Goal: Task Accomplishment & Management: Manage account settings

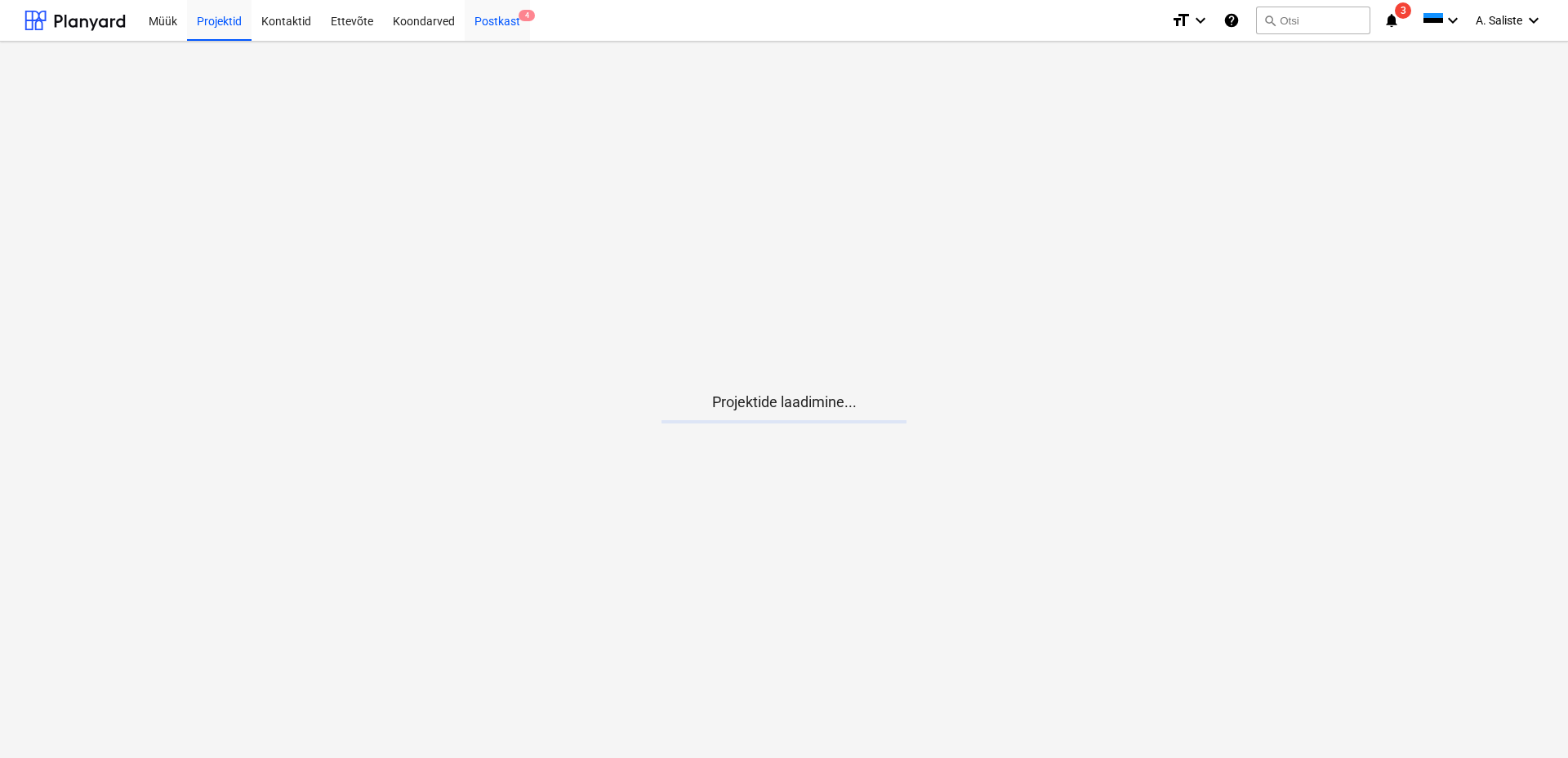
drag, startPoint x: 497, startPoint y: 18, endPoint x: 511, endPoint y: 40, distance: 26.1
click at [497, 17] on div "Postkast 4" at bounding box center [498, 20] width 66 height 41
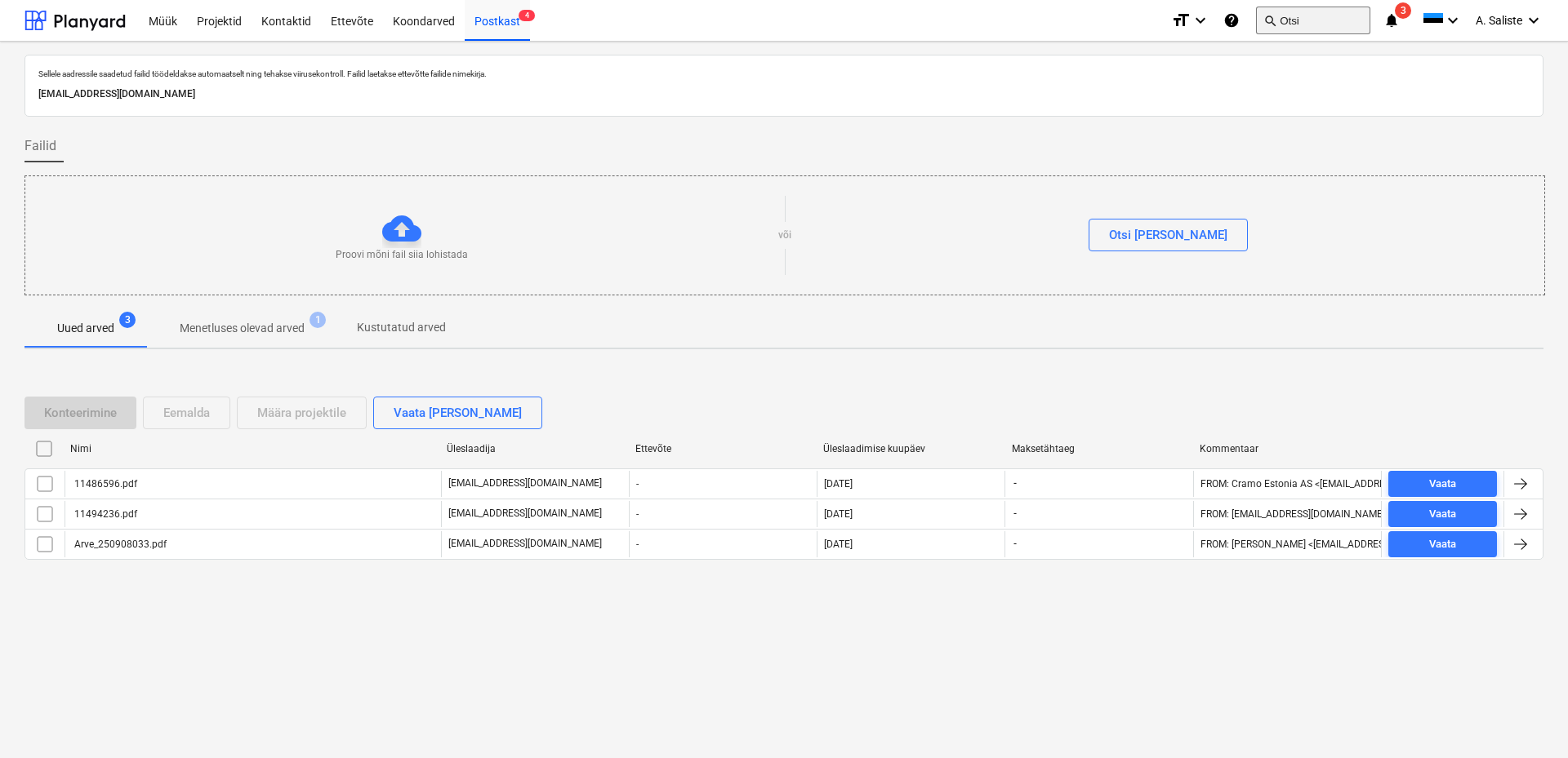
click at [1280, 18] on button "search Otsi" at bounding box center [1313, 21] width 115 height 28
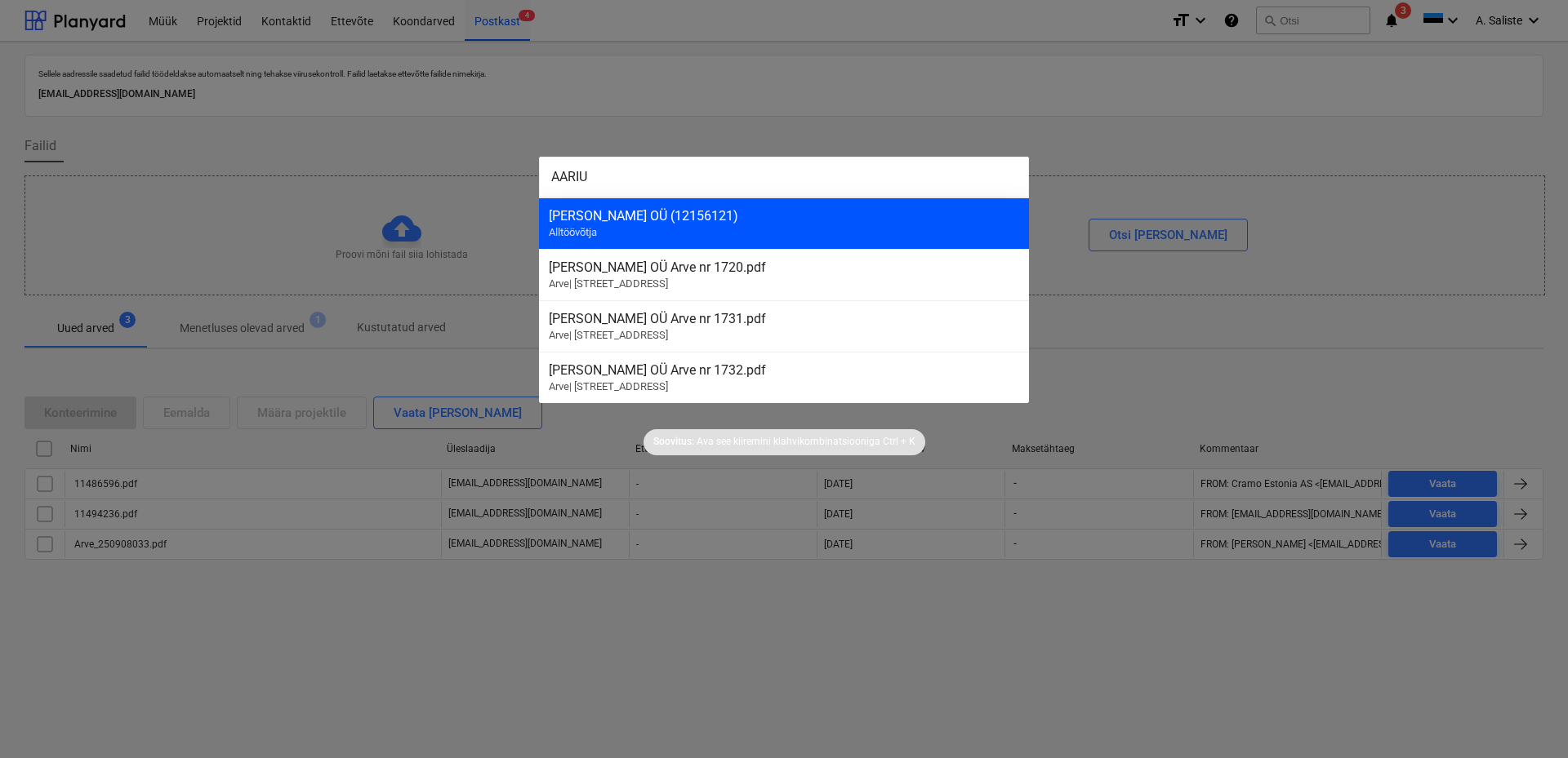
type input "AARIU"
click at [666, 227] on div "[PERSON_NAME] OÜ (12156121) Alltöövõtja" at bounding box center [784, 223] width 490 height 52
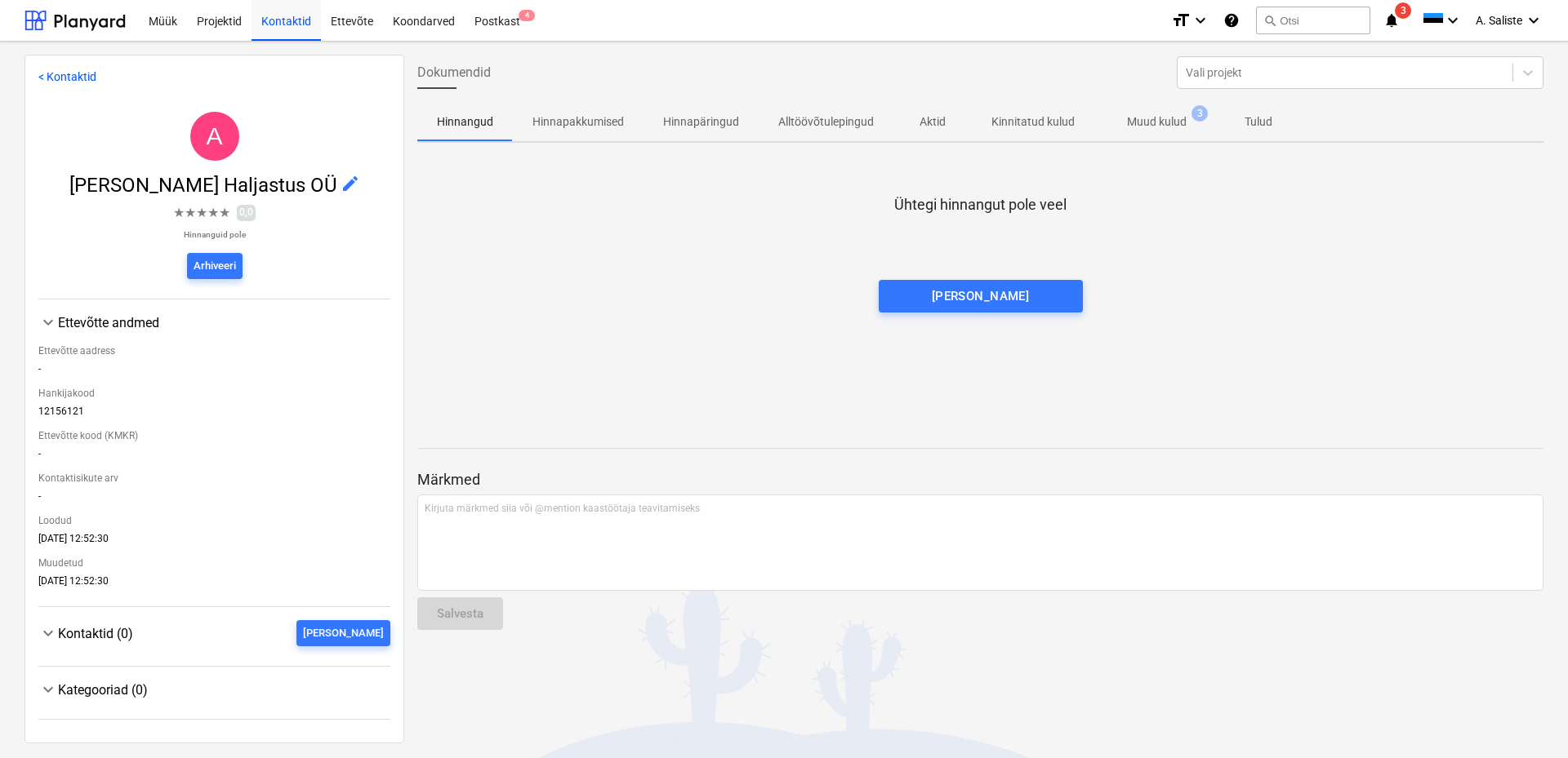
click at [1149, 124] on p "Muud kulud" at bounding box center [1156, 122] width 60 height 17
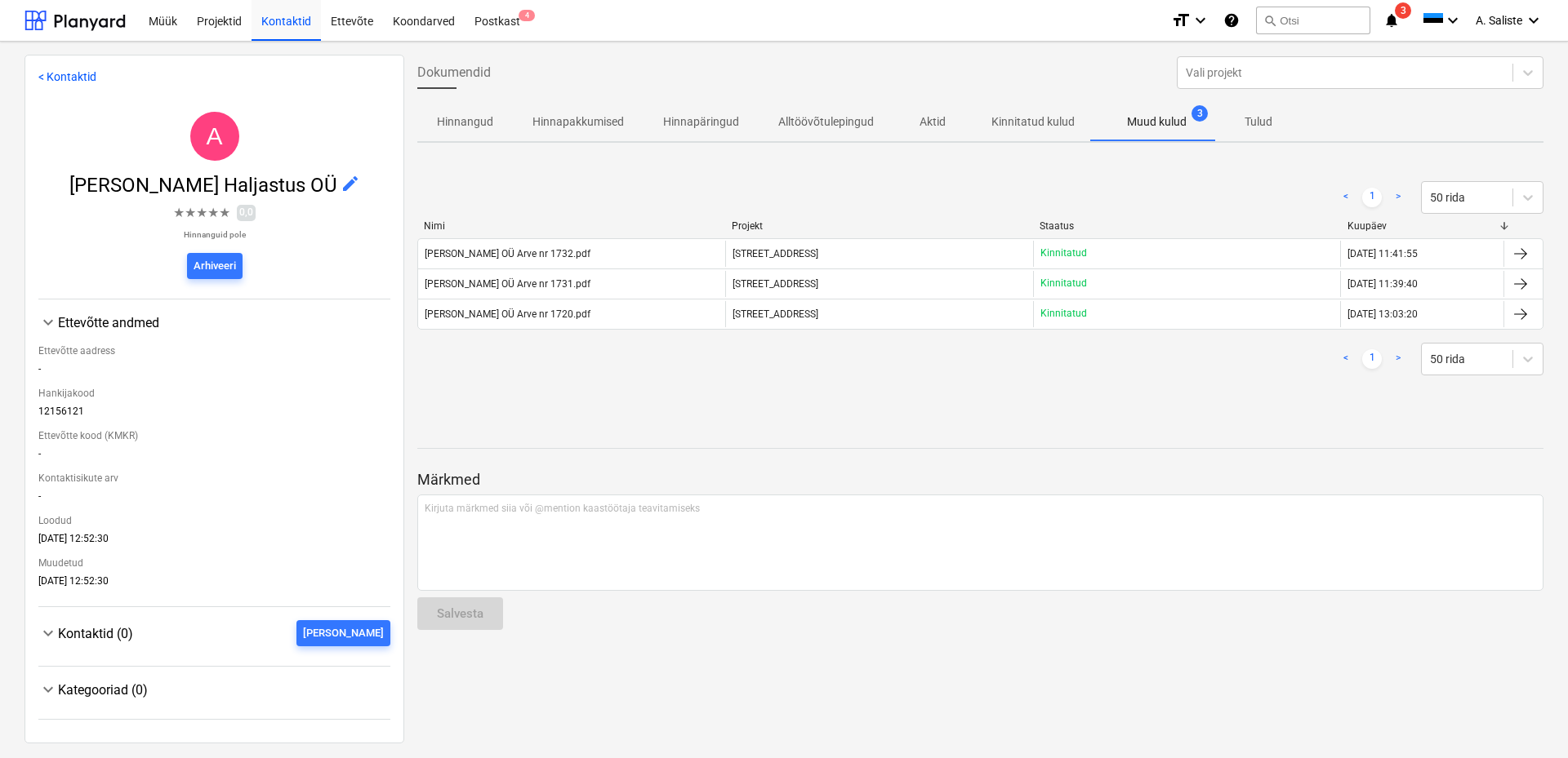
click at [595, 254] on div "[PERSON_NAME] OÜ Arve nr 1732.pdf" at bounding box center [572, 254] width 307 height 26
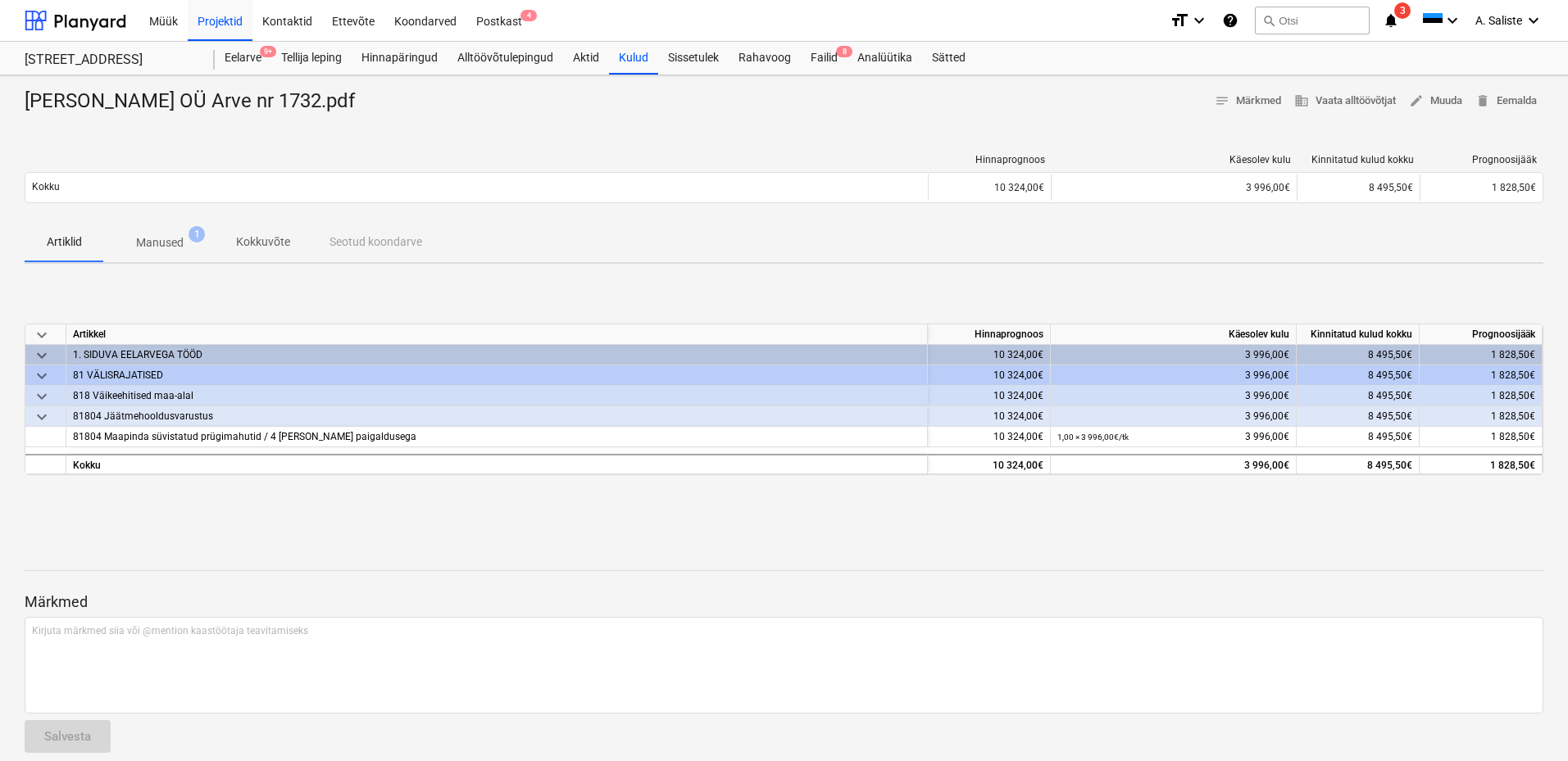
click at [157, 235] on p "Manused" at bounding box center [159, 243] width 48 height 17
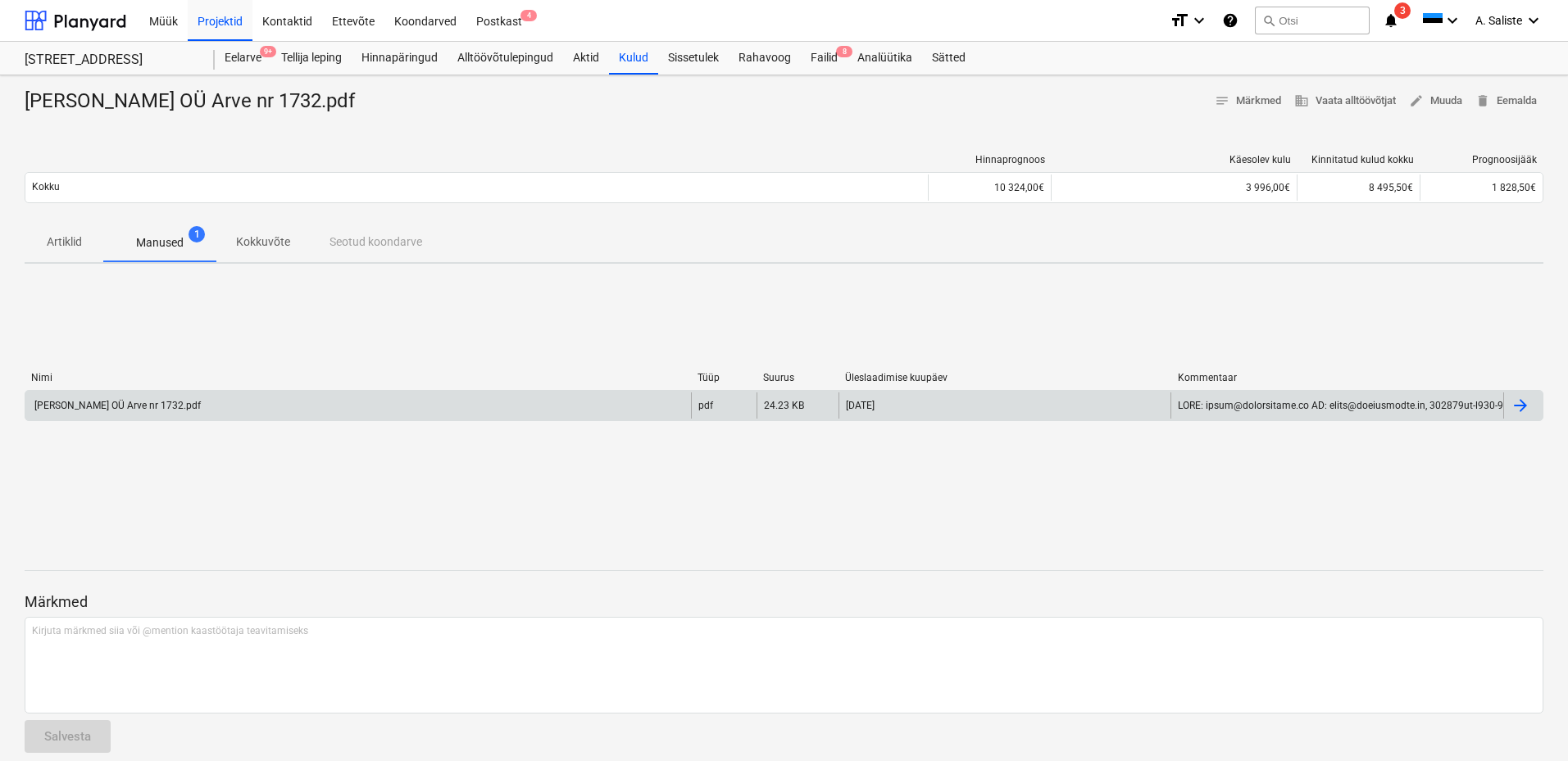
click at [162, 408] on div "[PERSON_NAME] OÜ Arve nr 1732.pdf" at bounding box center [116, 405] width 169 height 11
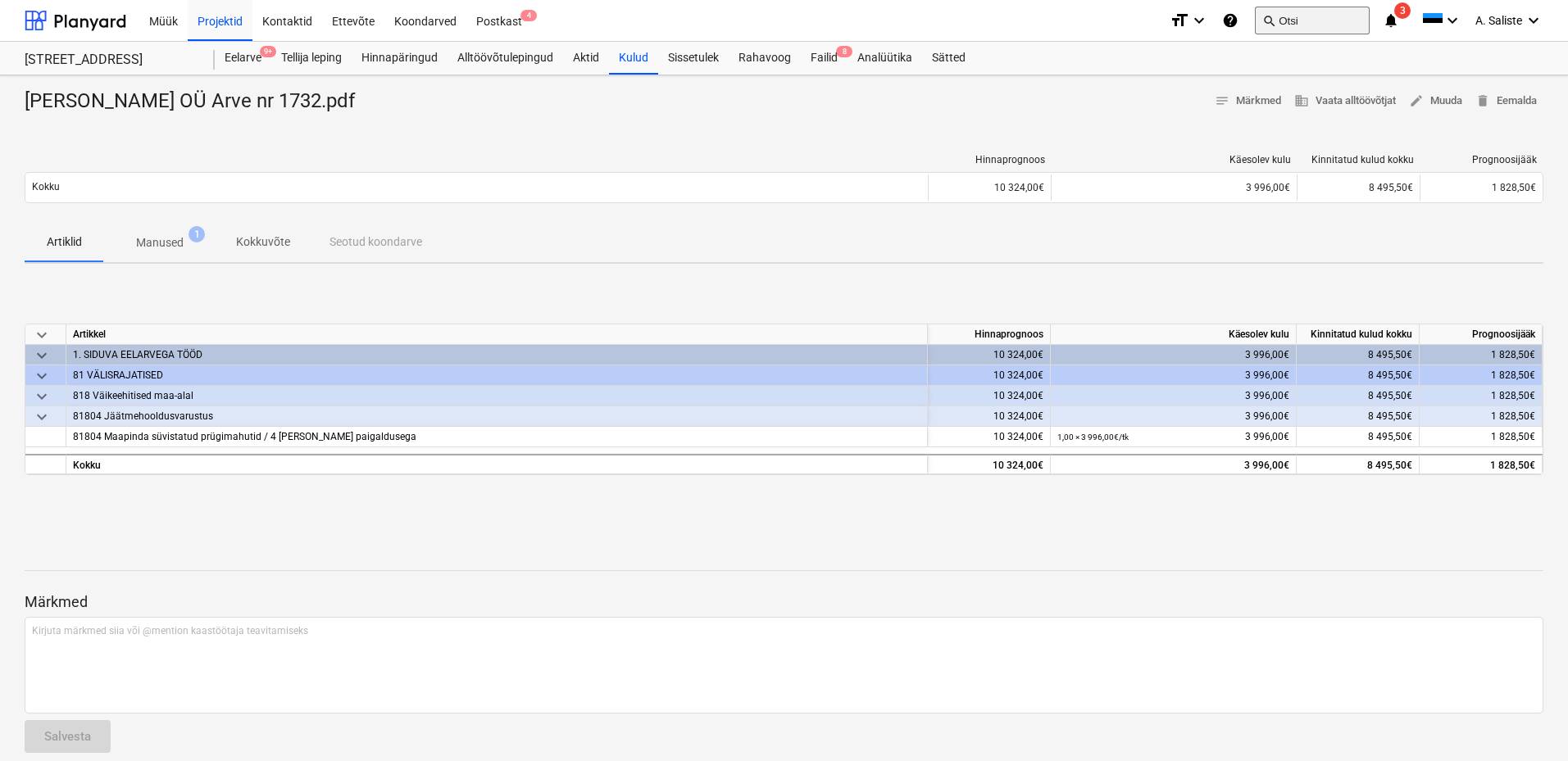
click at [1294, 21] on button "search Otsi" at bounding box center [1312, 21] width 115 height 28
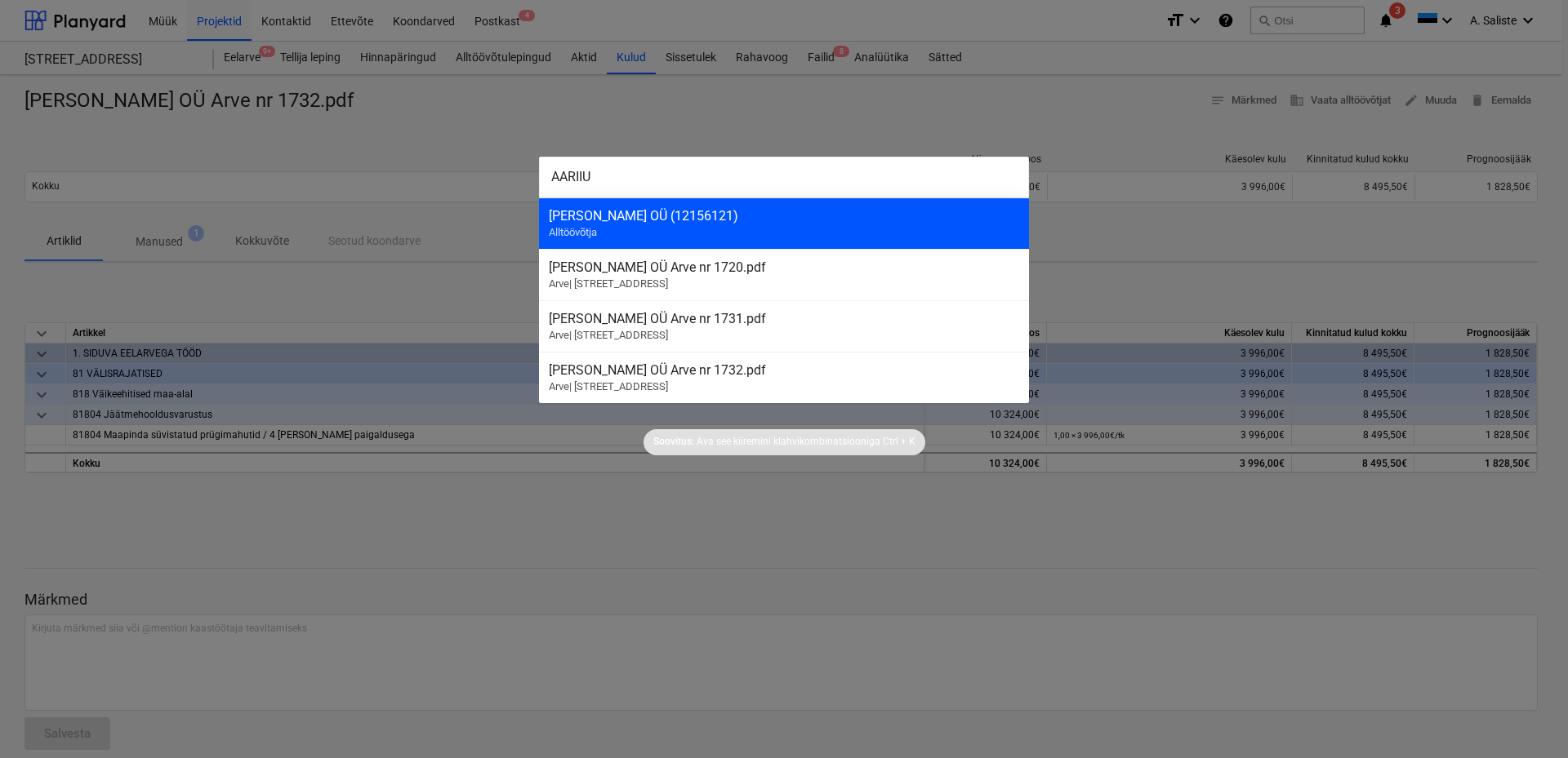
type input "AARIIU"
click at [744, 229] on div "[PERSON_NAME] OÜ (12156121) Alltöövõtja" at bounding box center [784, 223] width 490 height 52
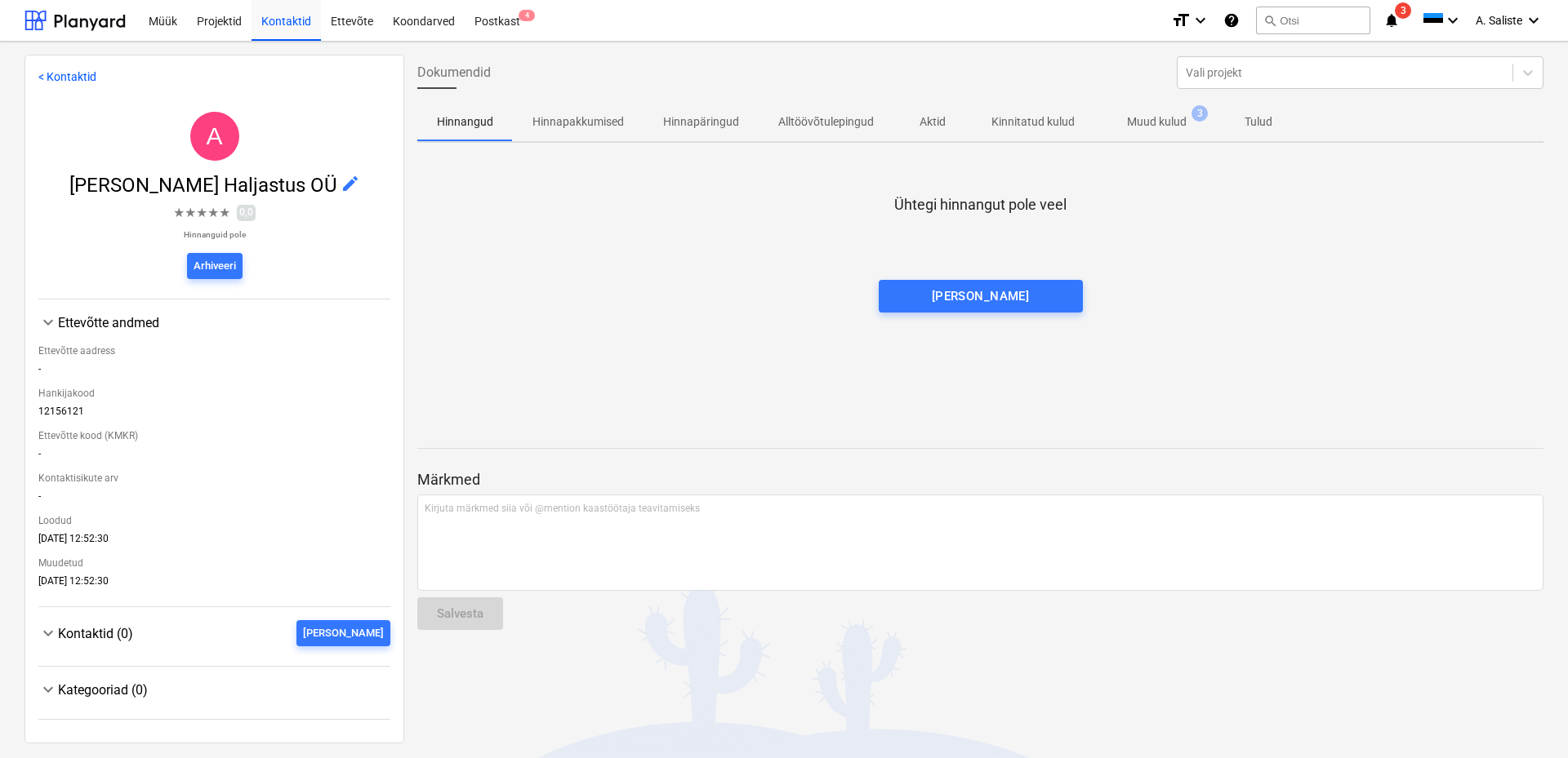
click at [1182, 115] on p "Muud kulud" at bounding box center [1156, 122] width 60 height 17
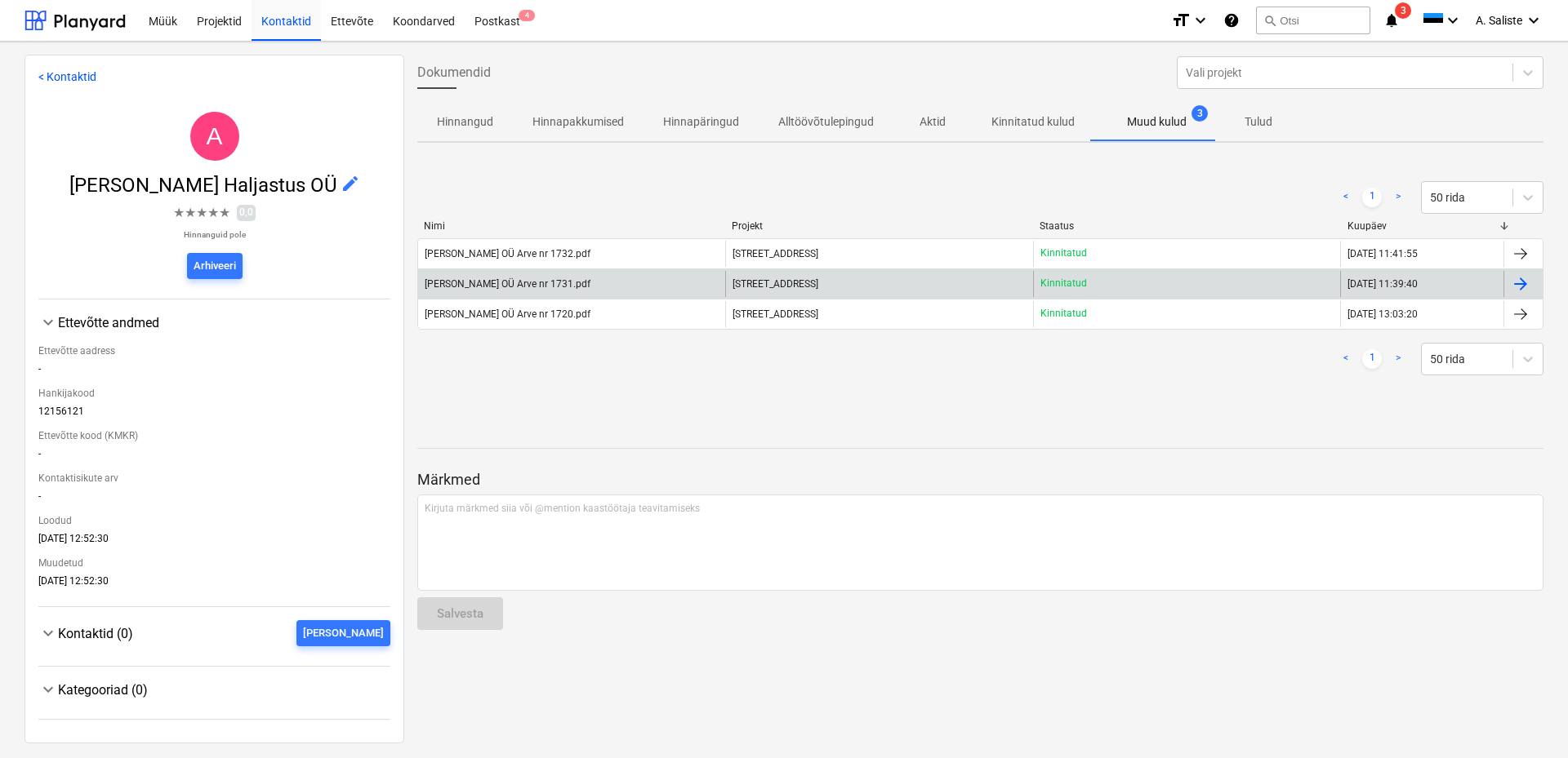
click at [522, 286] on div "[PERSON_NAME] OÜ Arve nr 1731.pdf" at bounding box center [507, 284] width 166 height 11
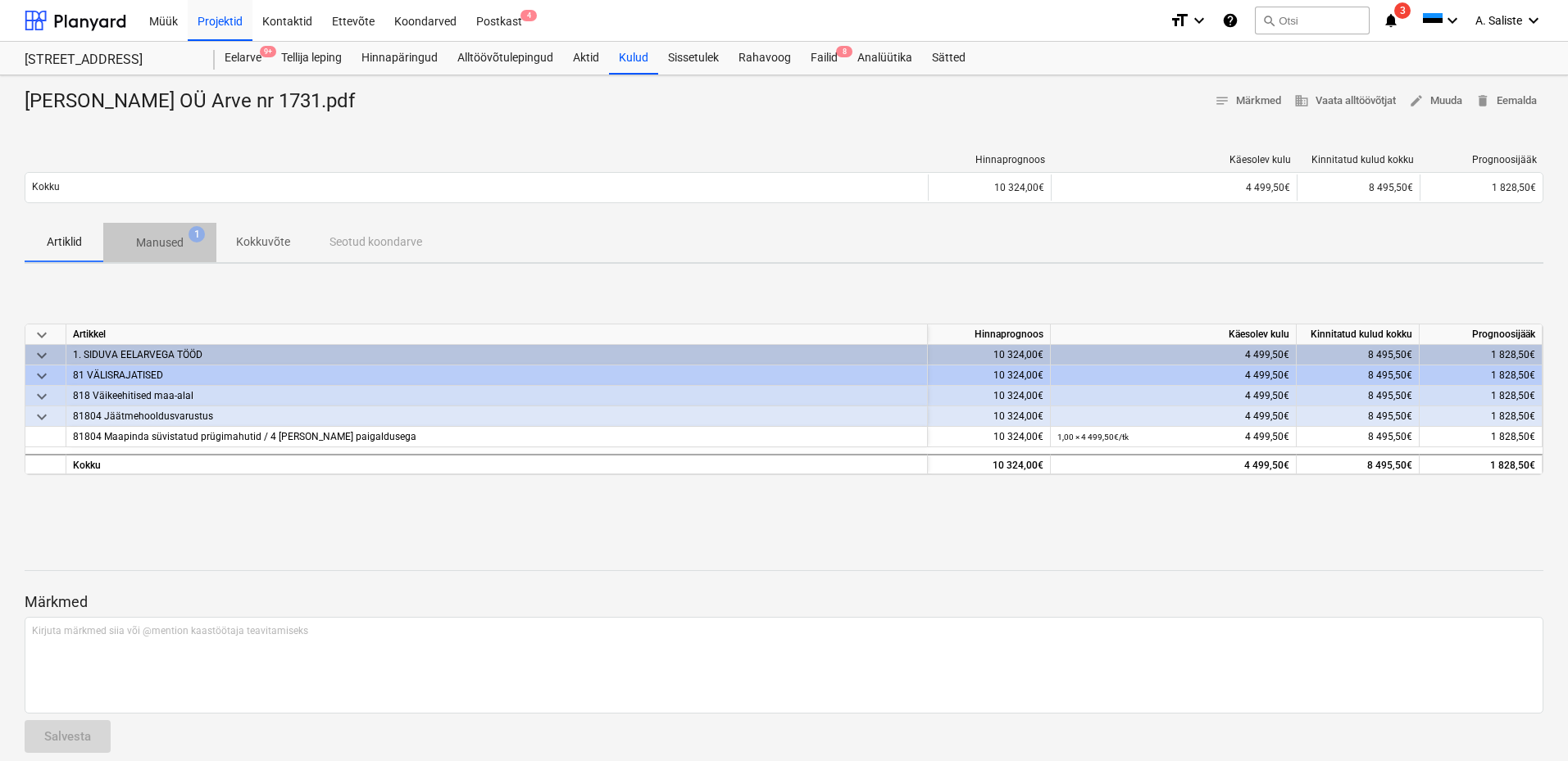
drag, startPoint x: 150, startPoint y: 243, endPoint x: 162, endPoint y: 268, distance: 27.7
click at [151, 243] on p "Manused" at bounding box center [159, 243] width 48 height 17
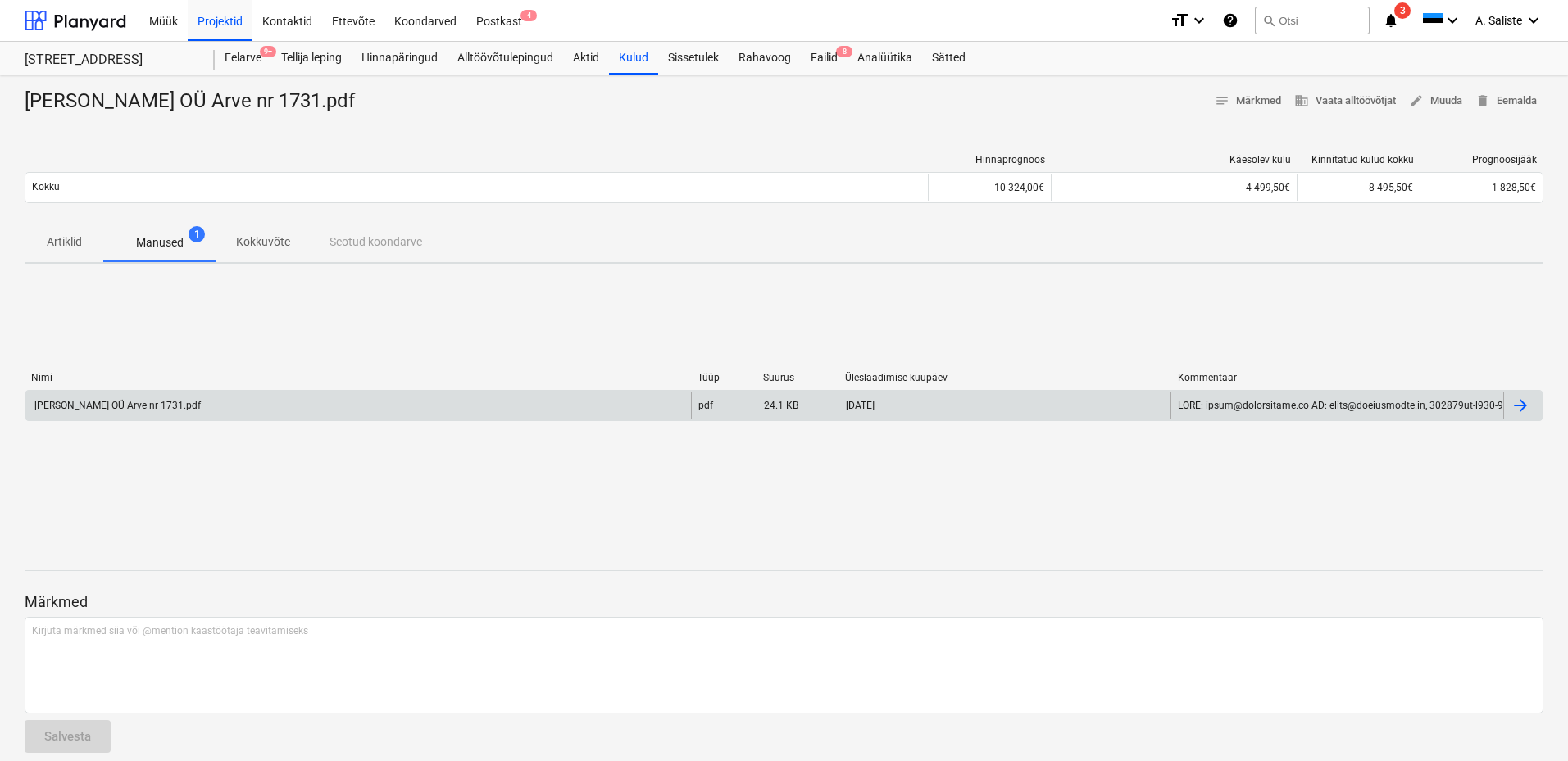
click at [143, 403] on div "[PERSON_NAME] OÜ Arve nr 1731.pdf" at bounding box center [116, 405] width 169 height 11
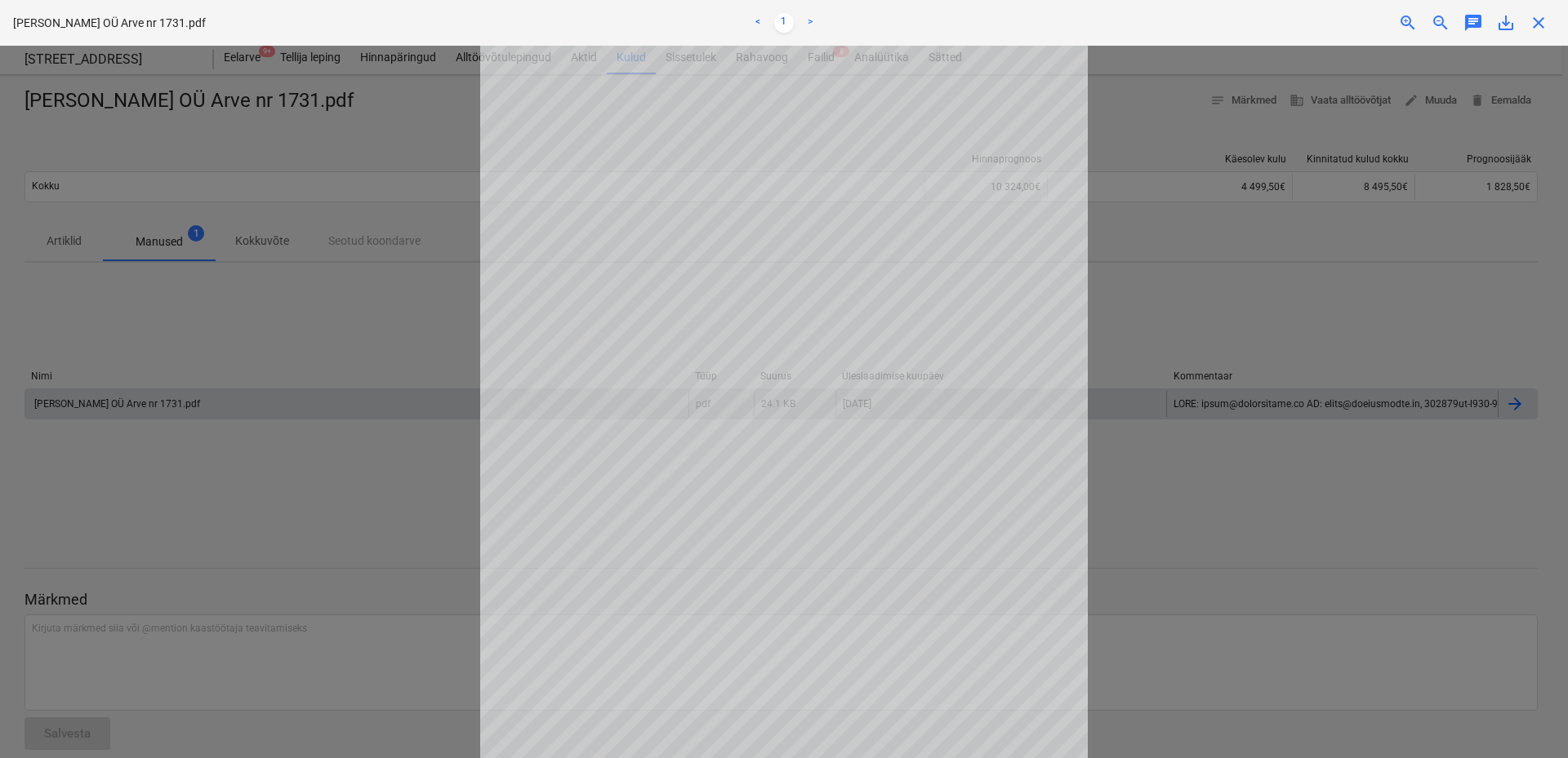
click at [249, 316] on div at bounding box center [784, 402] width 1568 height 712
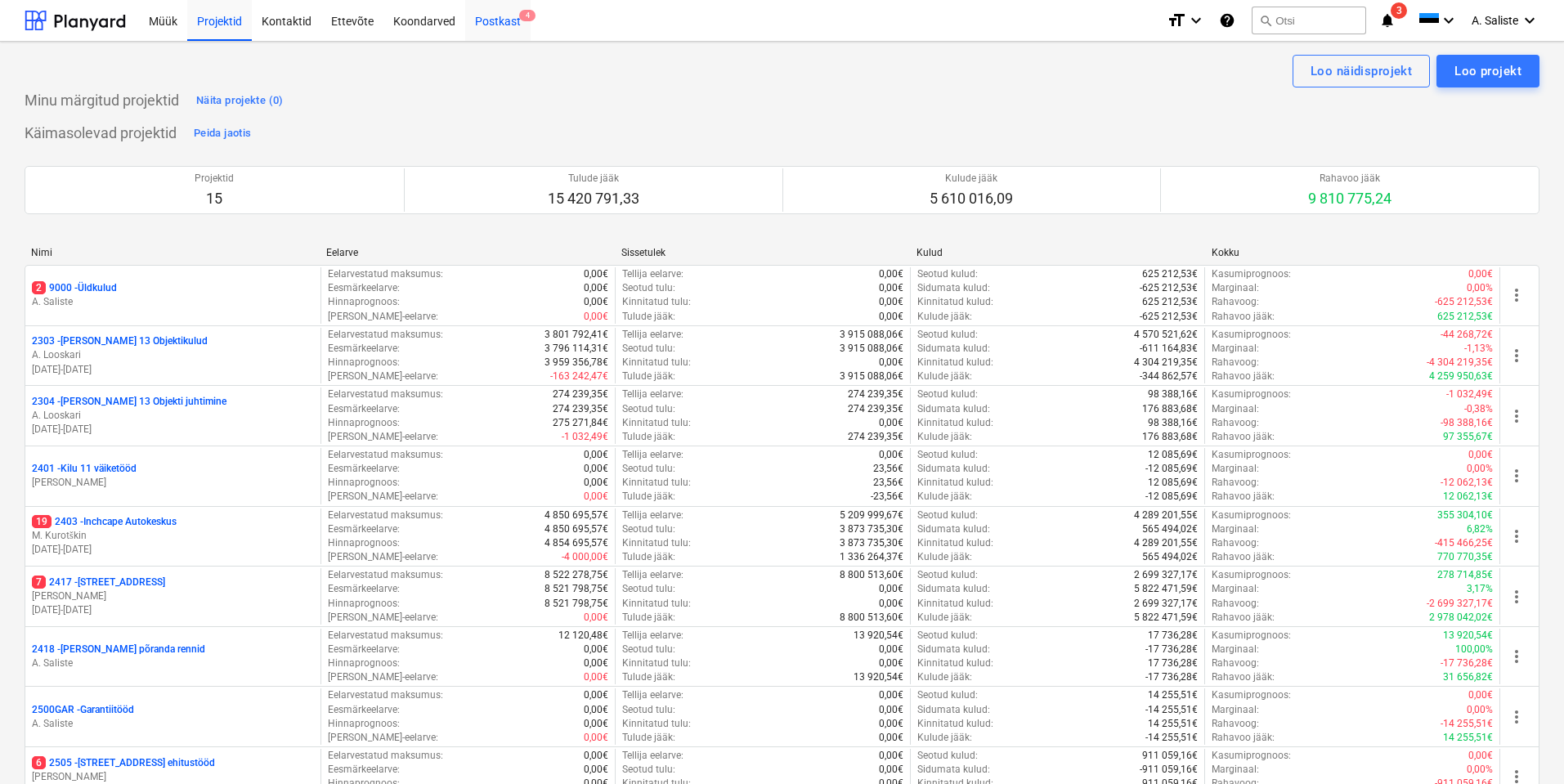
click at [484, 19] on div "Postkast 4" at bounding box center [498, 20] width 66 height 41
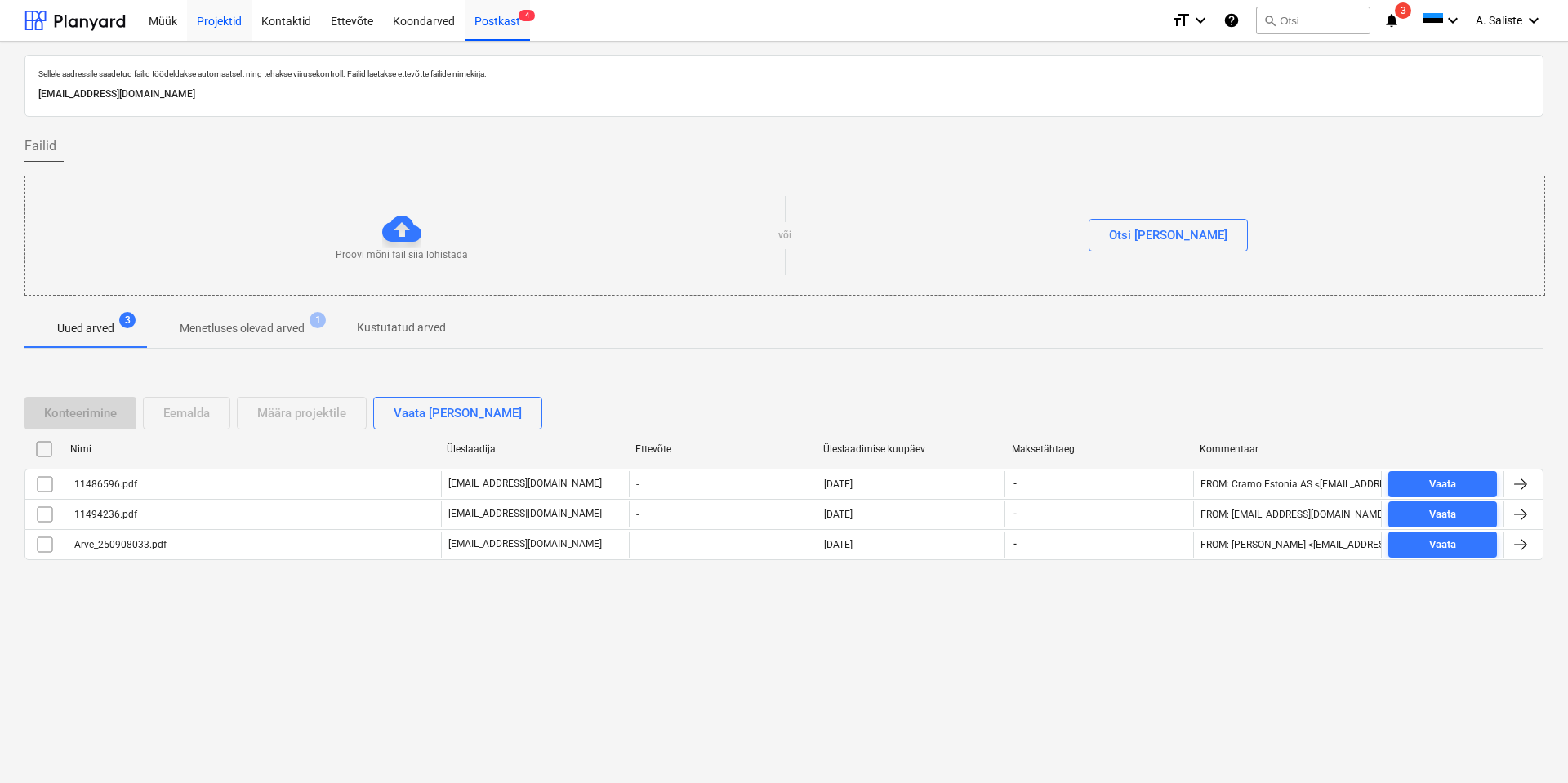
click at [213, 21] on div "Projektid" at bounding box center [219, 20] width 65 height 41
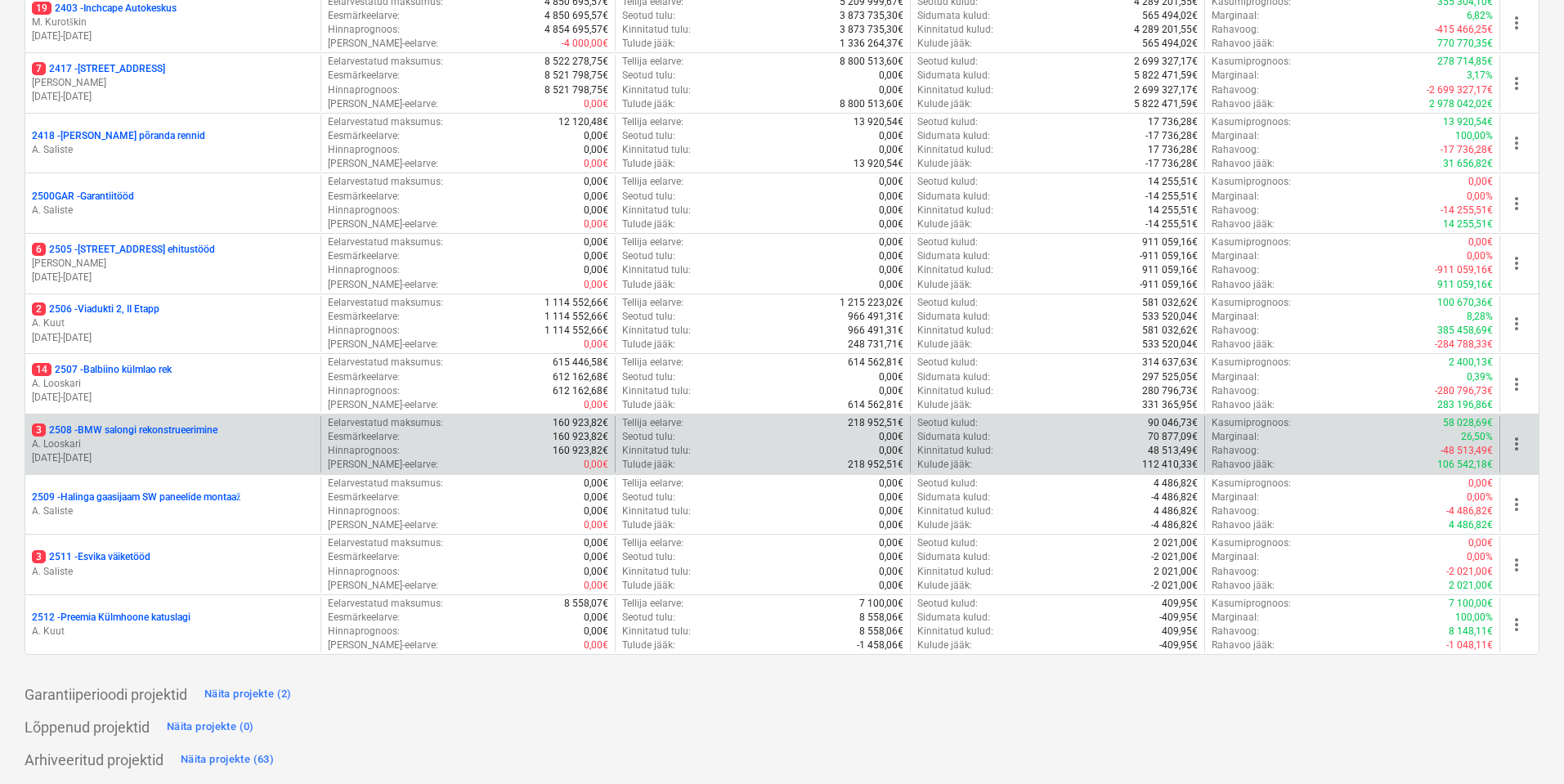
scroll to position [515, 0]
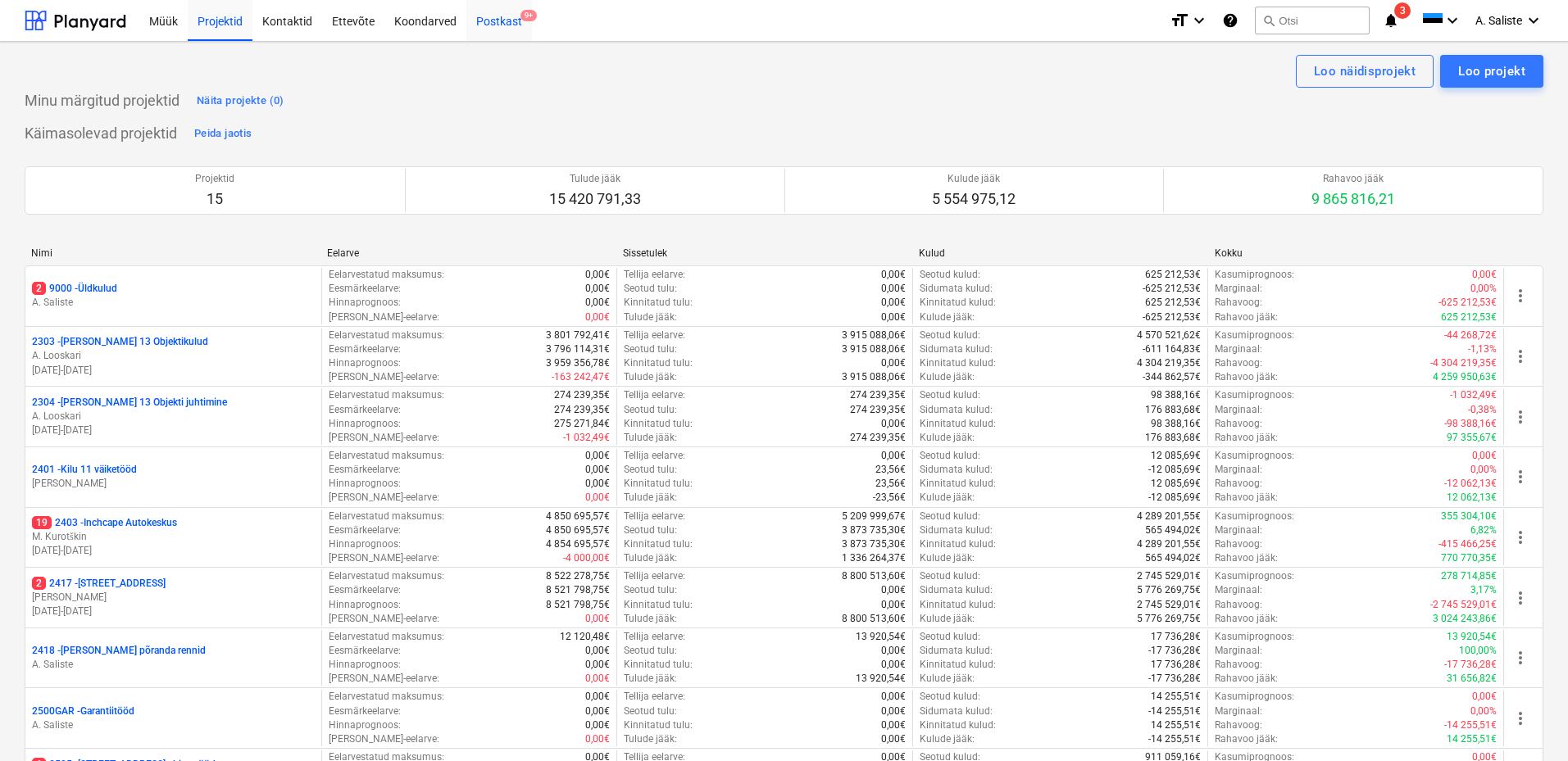
click at [503, 15] on div "Postkast 9+" at bounding box center [500, 20] width 66 height 42
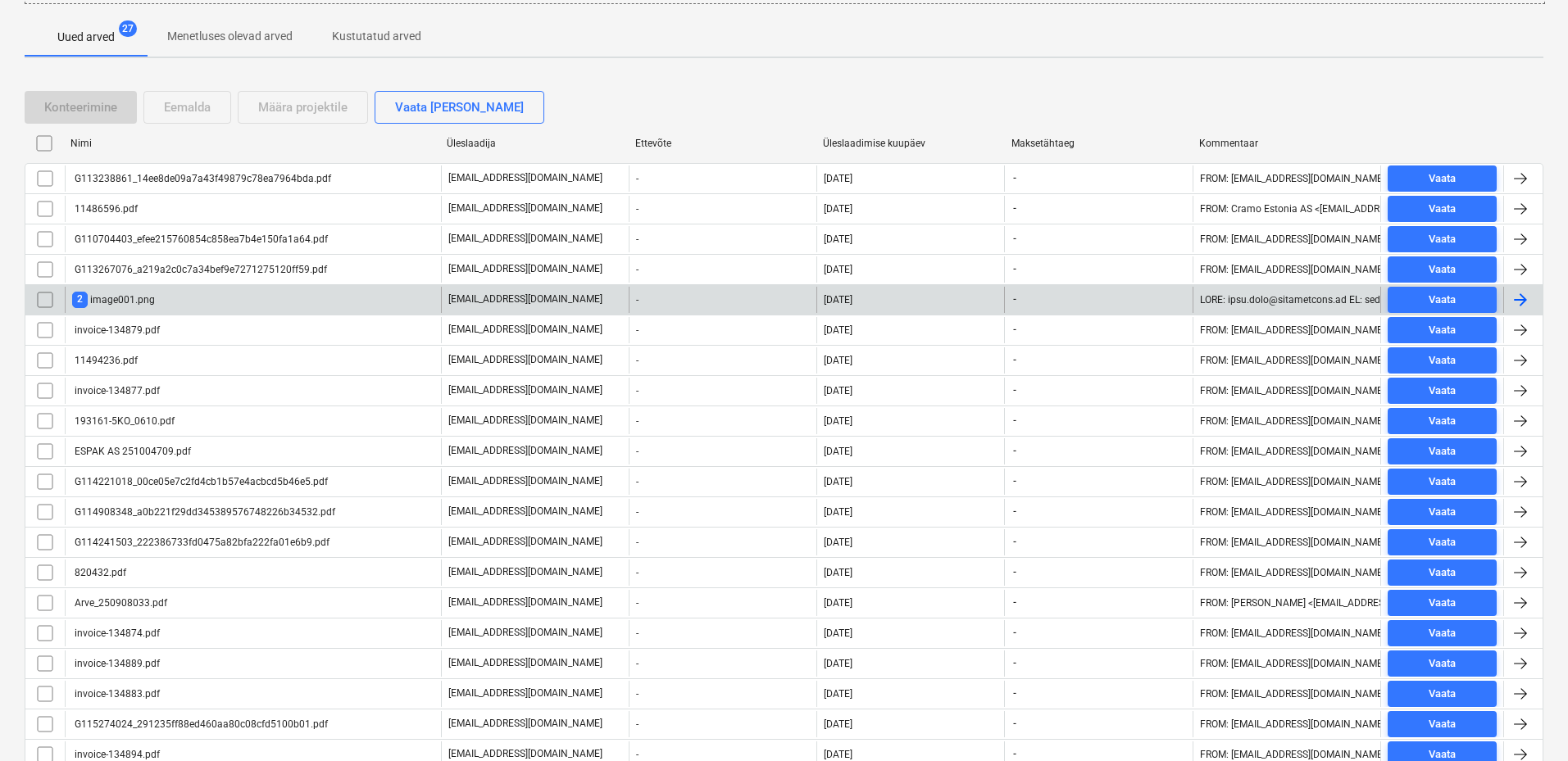
scroll to position [297, 0]
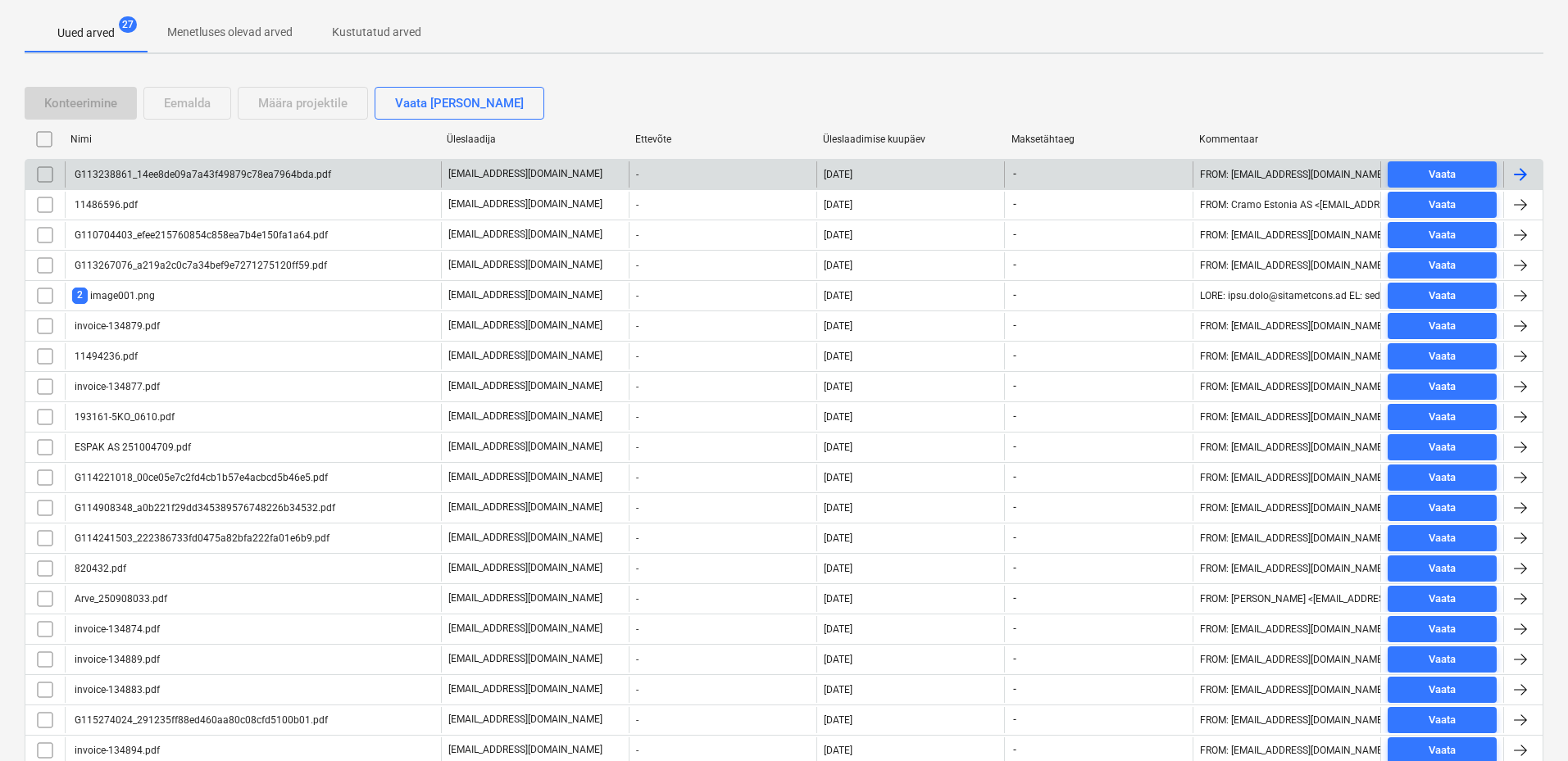
click at [42, 170] on input "checkbox" at bounding box center [45, 174] width 26 height 26
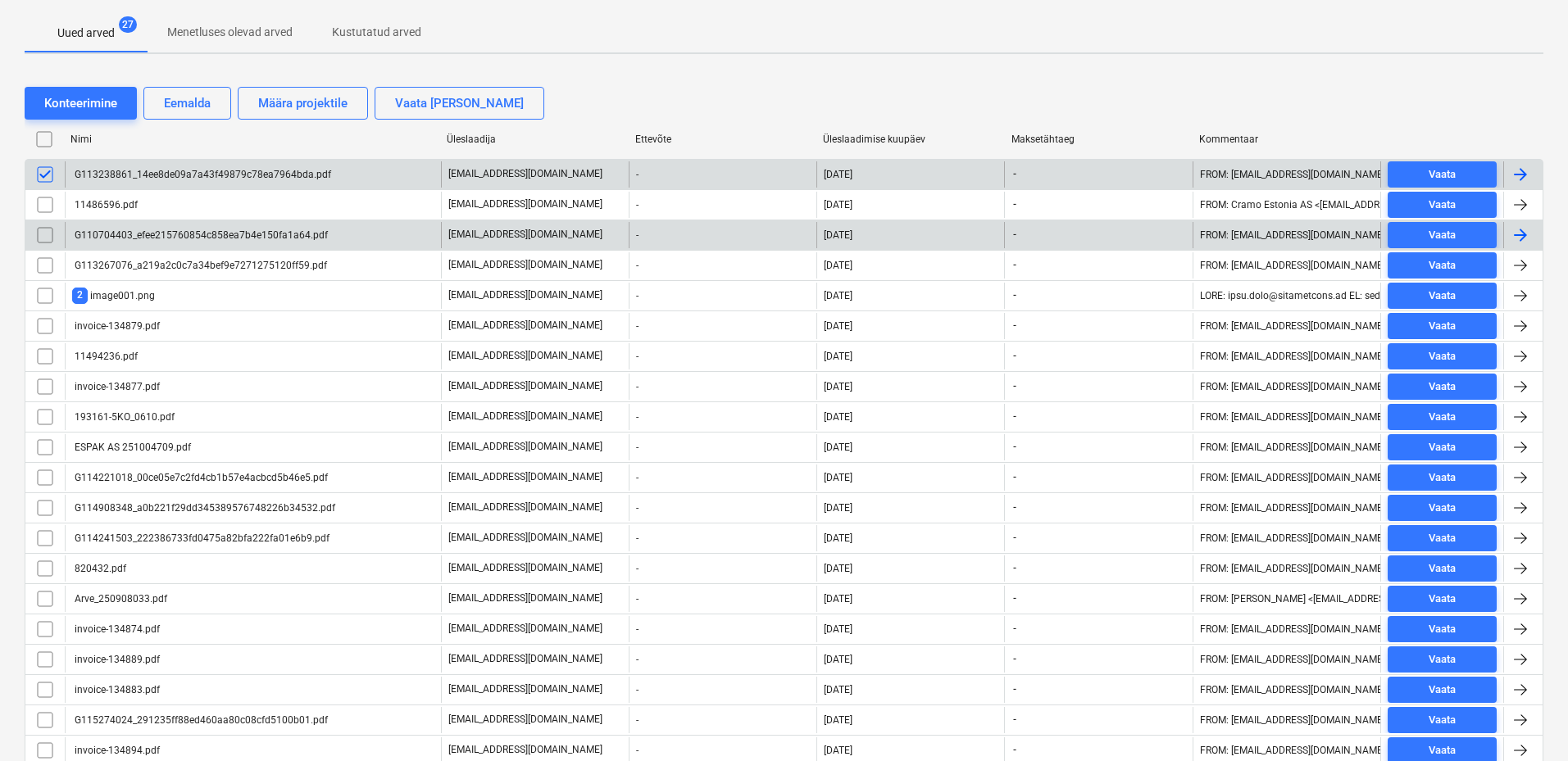
click at [50, 229] on input "checkbox" at bounding box center [45, 235] width 26 height 26
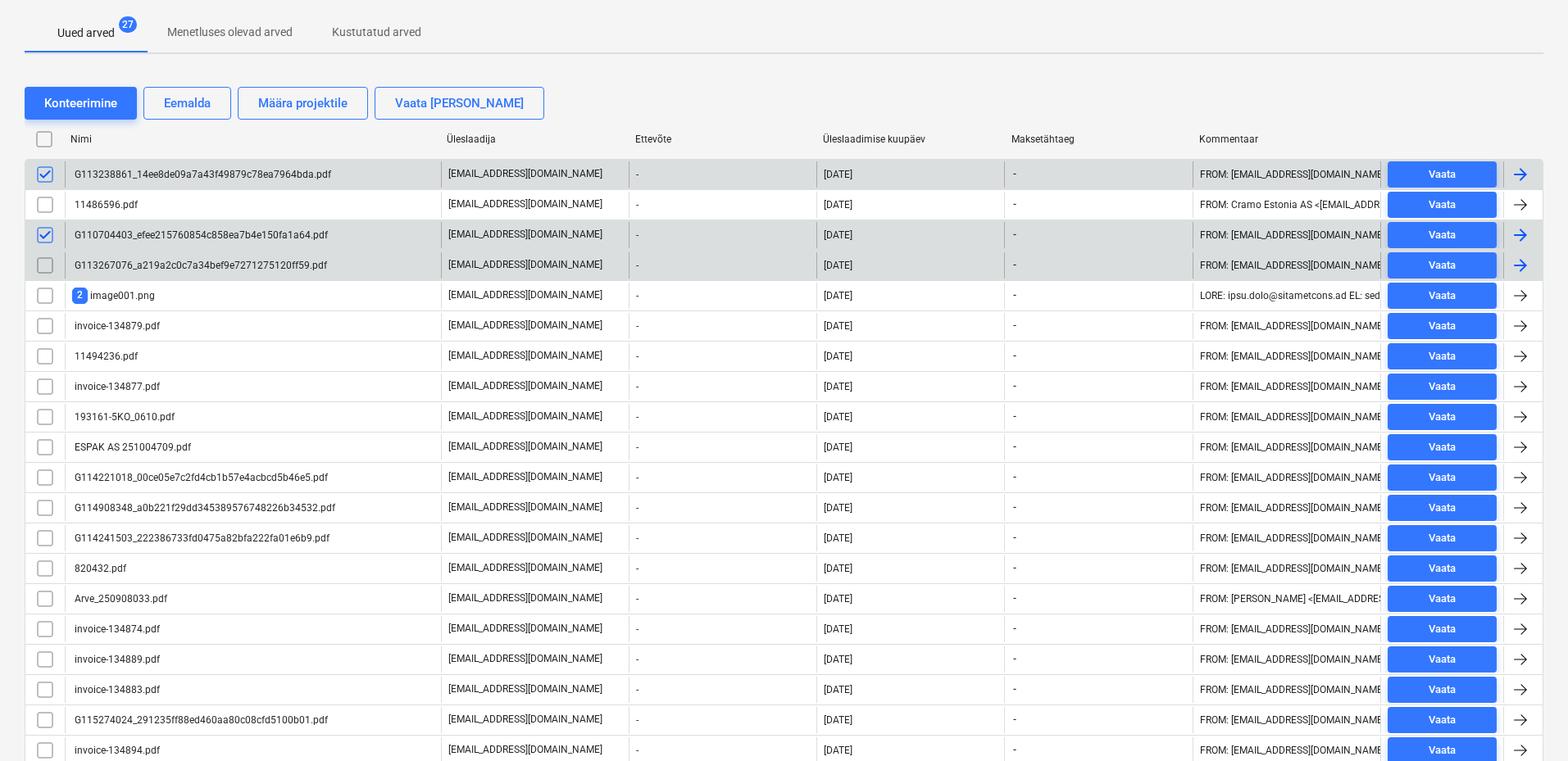
click at [47, 262] on input "checkbox" at bounding box center [45, 266] width 26 height 26
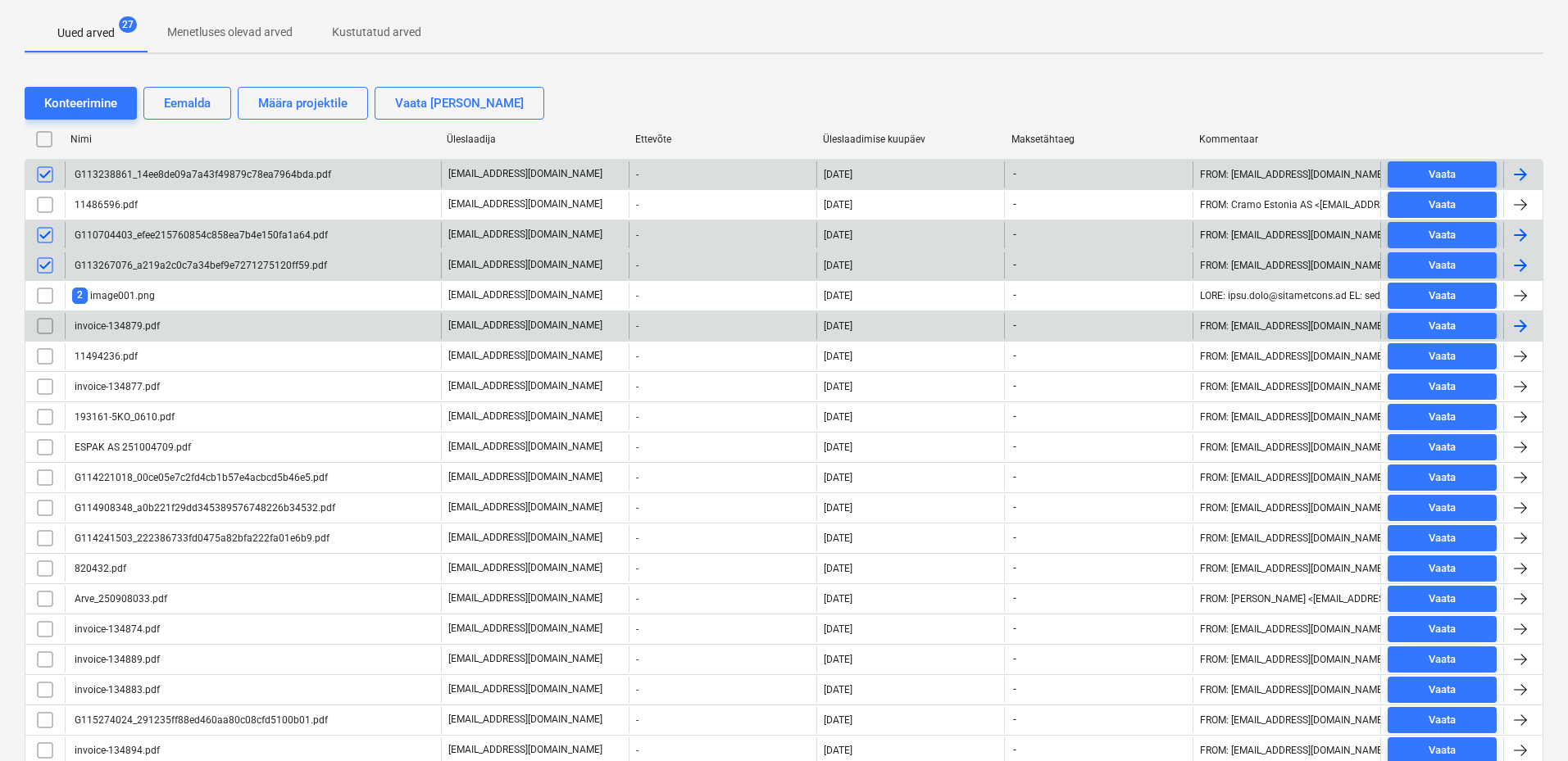
click at [50, 323] on input "checkbox" at bounding box center [45, 326] width 26 height 26
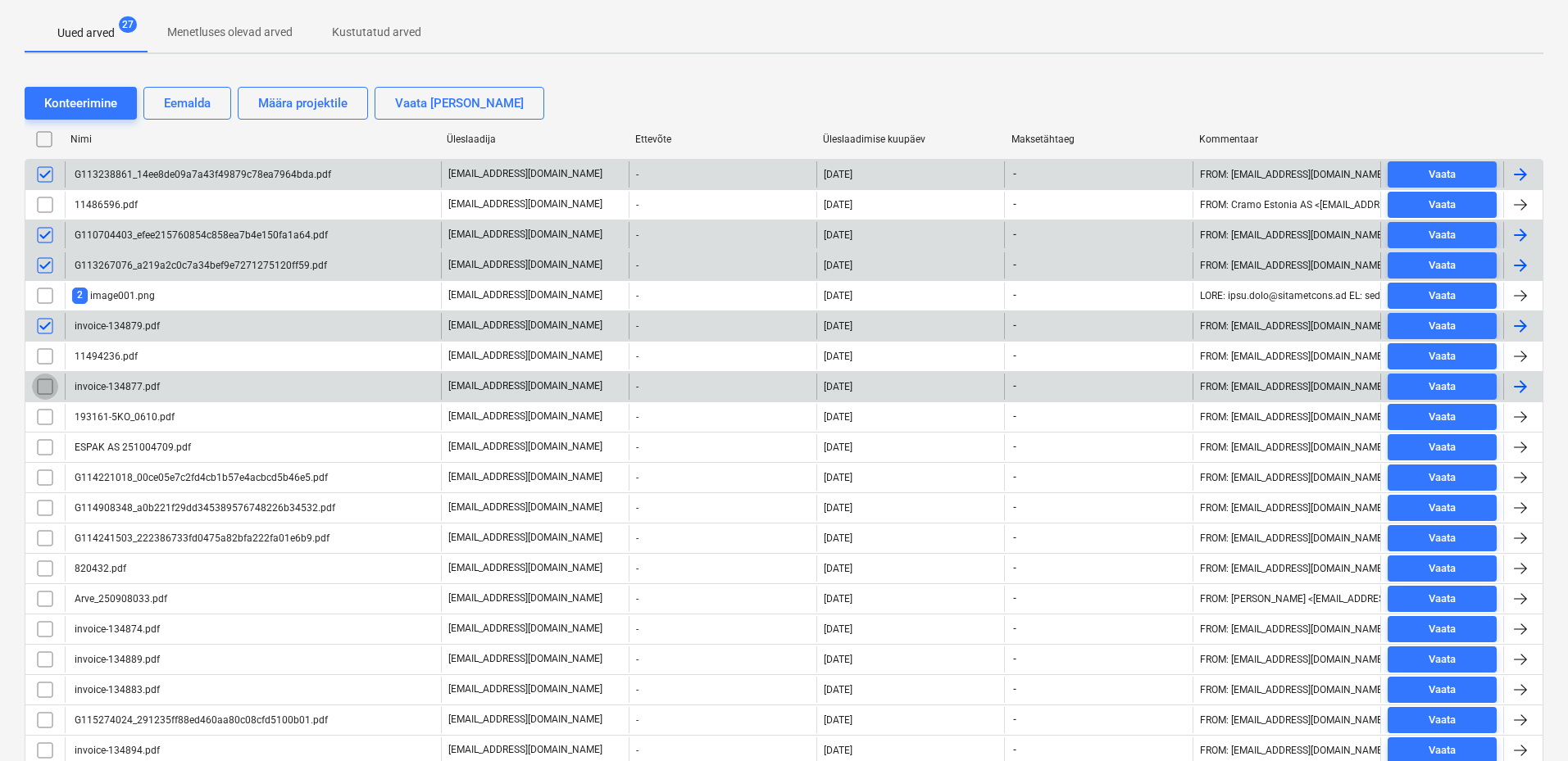
click at [48, 384] on input "checkbox" at bounding box center [45, 387] width 26 height 26
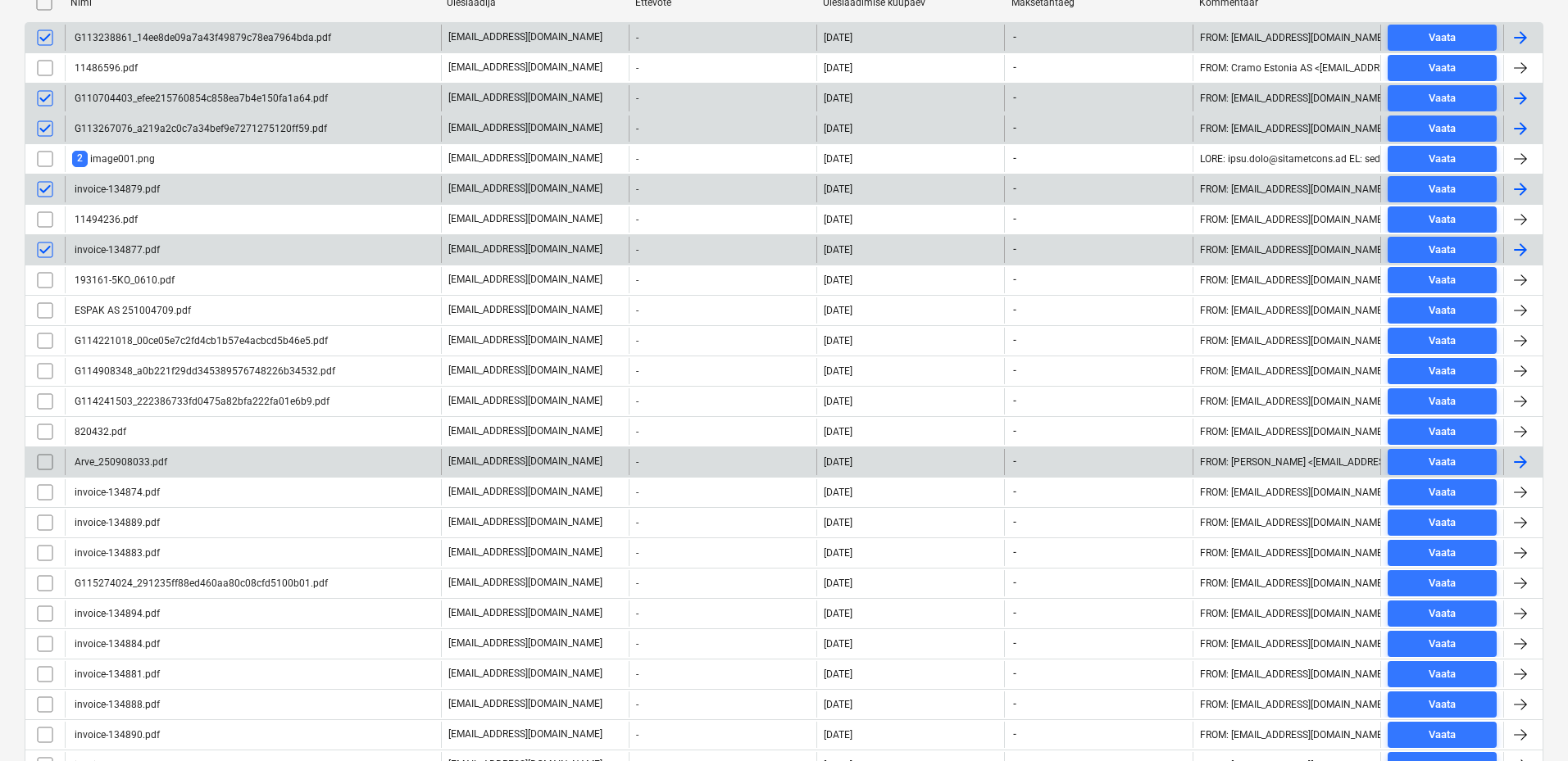
scroll to position [461, 0]
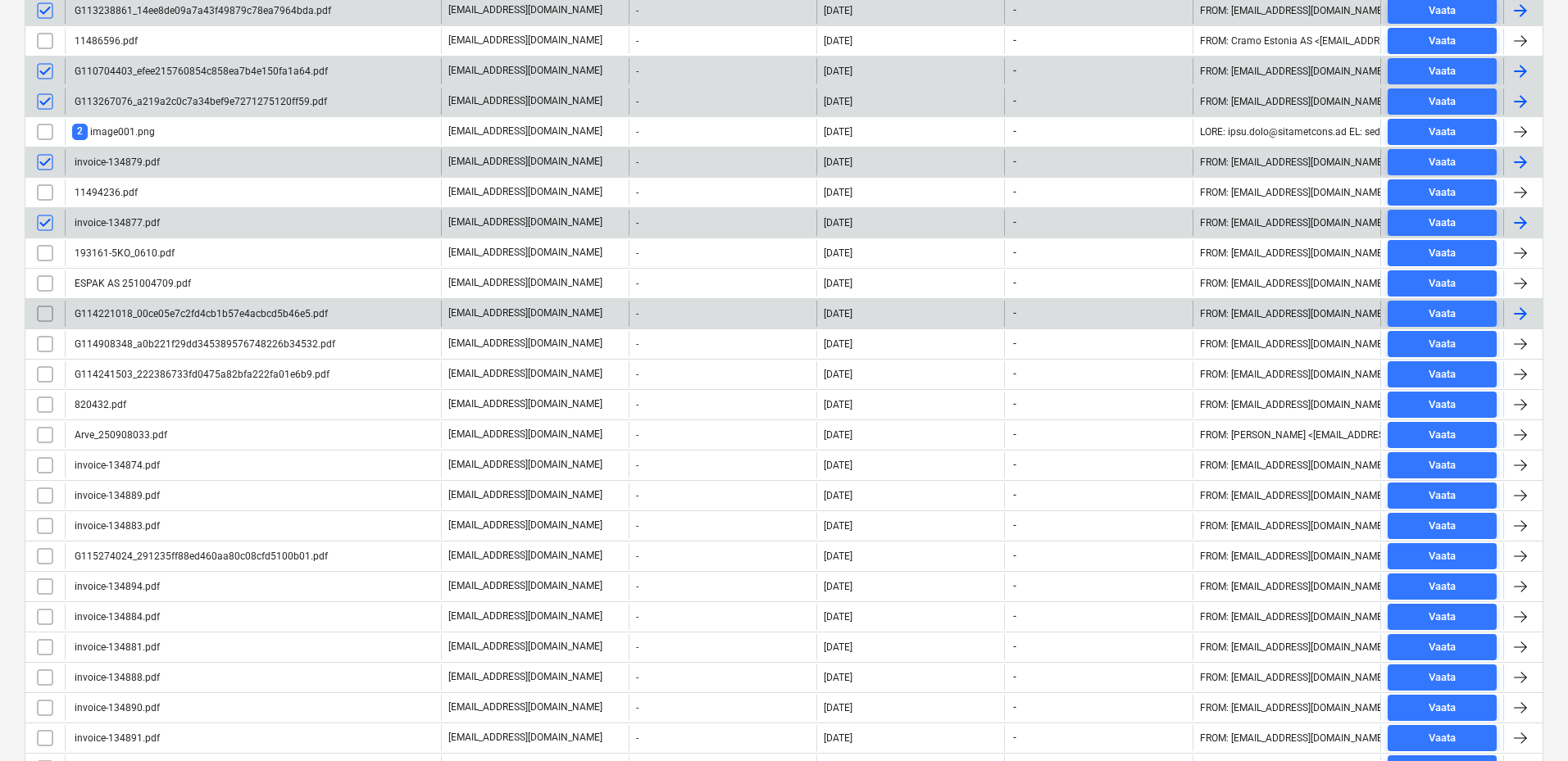
click at [48, 315] on input "checkbox" at bounding box center [45, 313] width 26 height 26
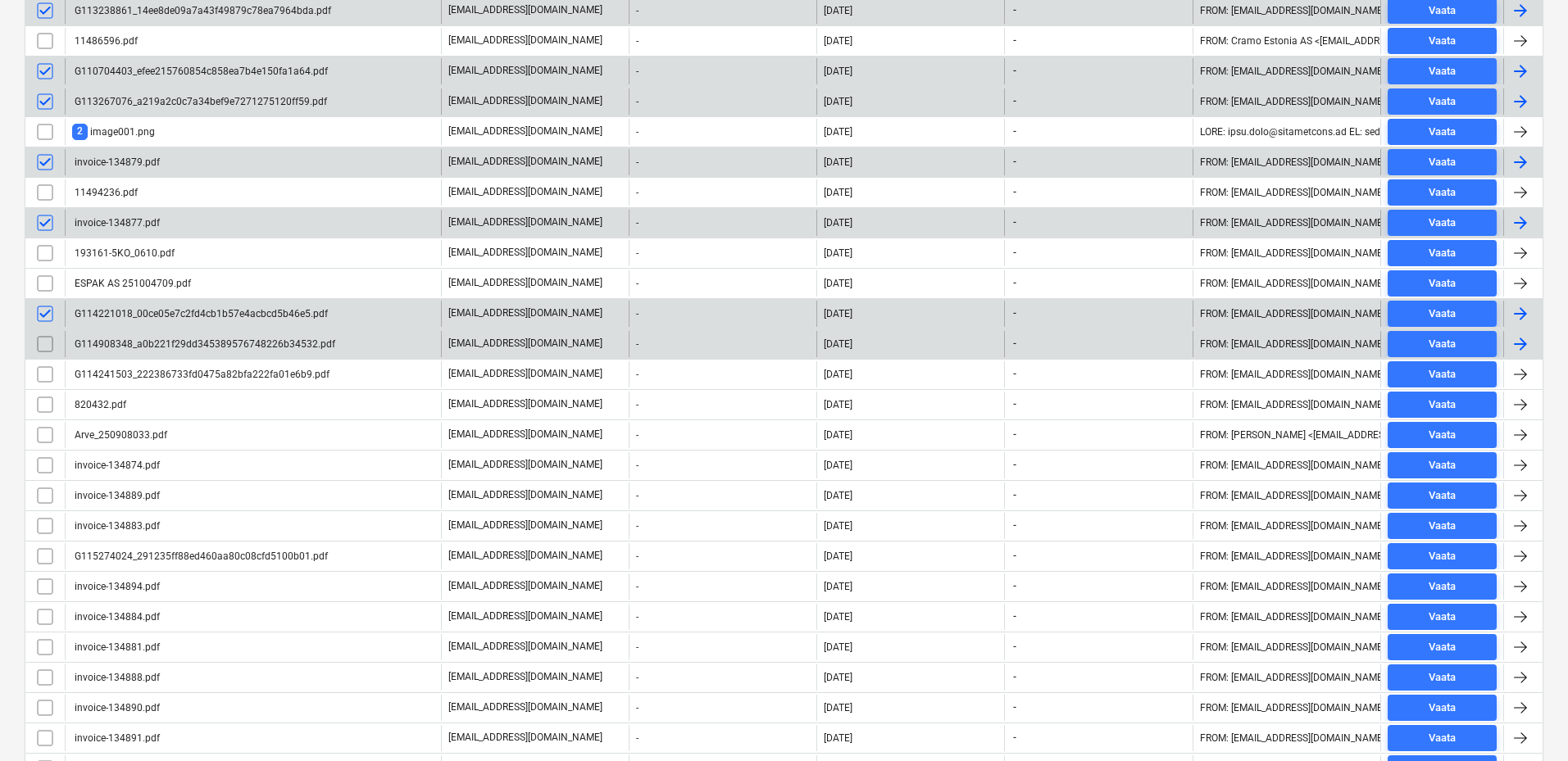
click at [46, 345] on input "checkbox" at bounding box center [45, 344] width 26 height 26
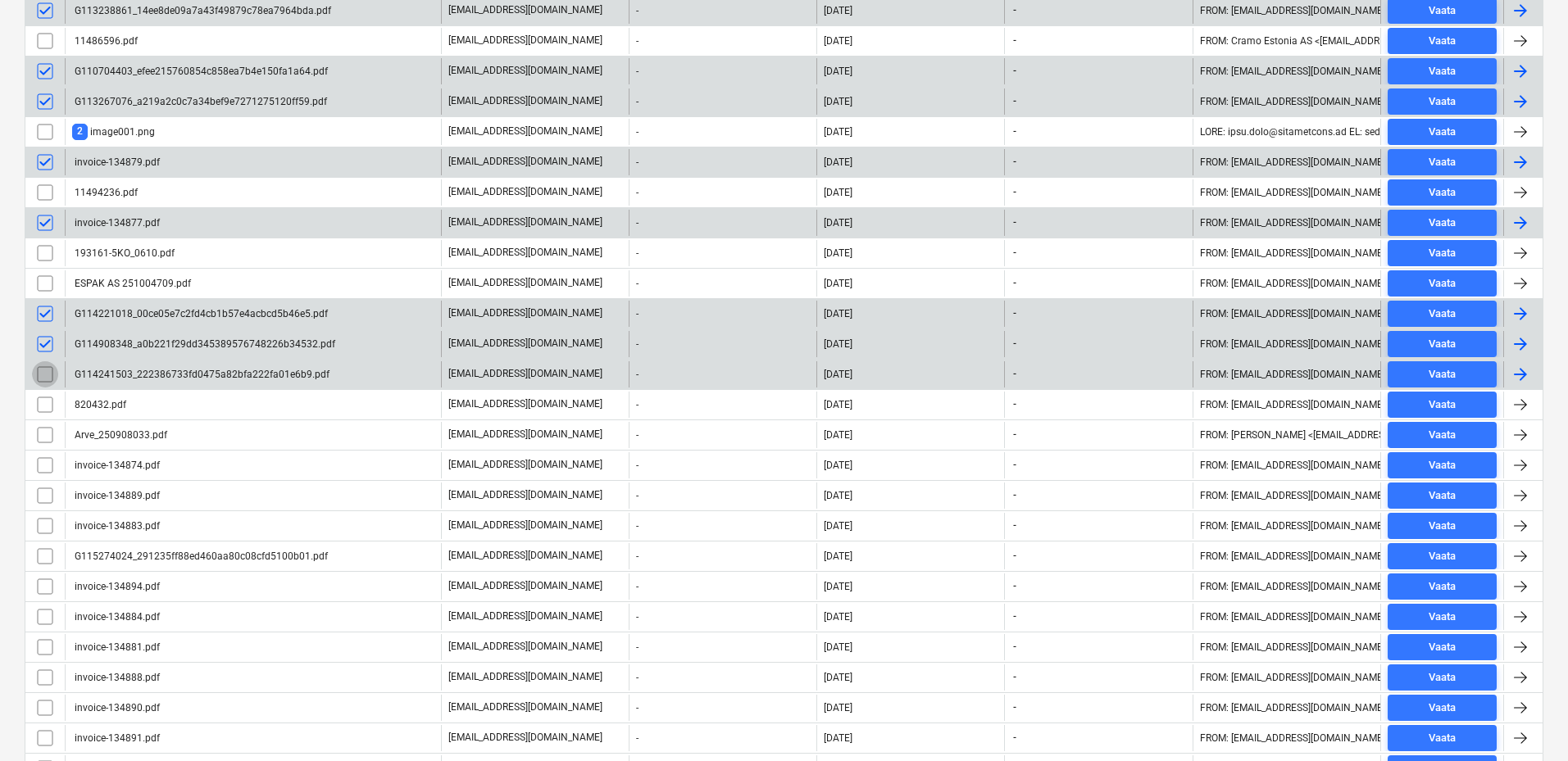
click at [44, 371] on input "checkbox" at bounding box center [45, 374] width 26 height 26
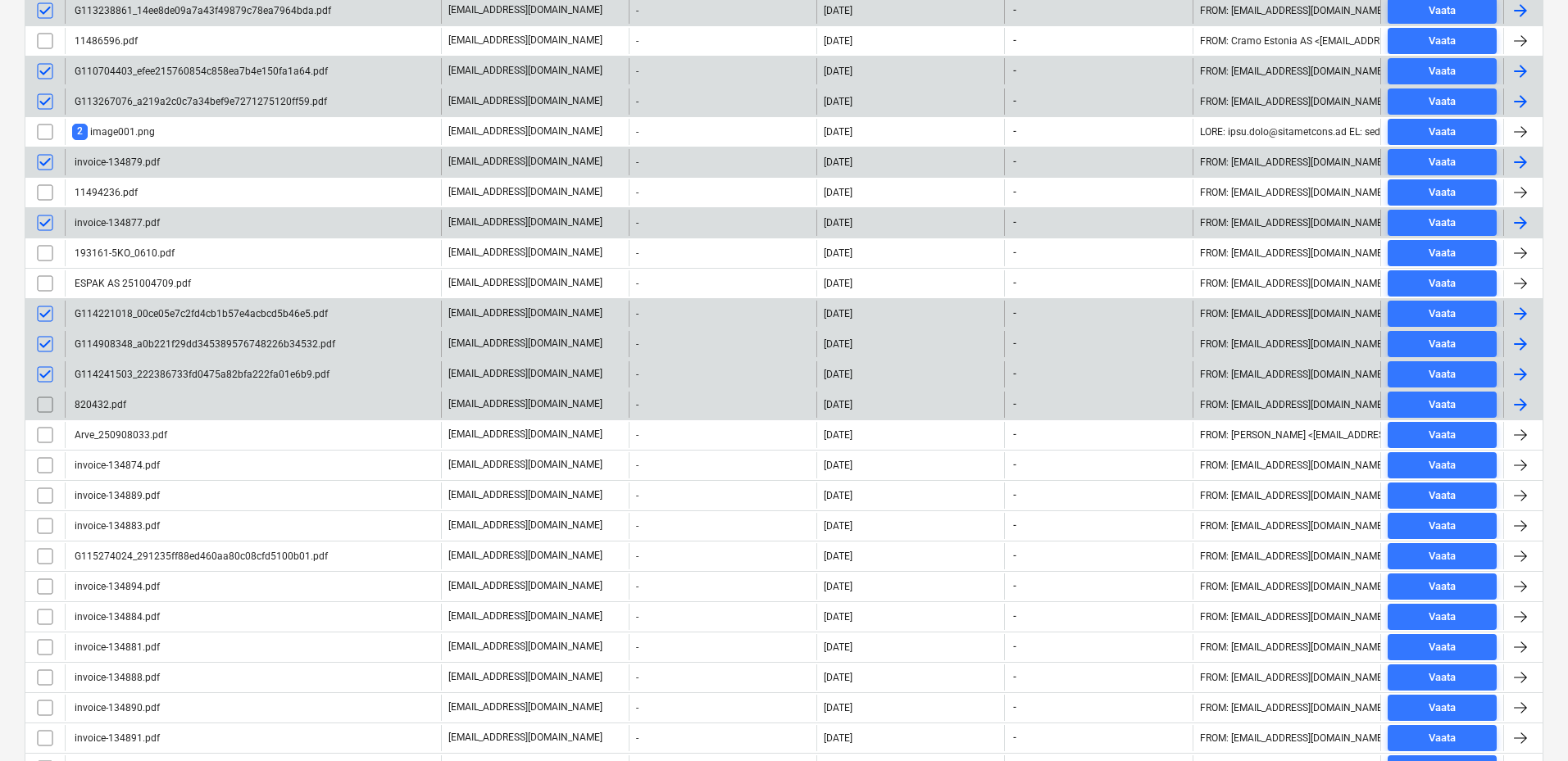
click at [44, 403] on input "checkbox" at bounding box center [45, 404] width 26 height 26
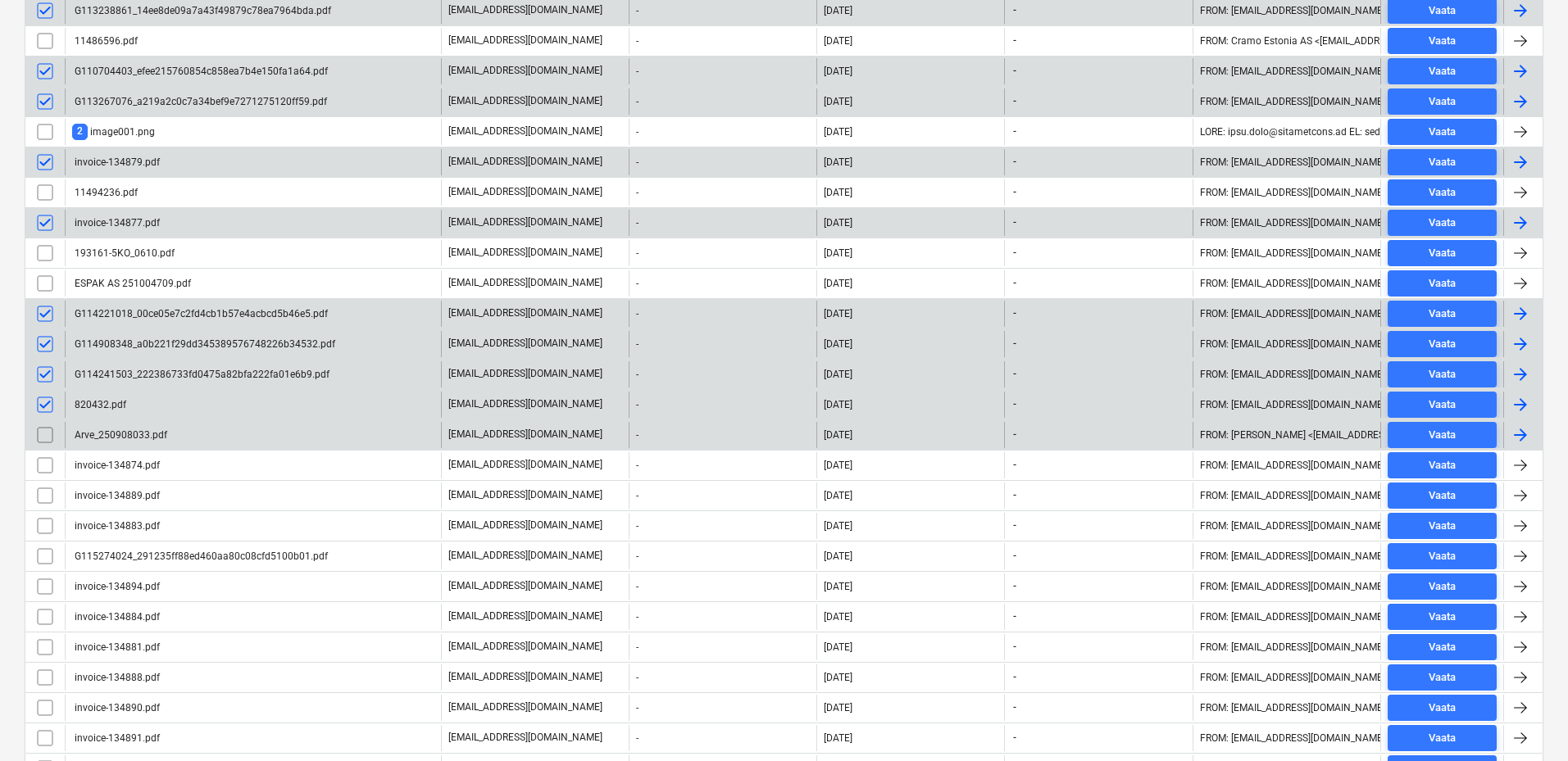
click at [51, 433] on input "checkbox" at bounding box center [45, 435] width 26 height 26
click at [47, 435] on input "checkbox" at bounding box center [45, 435] width 26 height 26
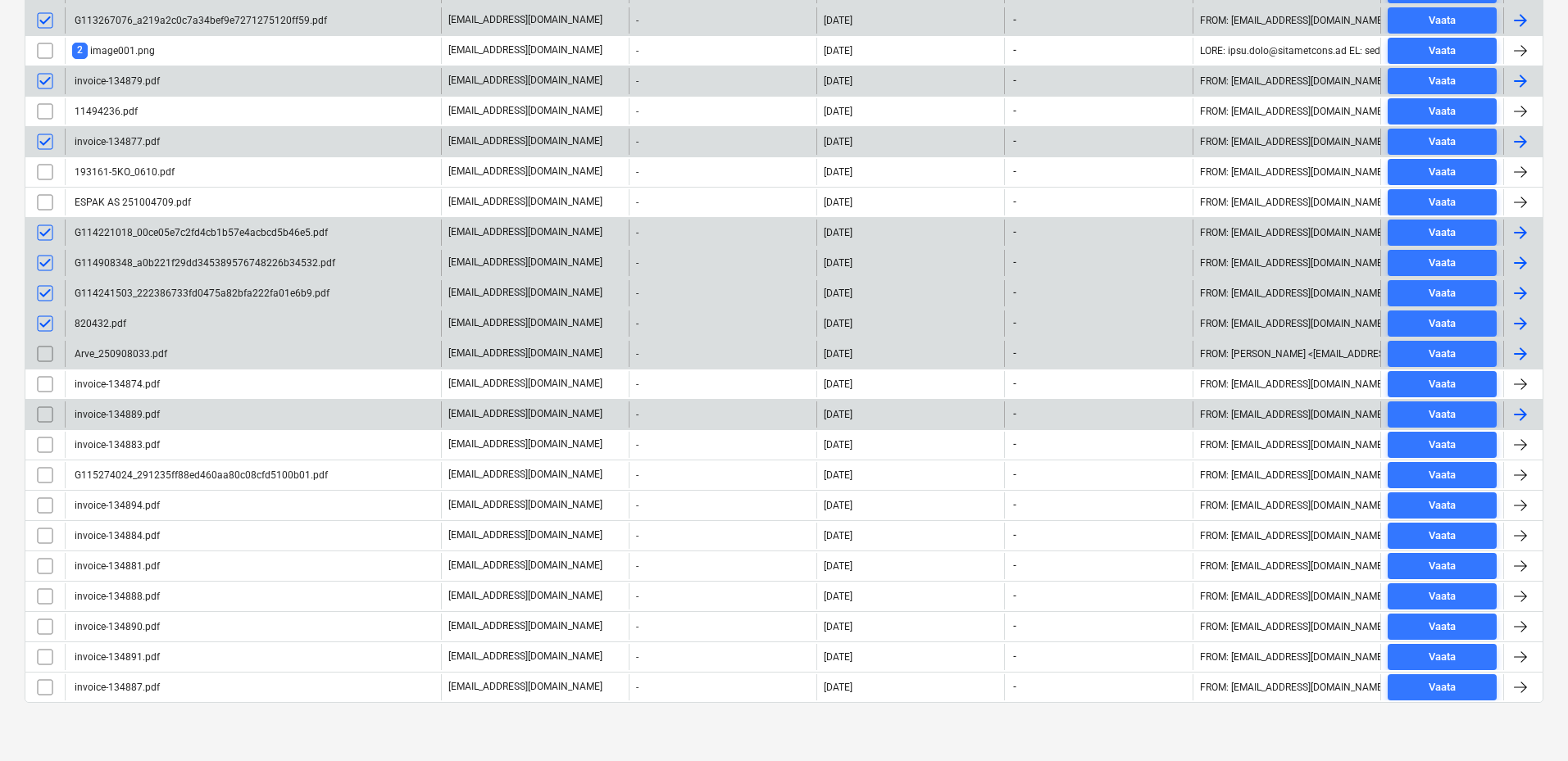
scroll to position [543, 0]
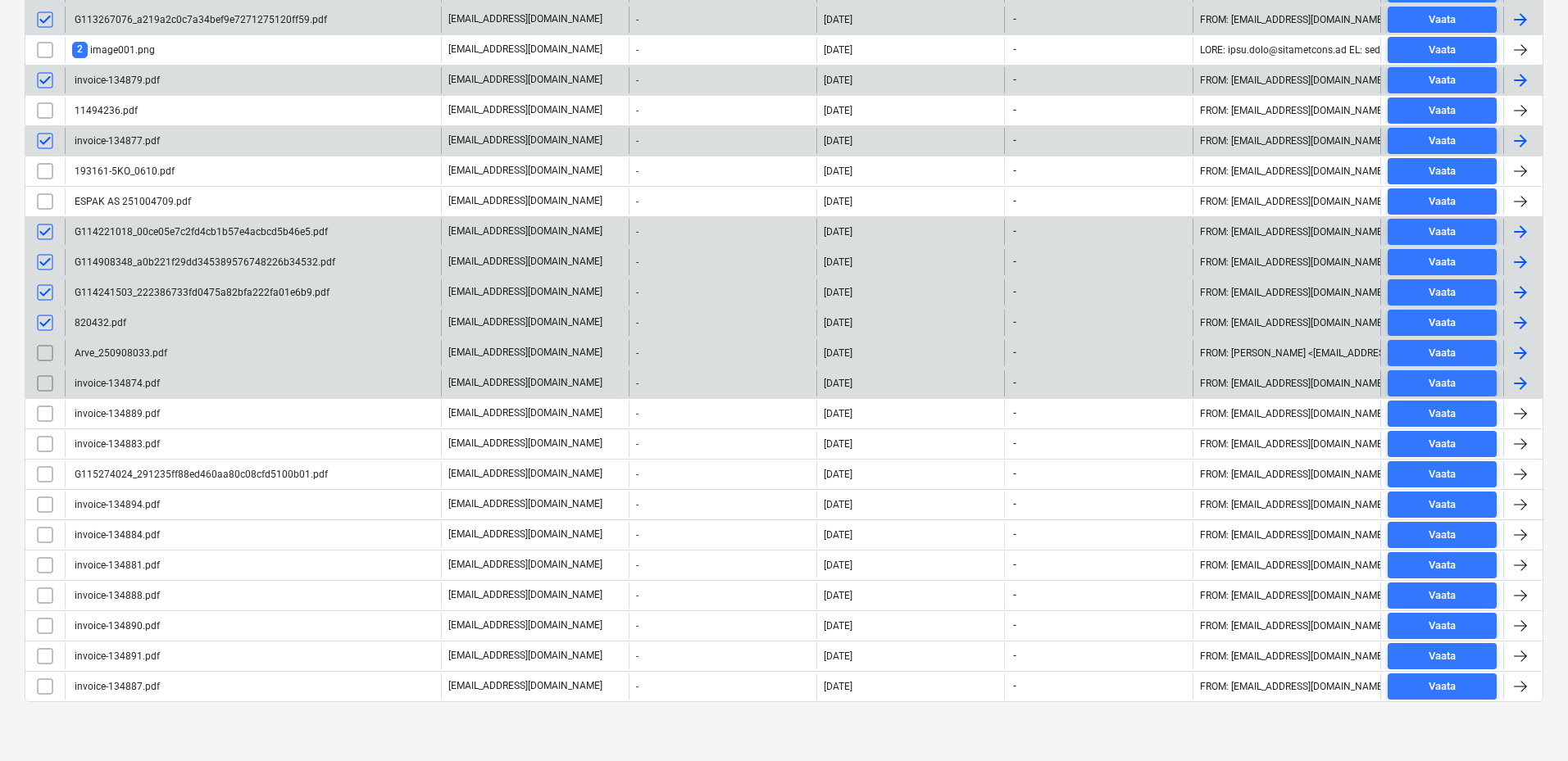
click at [48, 385] on input "checkbox" at bounding box center [45, 384] width 26 height 26
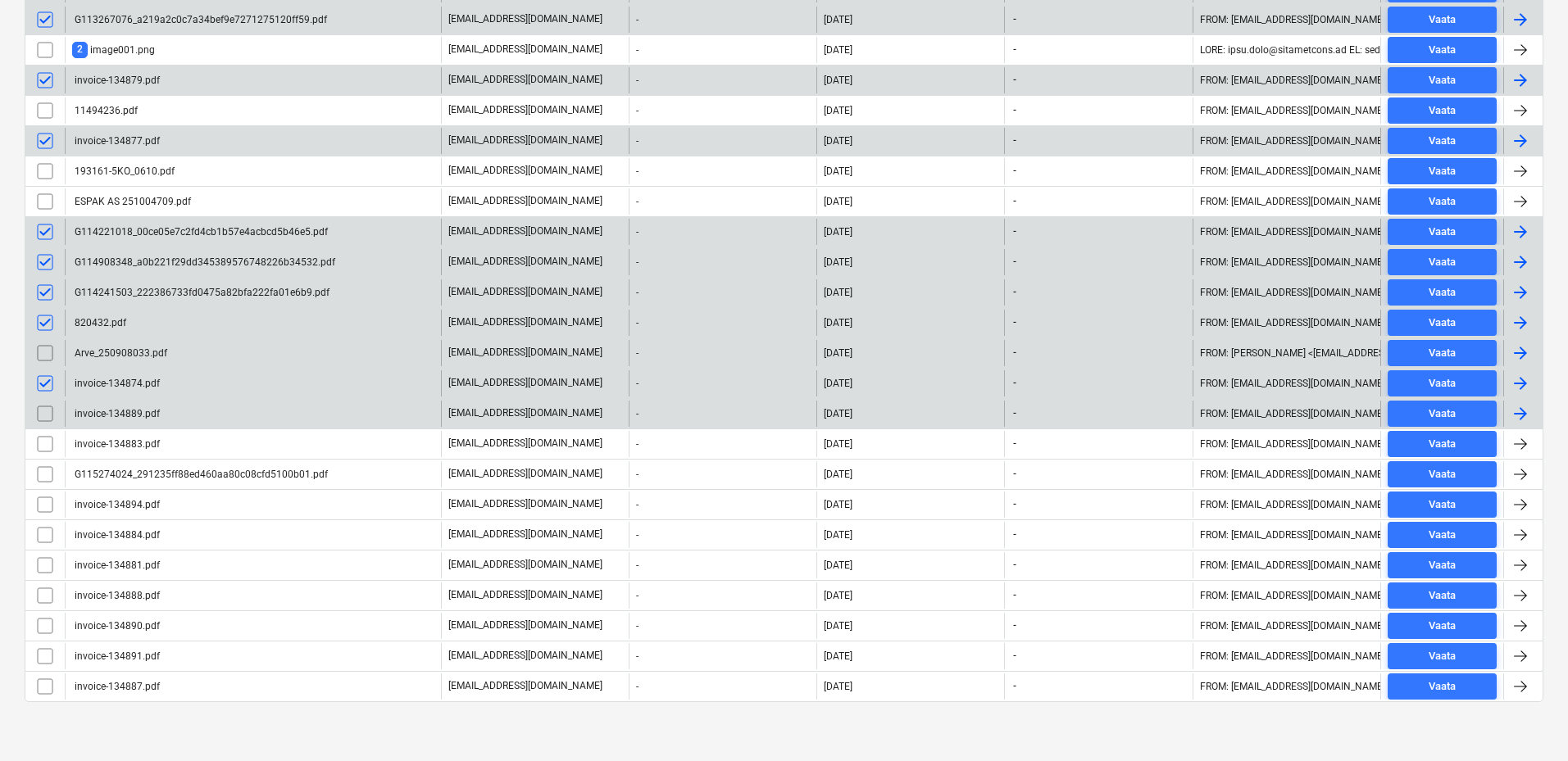
click at [48, 410] on input "checkbox" at bounding box center [45, 414] width 26 height 26
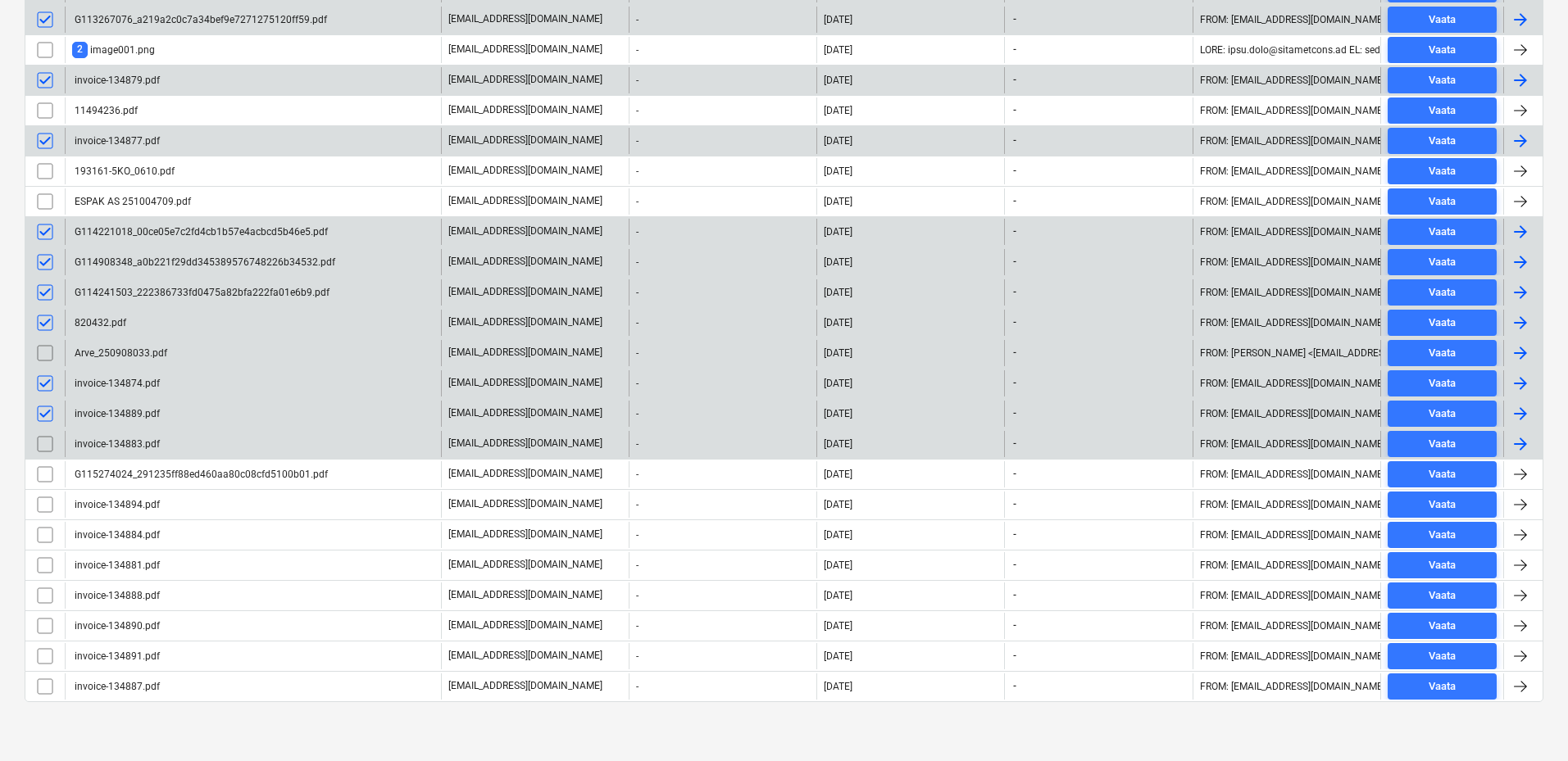
click at [49, 442] on input "checkbox" at bounding box center [45, 444] width 26 height 26
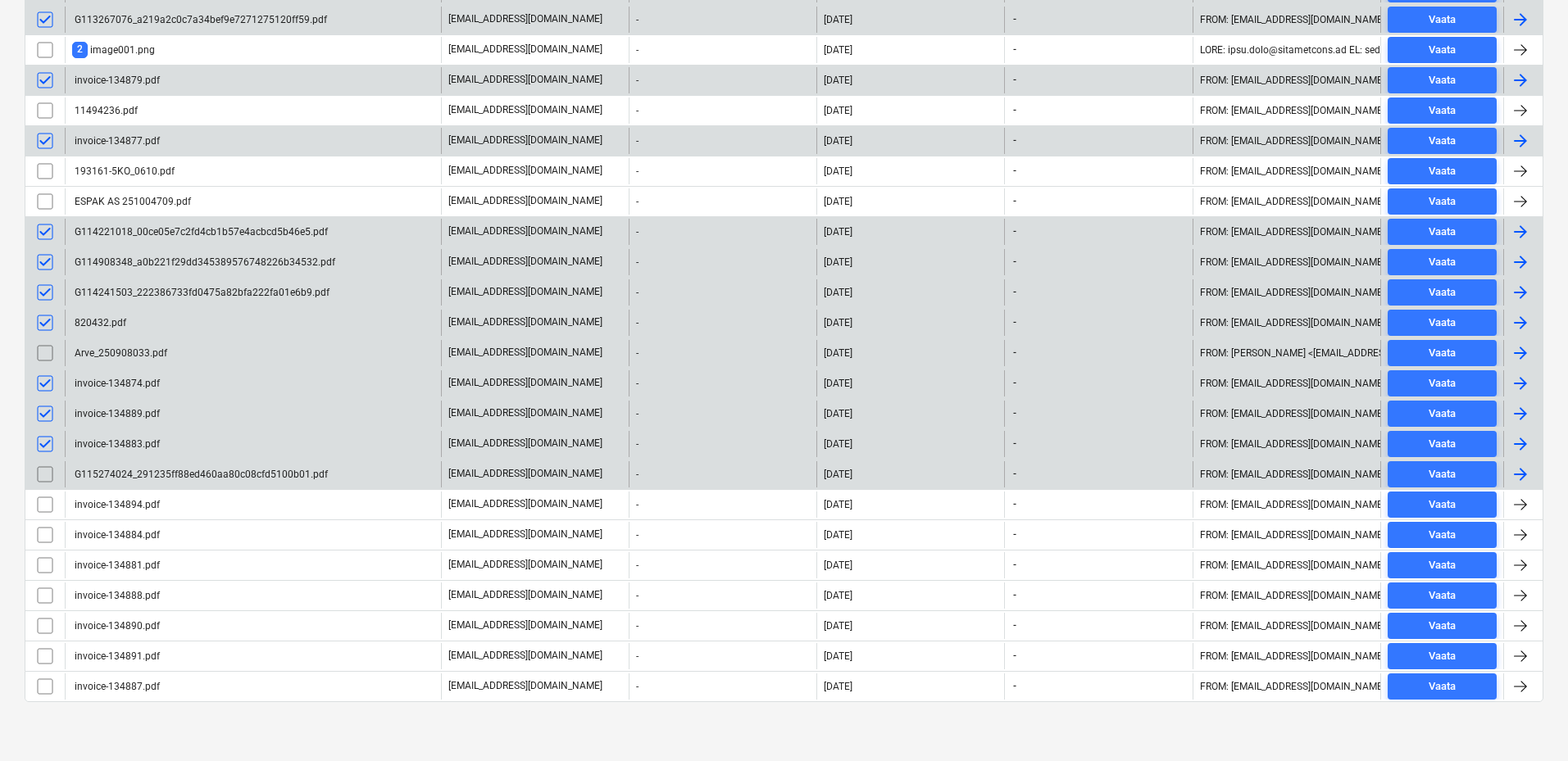
click at [42, 468] on input "checkbox" at bounding box center [45, 474] width 26 height 26
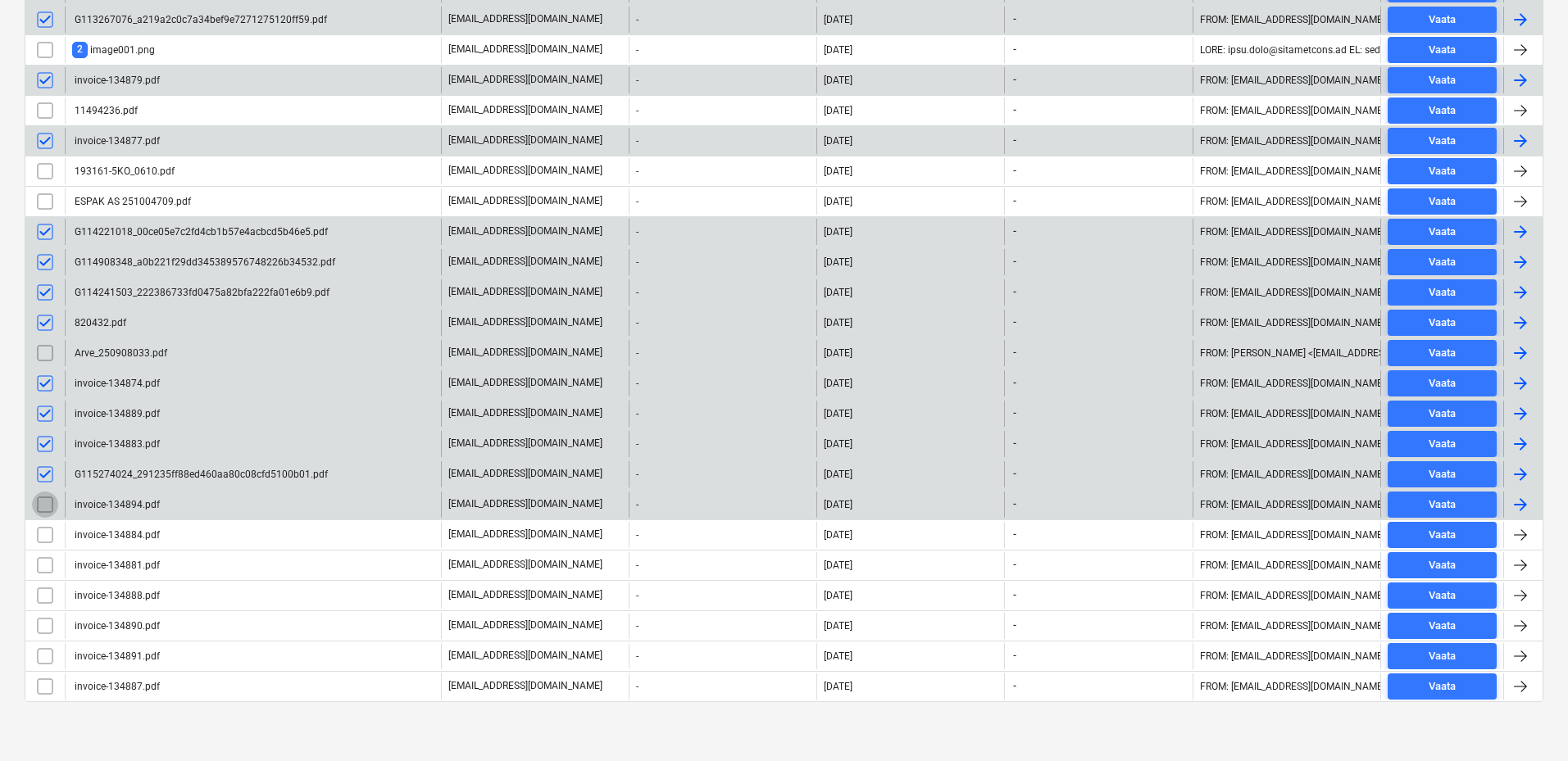
click at [51, 501] on input "checkbox" at bounding box center [45, 505] width 26 height 26
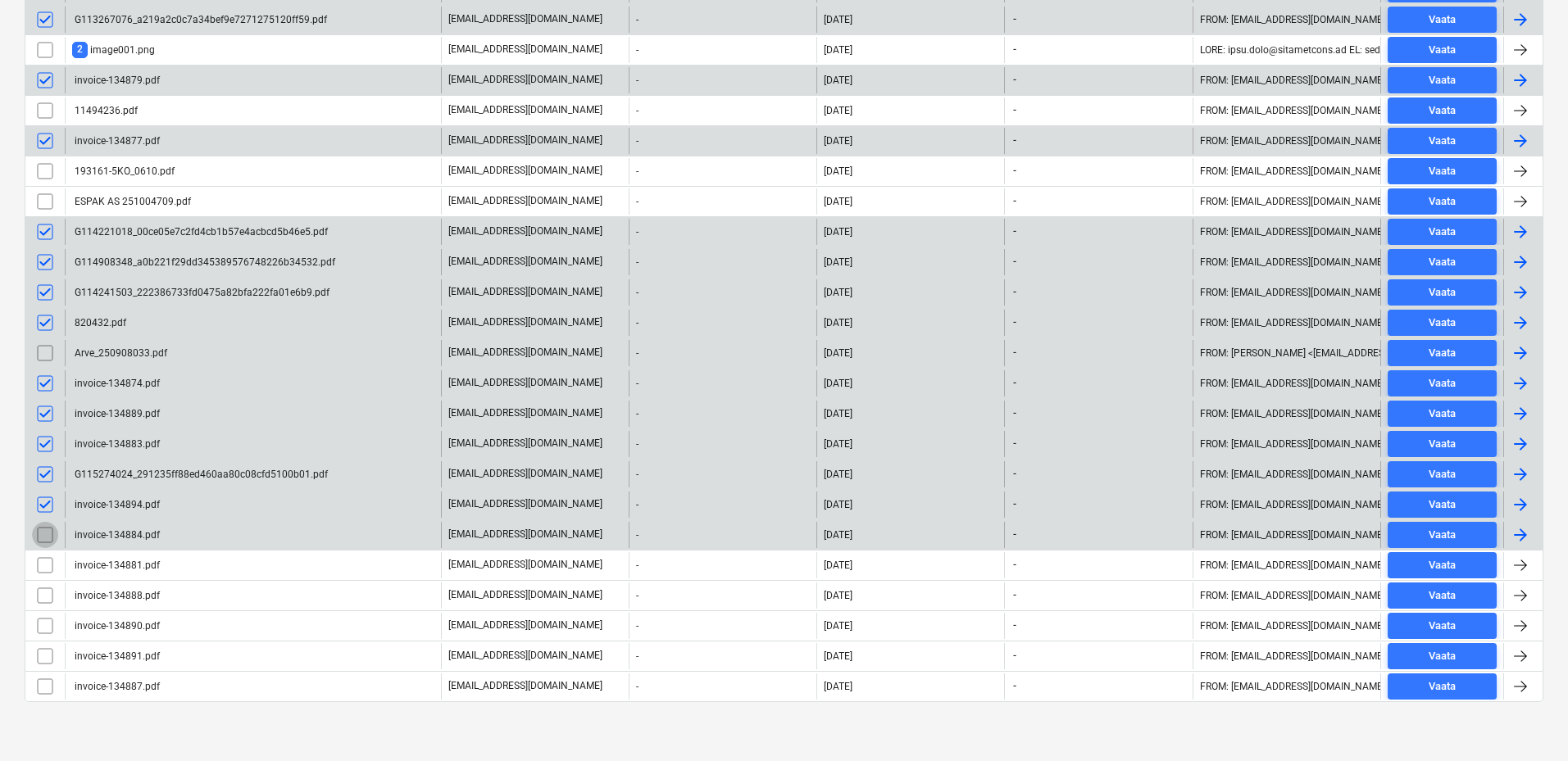
click at [42, 530] on input "checkbox" at bounding box center [45, 535] width 26 height 26
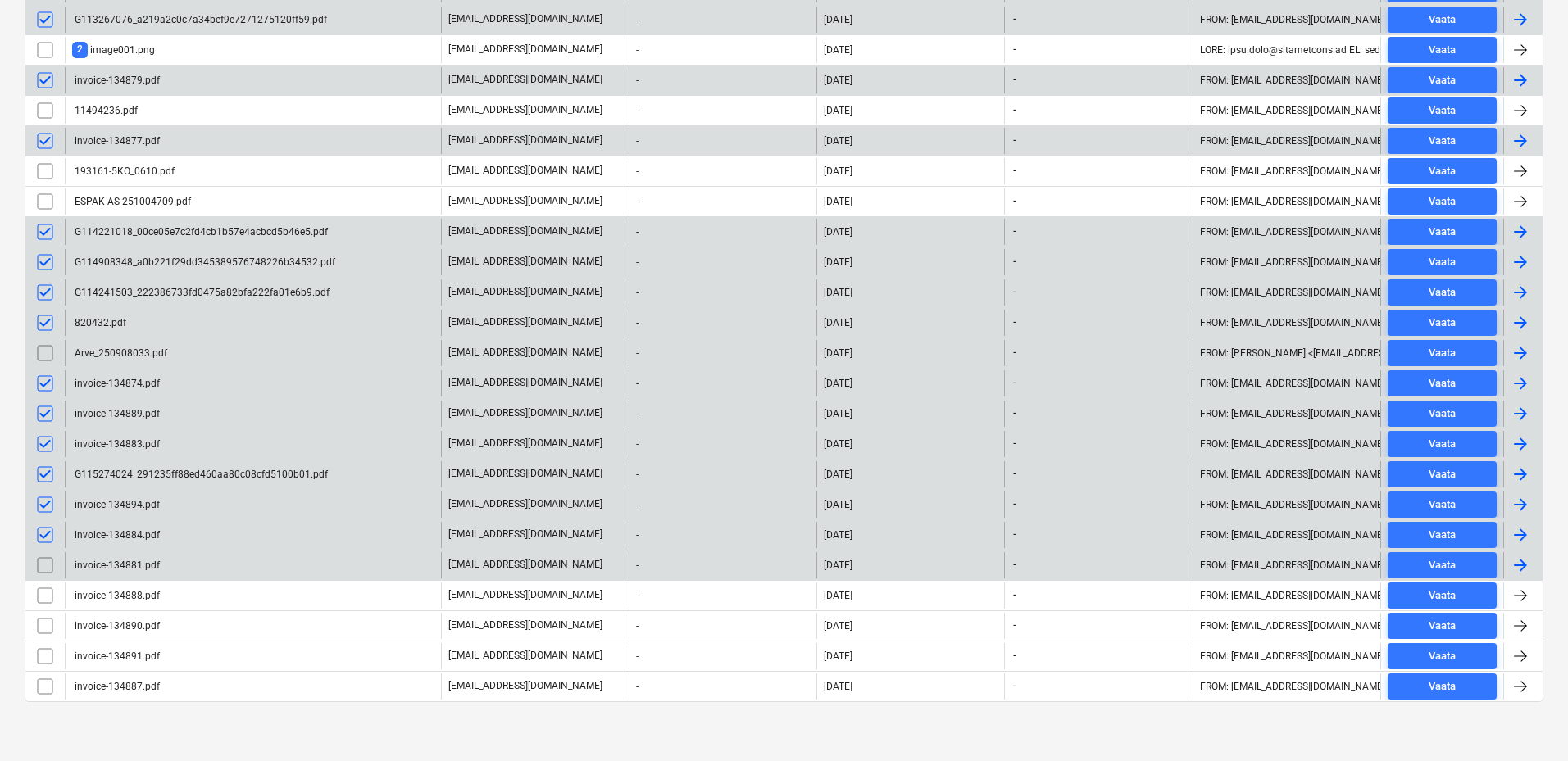
click at [42, 560] on input "checkbox" at bounding box center [45, 565] width 26 height 26
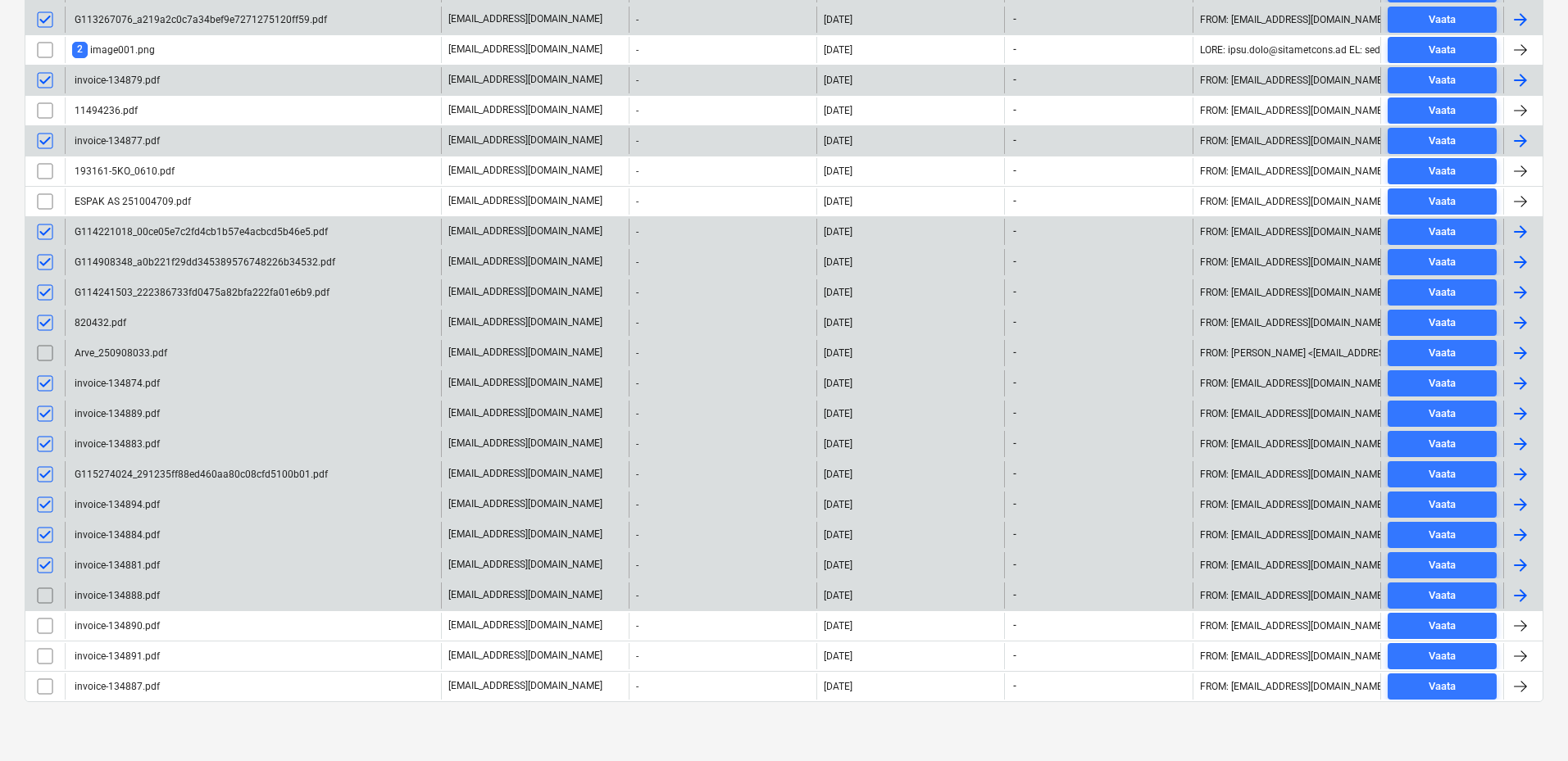
click at [47, 597] on input "checkbox" at bounding box center [45, 596] width 26 height 26
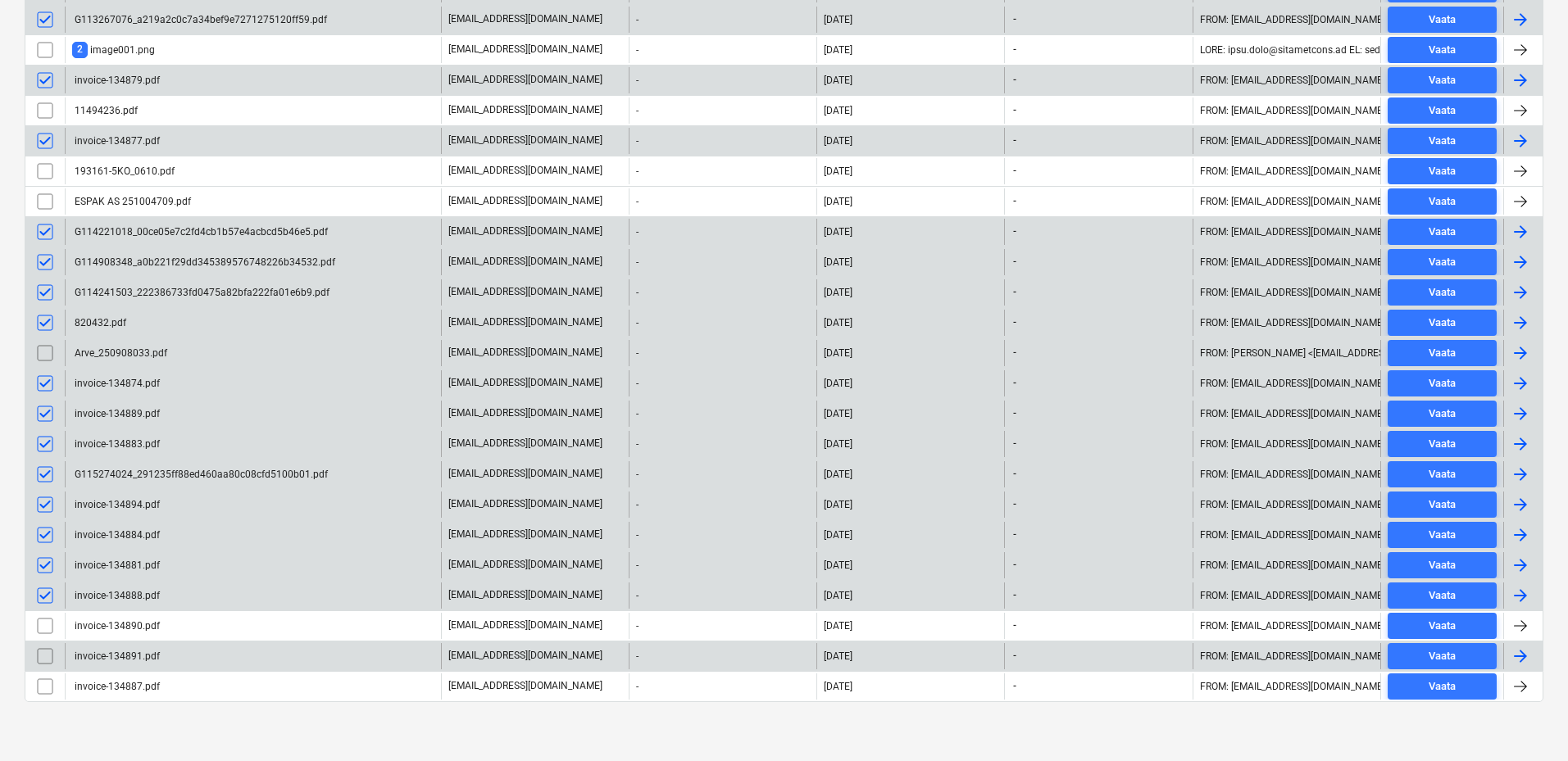
click at [46, 623] on input "checkbox" at bounding box center [45, 626] width 26 height 26
click at [39, 651] on input "checkbox" at bounding box center [45, 656] width 26 height 26
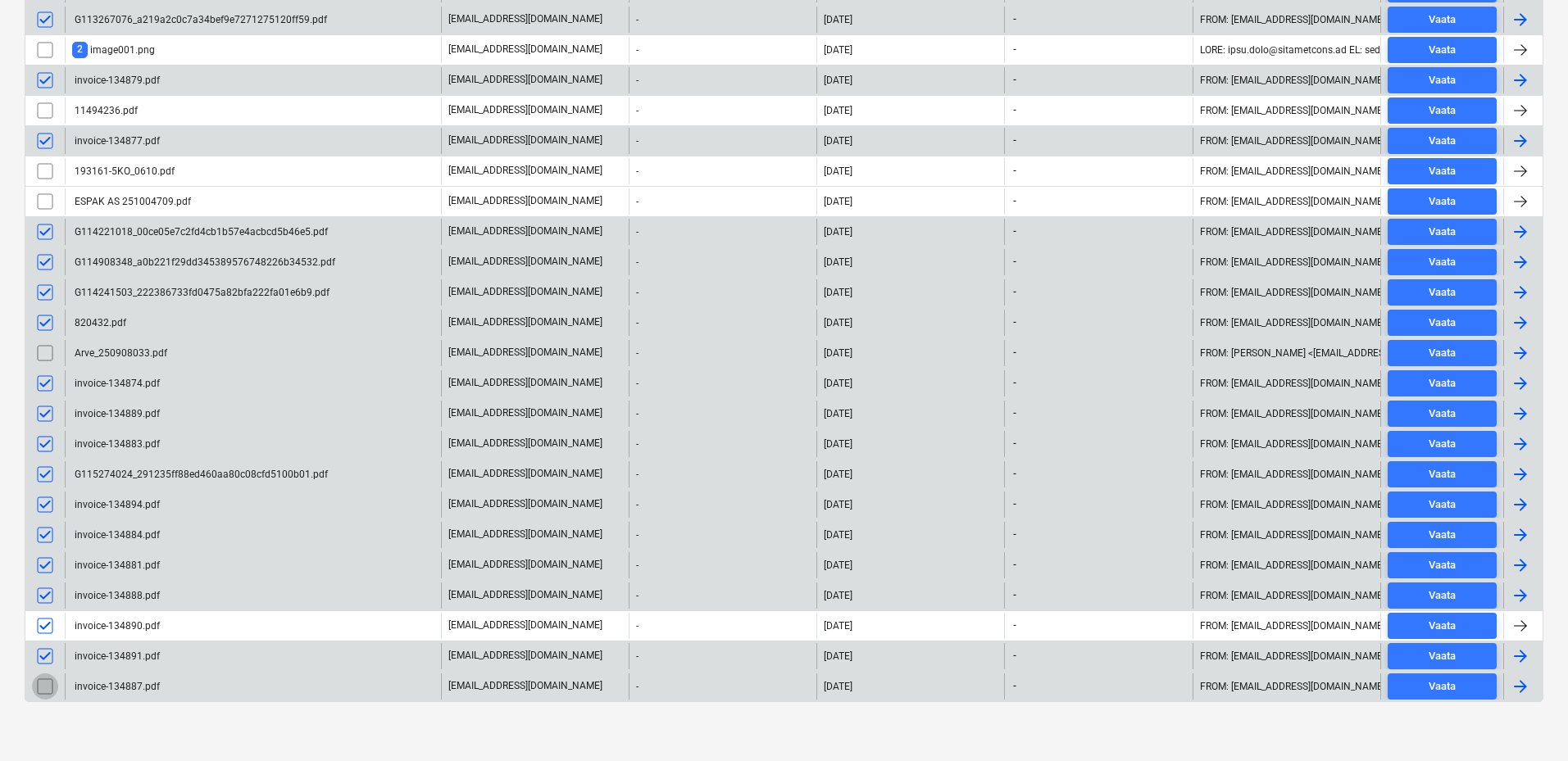
click at [48, 680] on input "checkbox" at bounding box center [45, 687] width 26 height 26
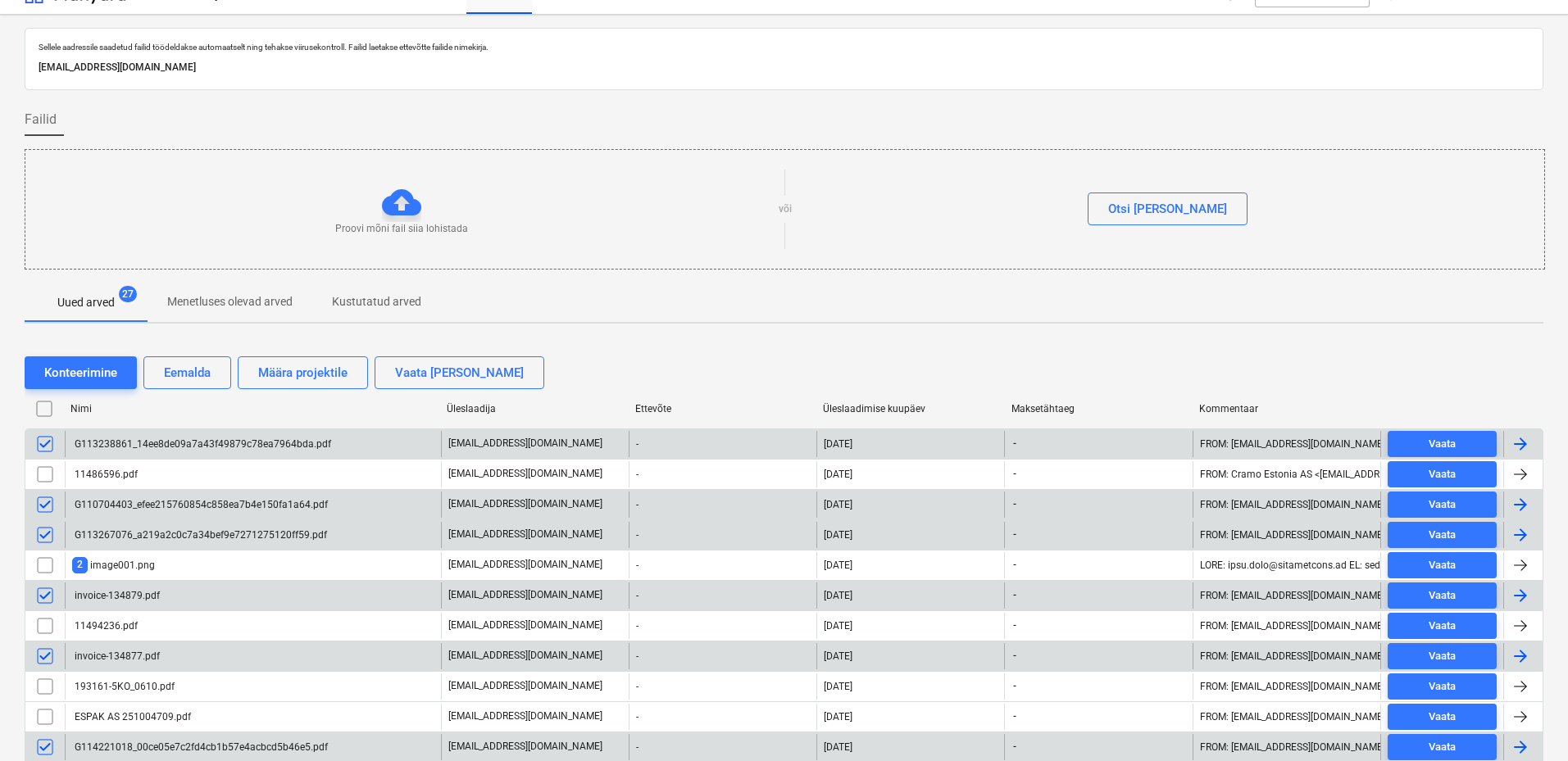
scroll to position [0, 0]
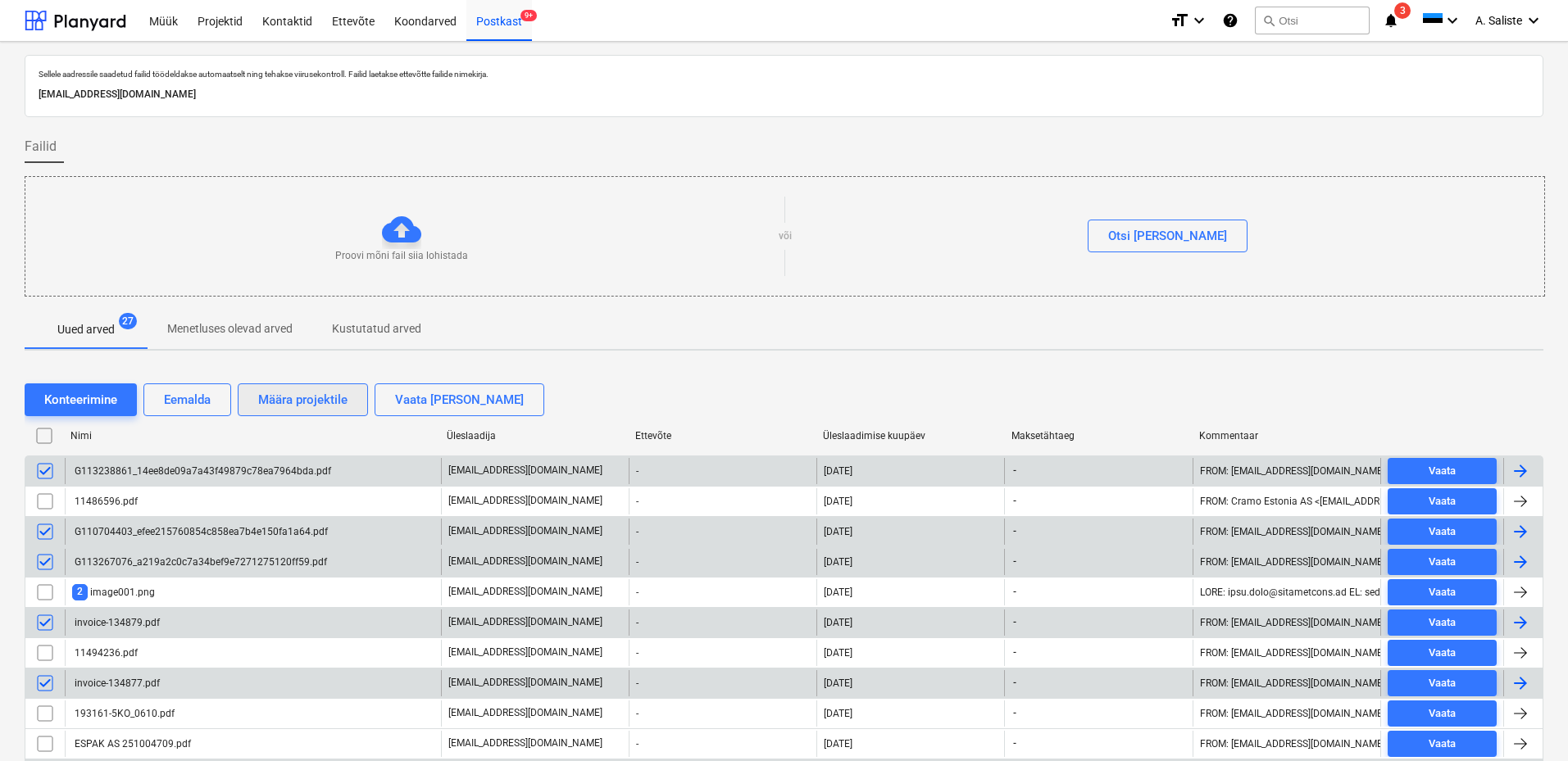
click at [294, 402] on div "Määra projektile" at bounding box center [302, 400] width 89 height 22
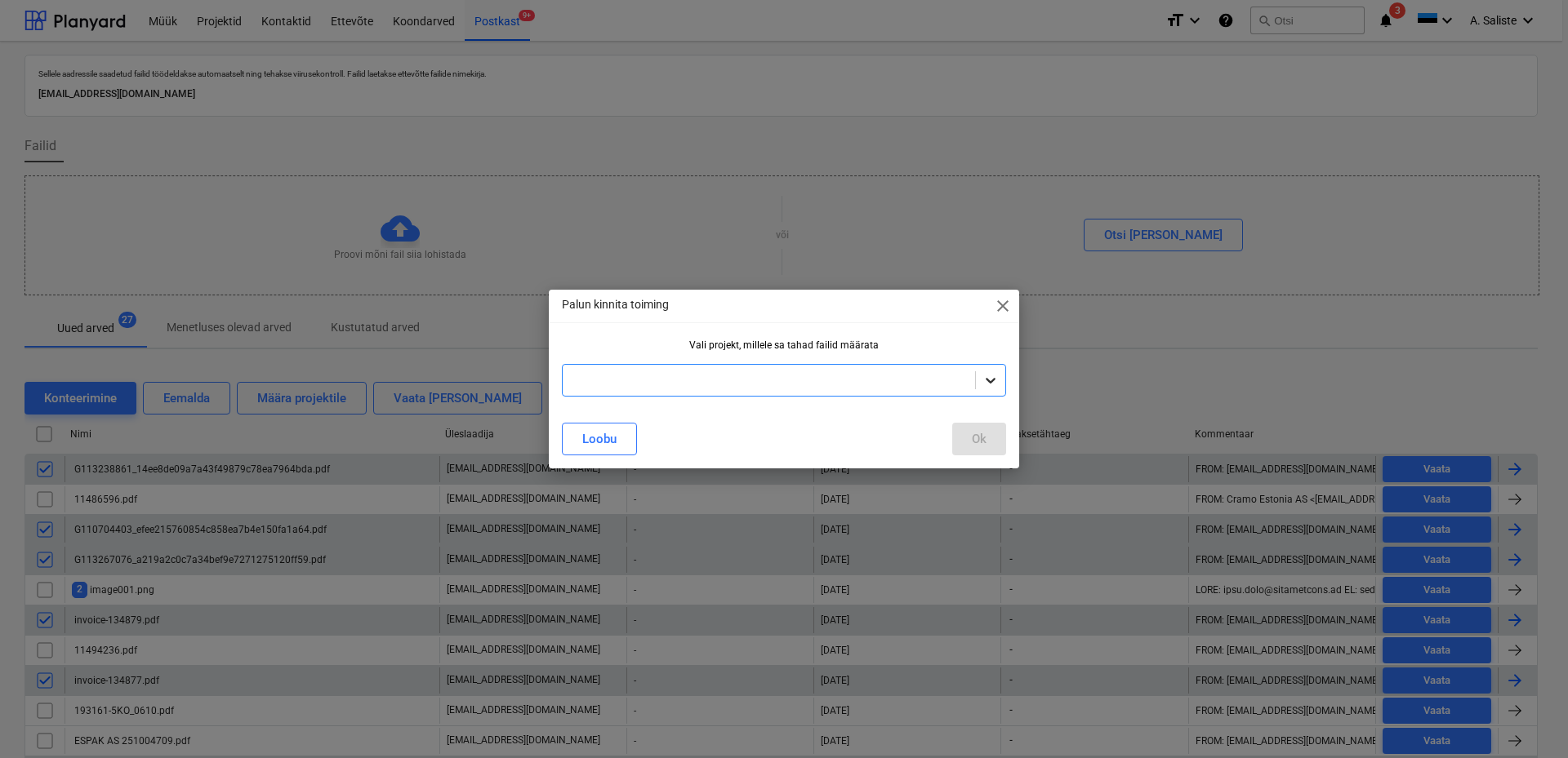
click at [994, 386] on icon at bounding box center [990, 380] width 16 height 16
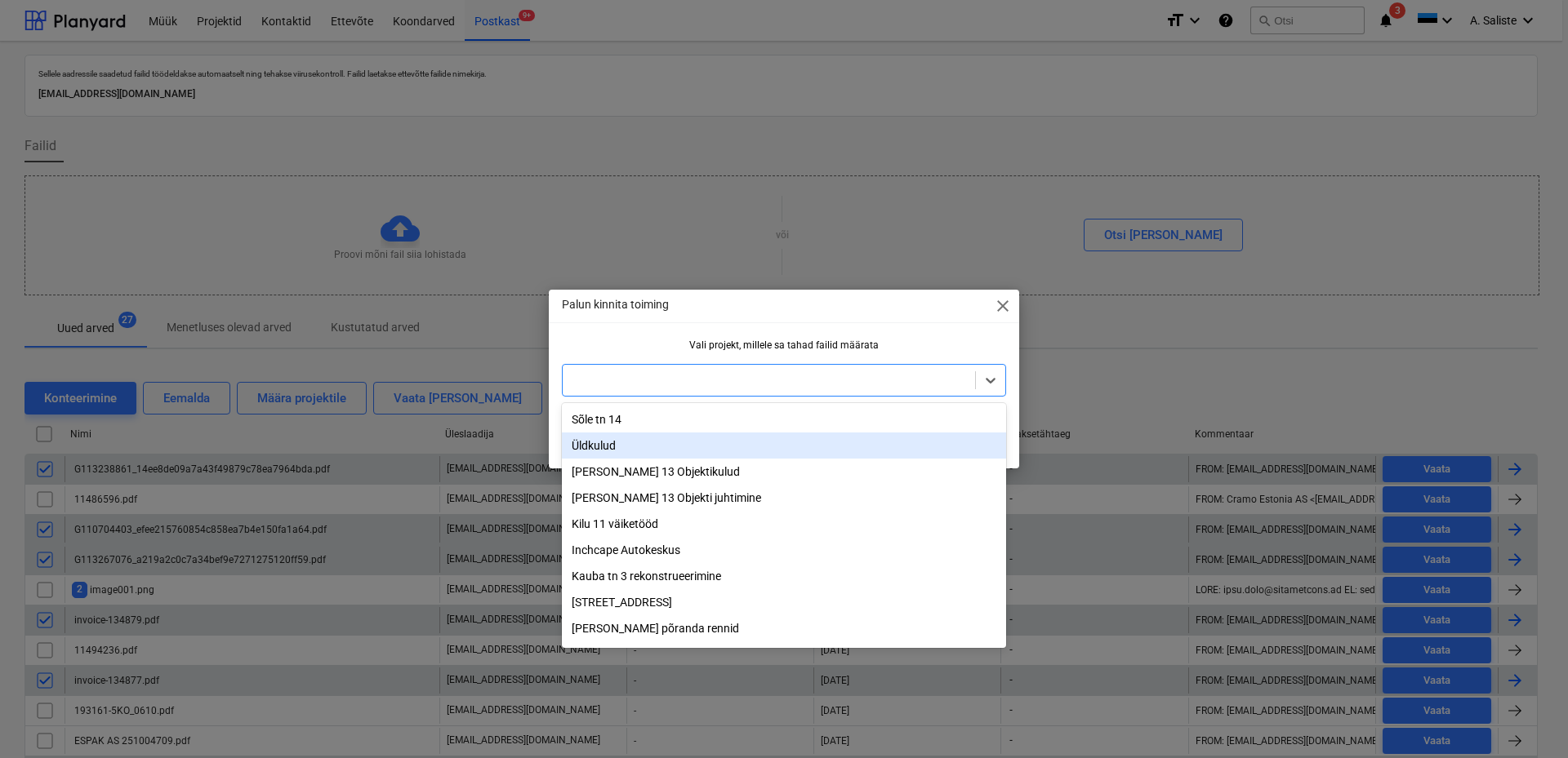
click at [663, 444] on div "Üldkulud" at bounding box center [783, 446] width 444 height 26
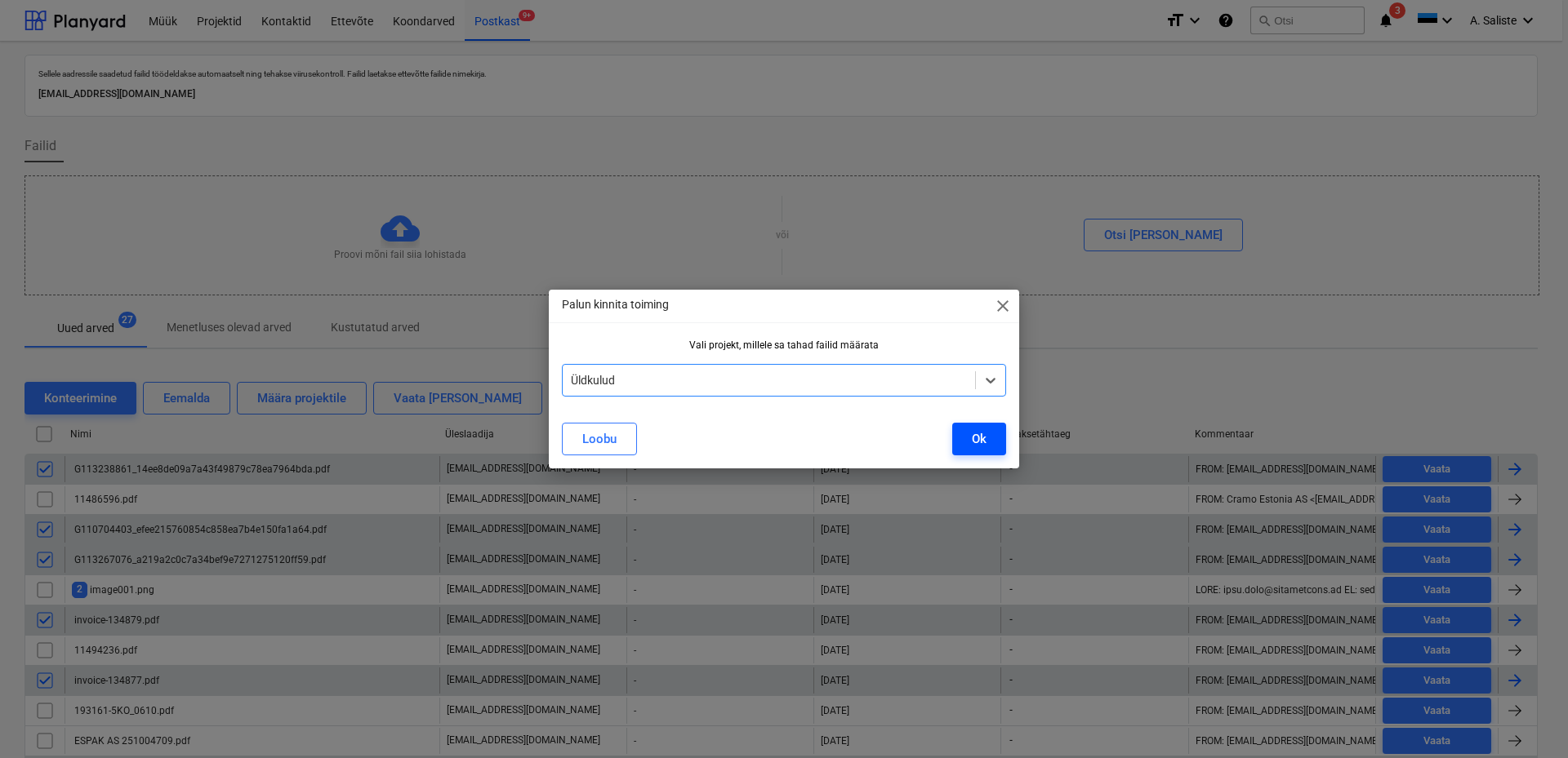
click at [989, 436] on button "Ok" at bounding box center [979, 439] width 53 height 33
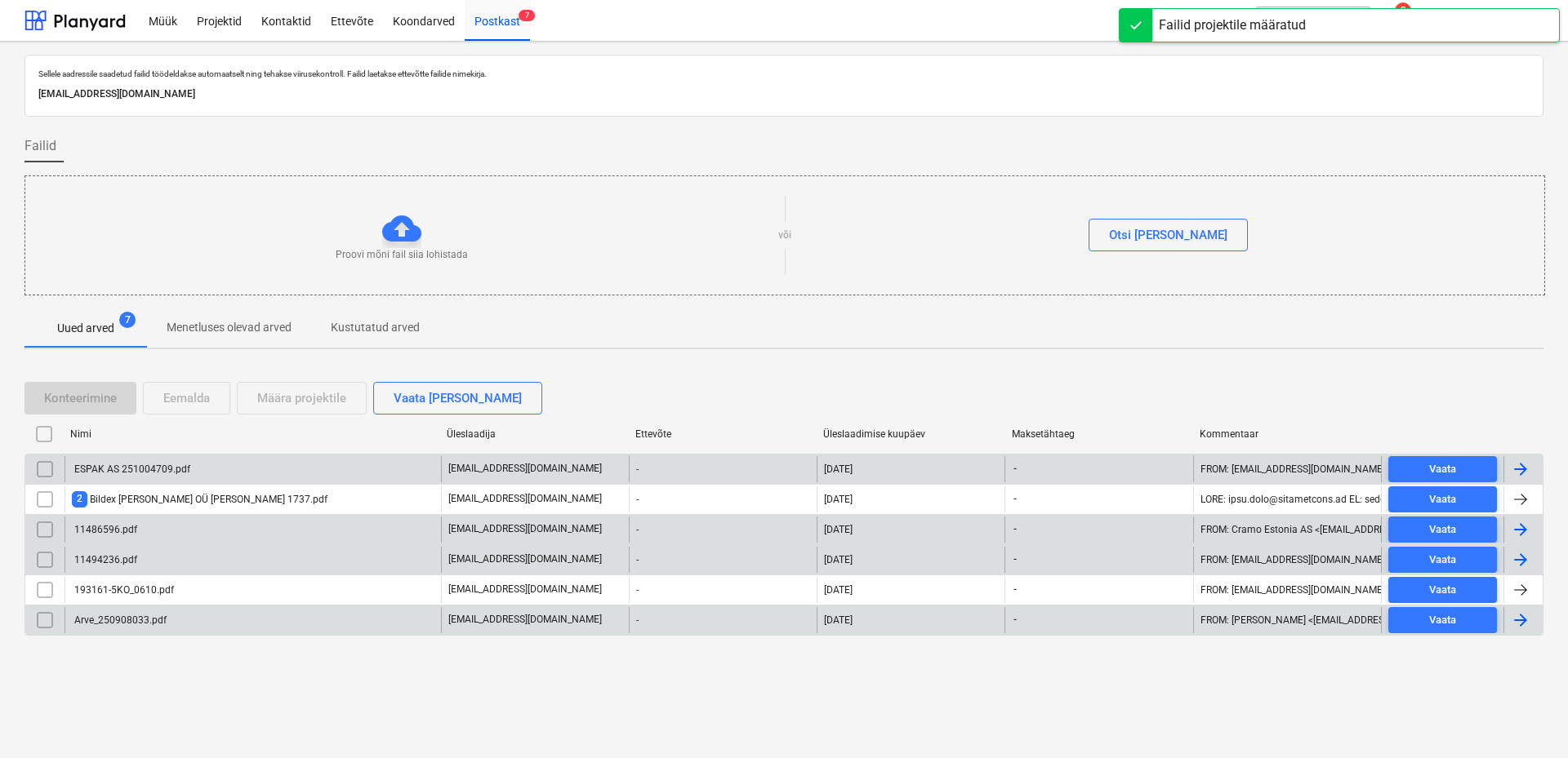
click at [208, 472] on div "ESPAK AS 251004709.pdf" at bounding box center [253, 469] width 376 height 26
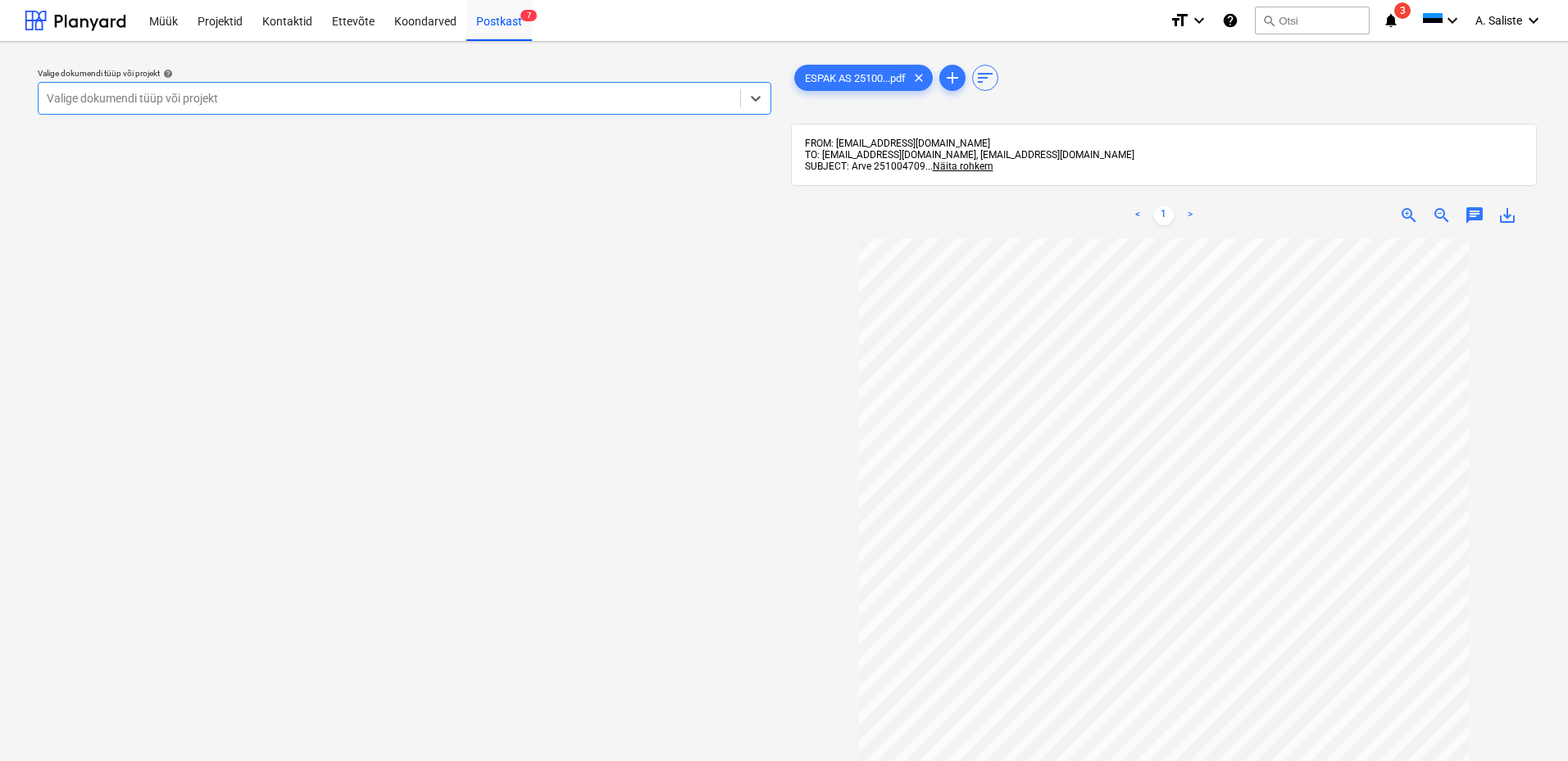
click at [701, 95] on div at bounding box center [389, 98] width 685 height 16
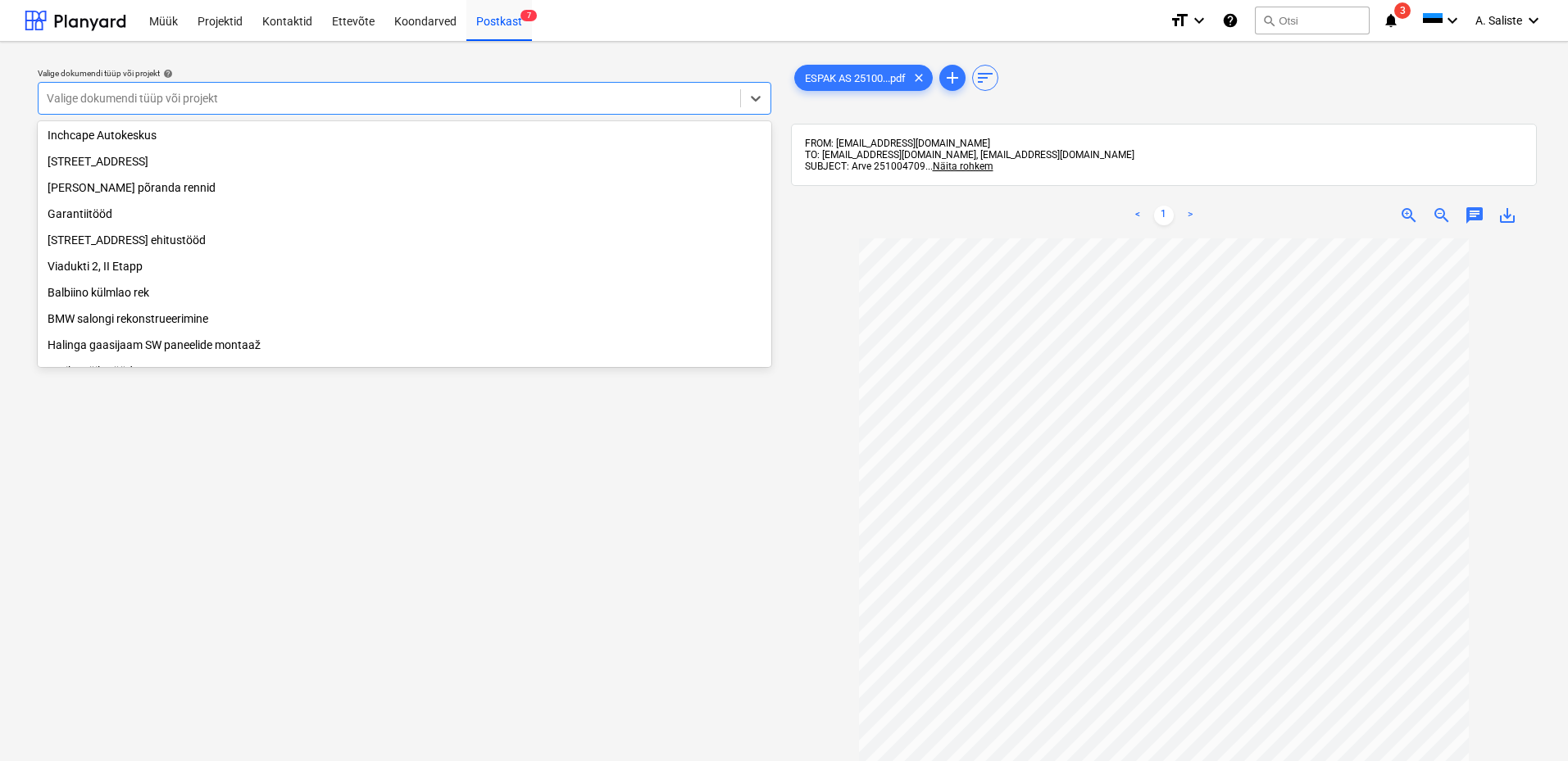
scroll to position [170, 0]
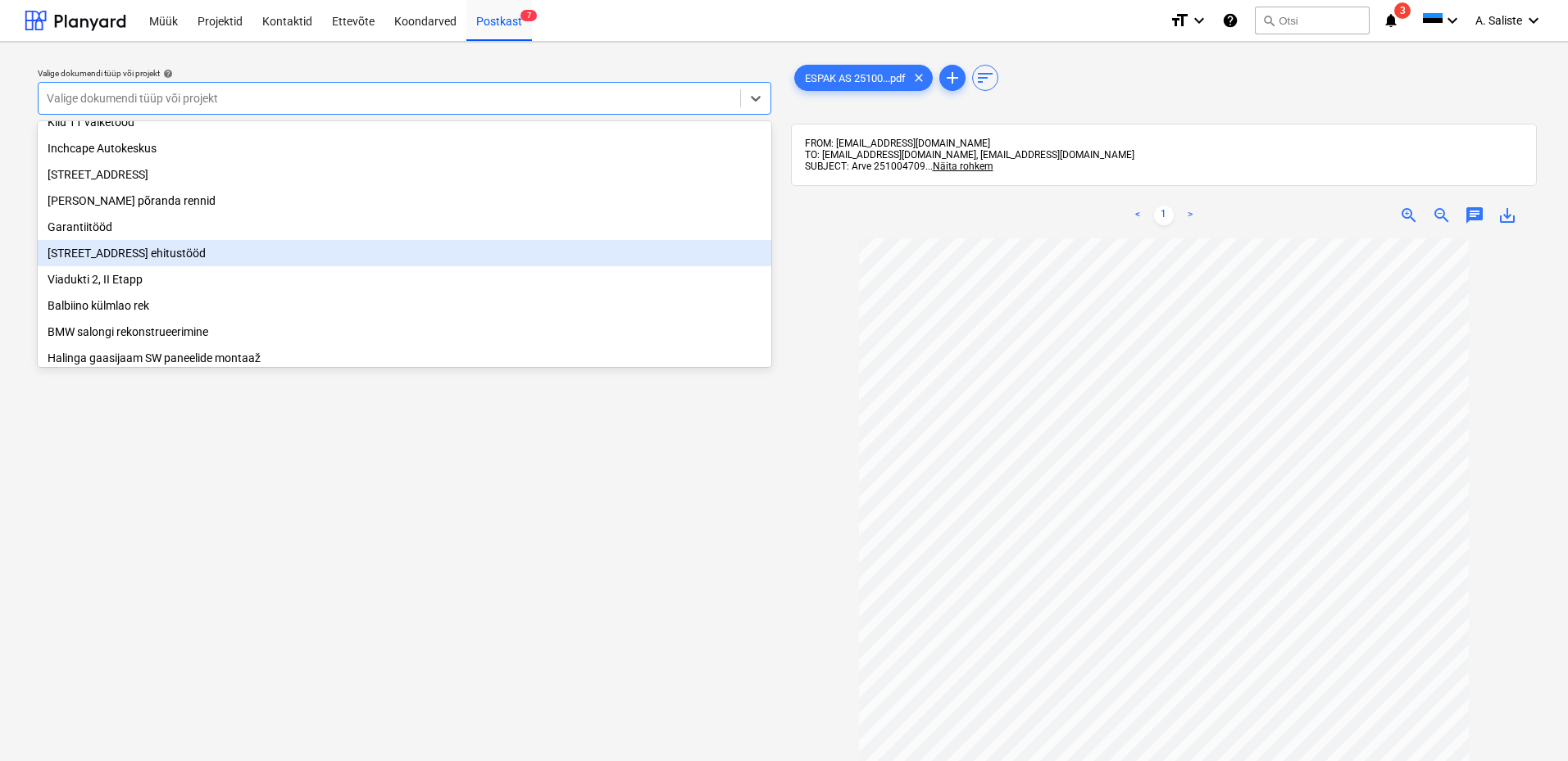
click at [94, 262] on div "Maasika tee 7 ehitustööd" at bounding box center [404, 253] width 733 height 26
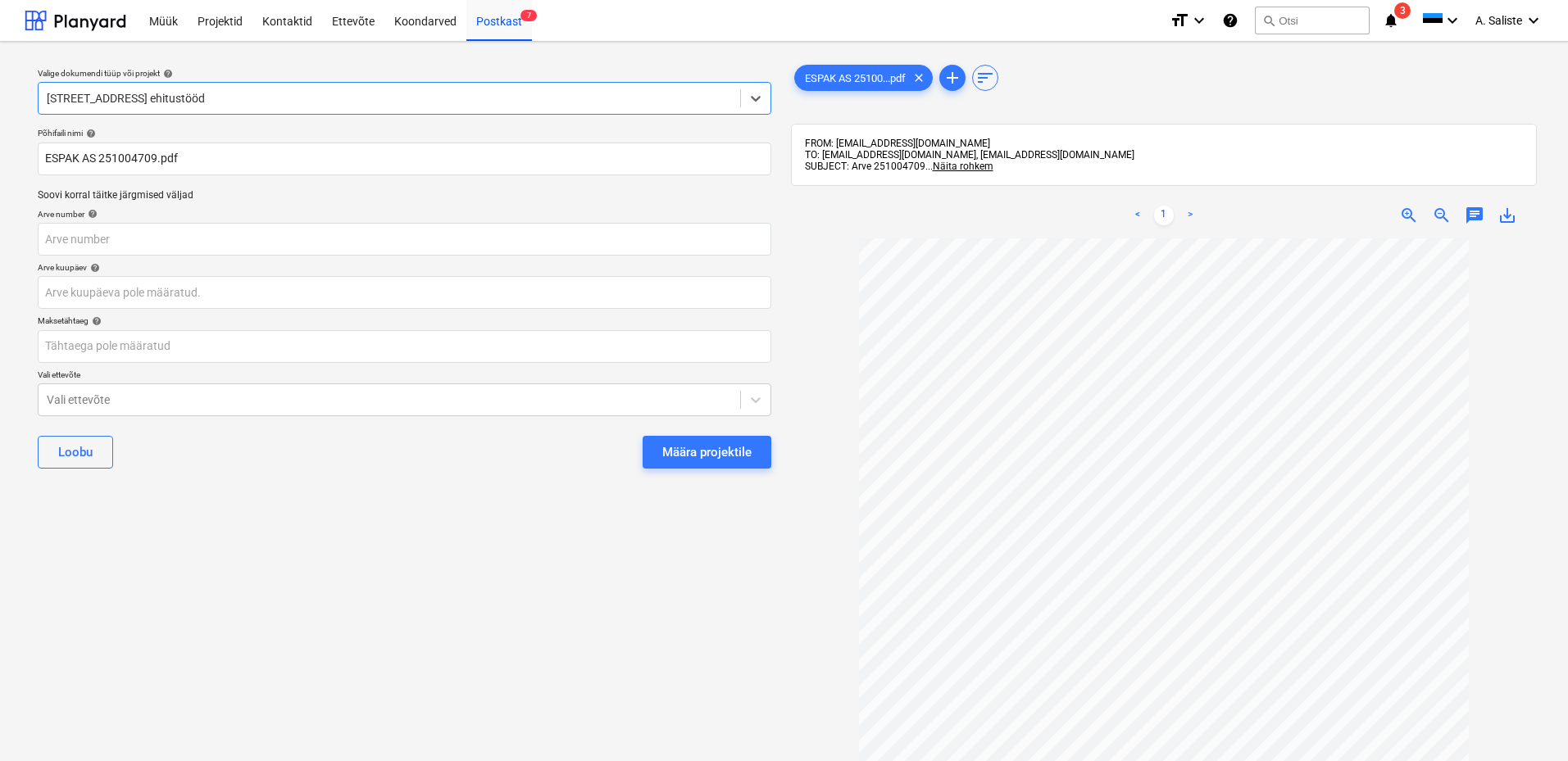
click at [707, 443] on div "Määra projektile" at bounding box center [707, 452] width 89 height 22
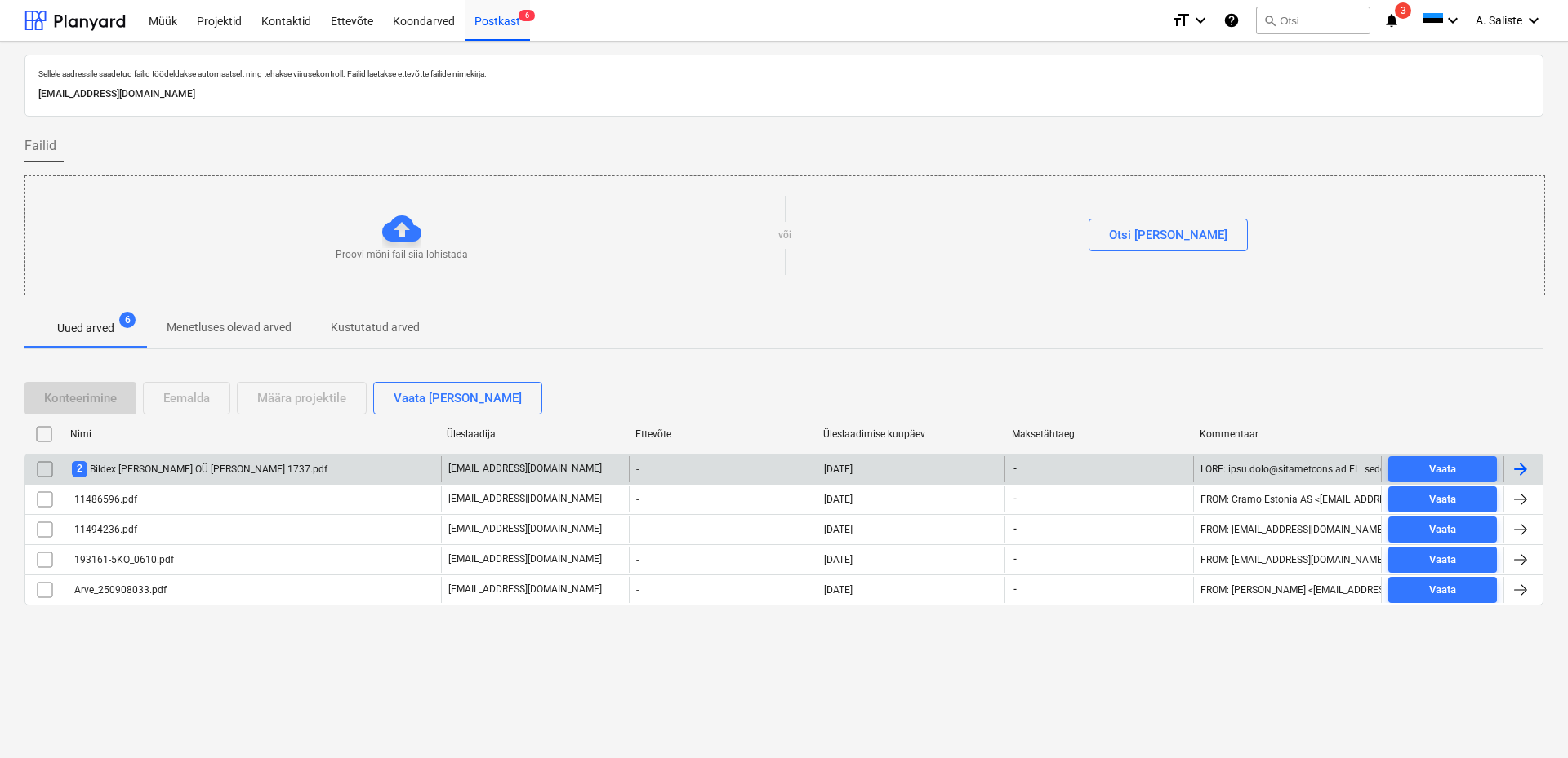
click at [223, 472] on div "2 Bildex Grupp OÜ Arve nr 1737.pdf" at bounding box center [199, 469] width 255 height 16
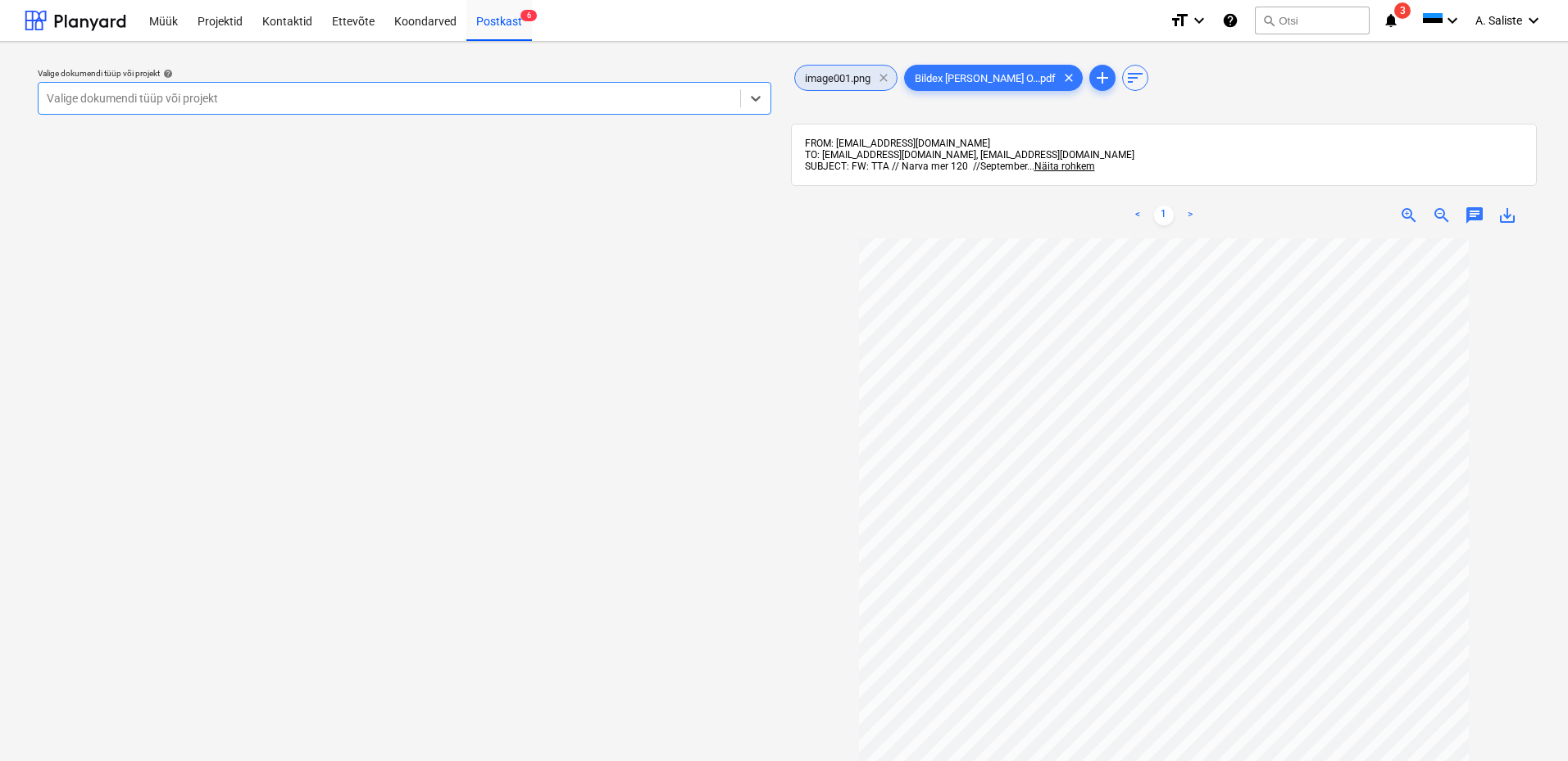
click at [882, 74] on span "clear" at bounding box center [883, 78] width 20 height 20
click at [621, 100] on div at bounding box center [389, 98] width 685 height 16
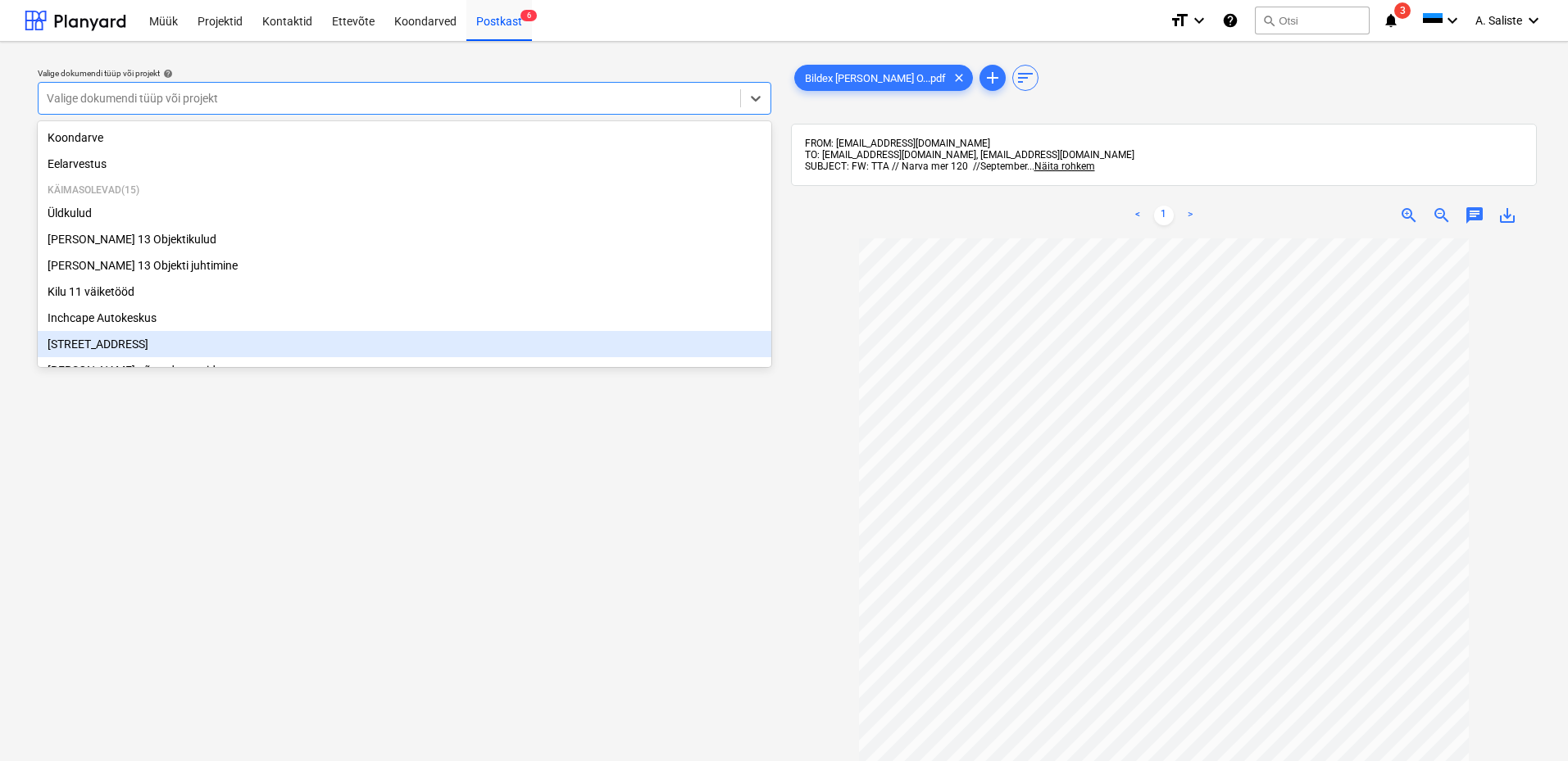
click at [116, 345] on div "[STREET_ADDRESS]" at bounding box center [404, 344] width 733 height 26
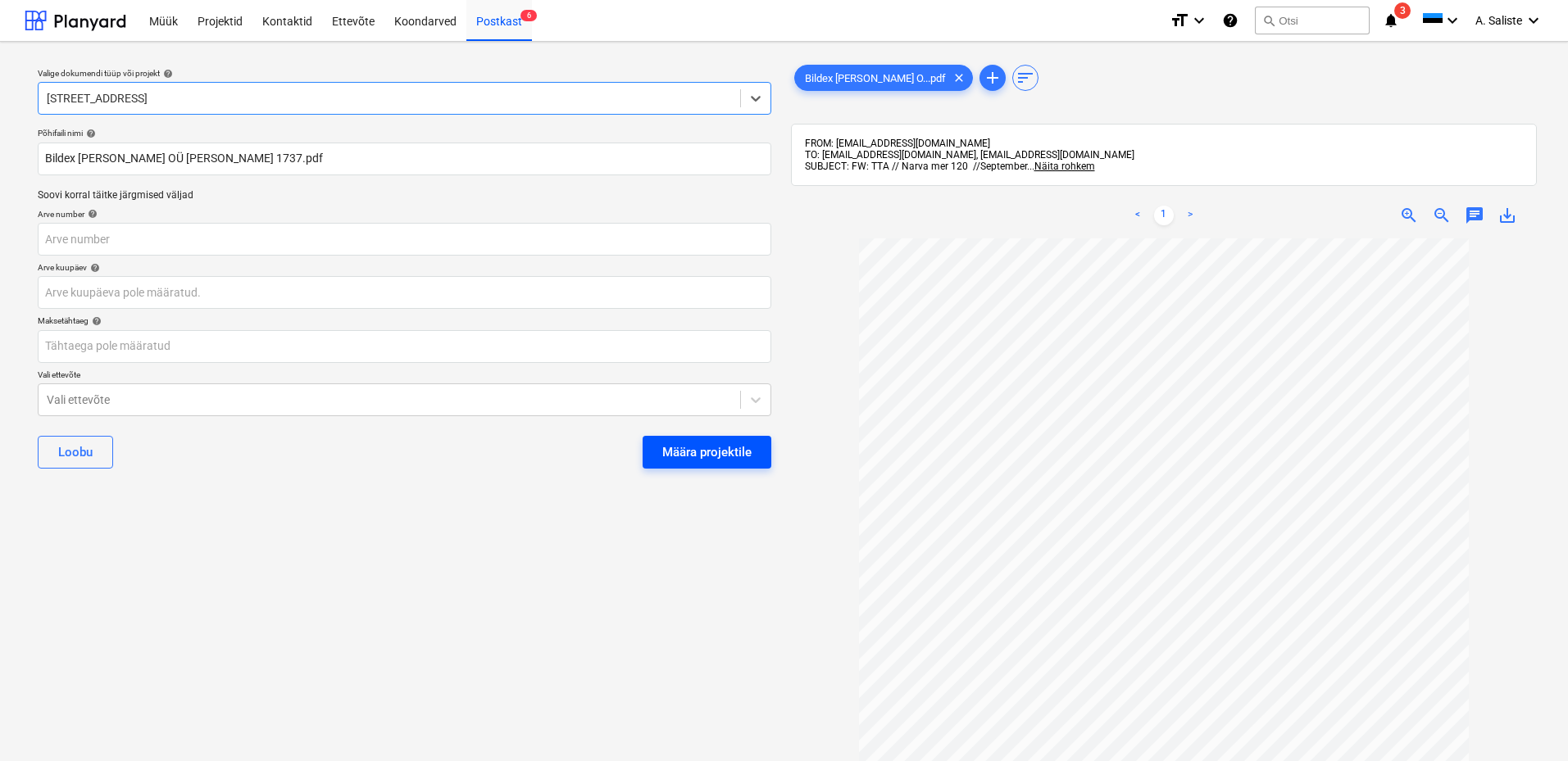
click at [692, 456] on div "Määra projektile" at bounding box center [707, 452] width 89 height 22
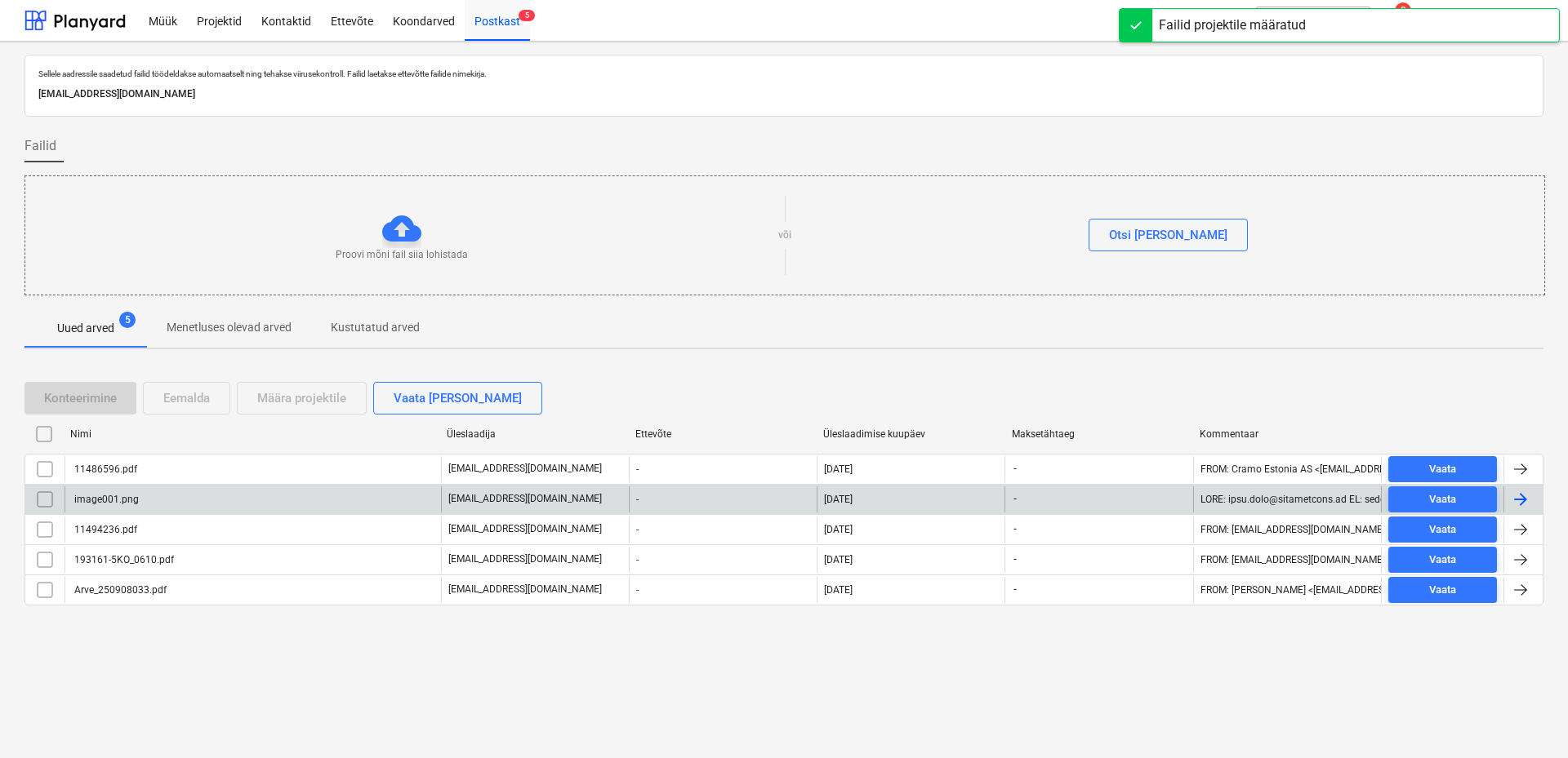
click at [44, 497] on input "checkbox" at bounding box center [45, 499] width 26 height 26
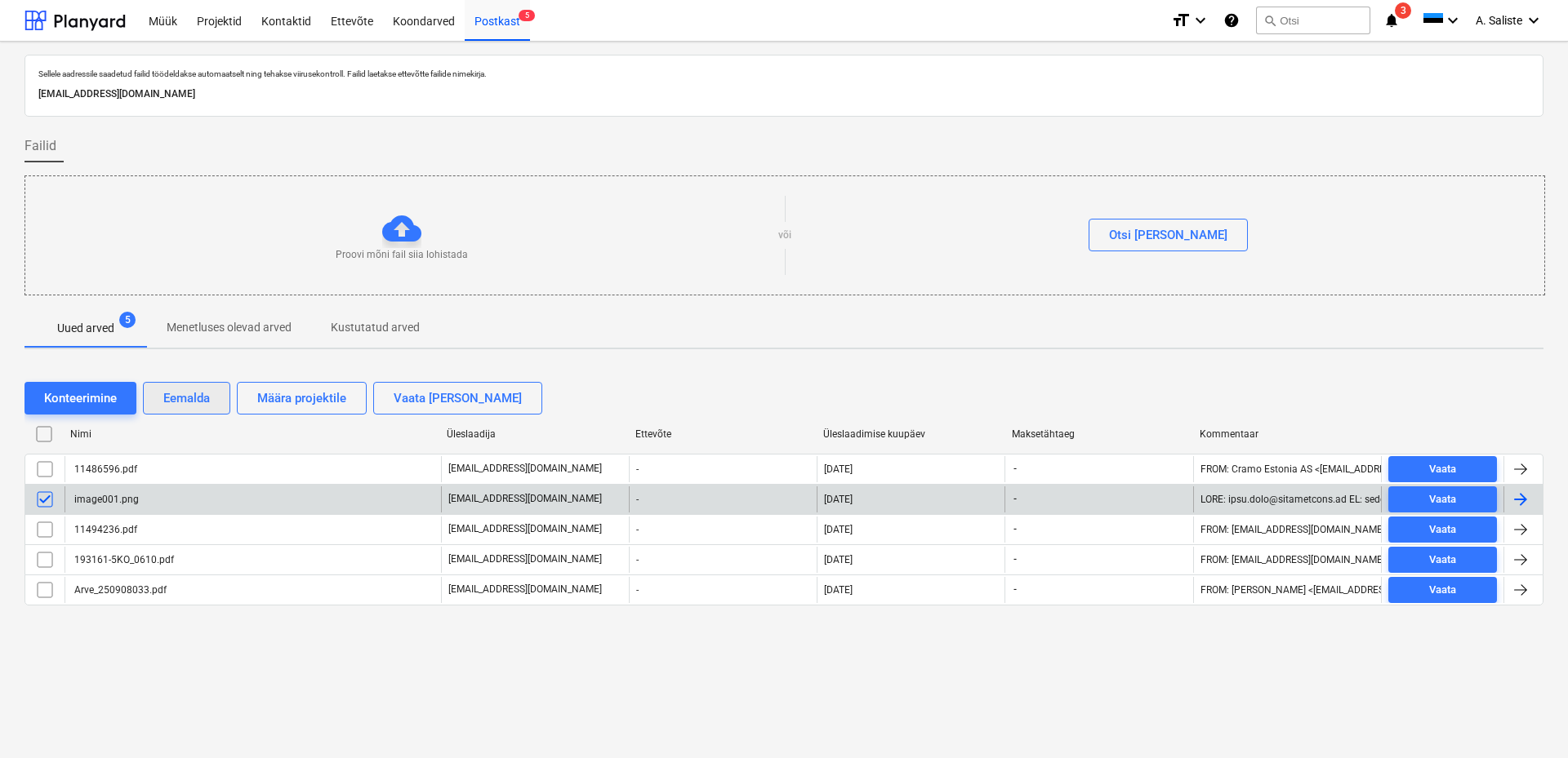
click at [206, 392] on div "Eemalda" at bounding box center [186, 398] width 47 height 22
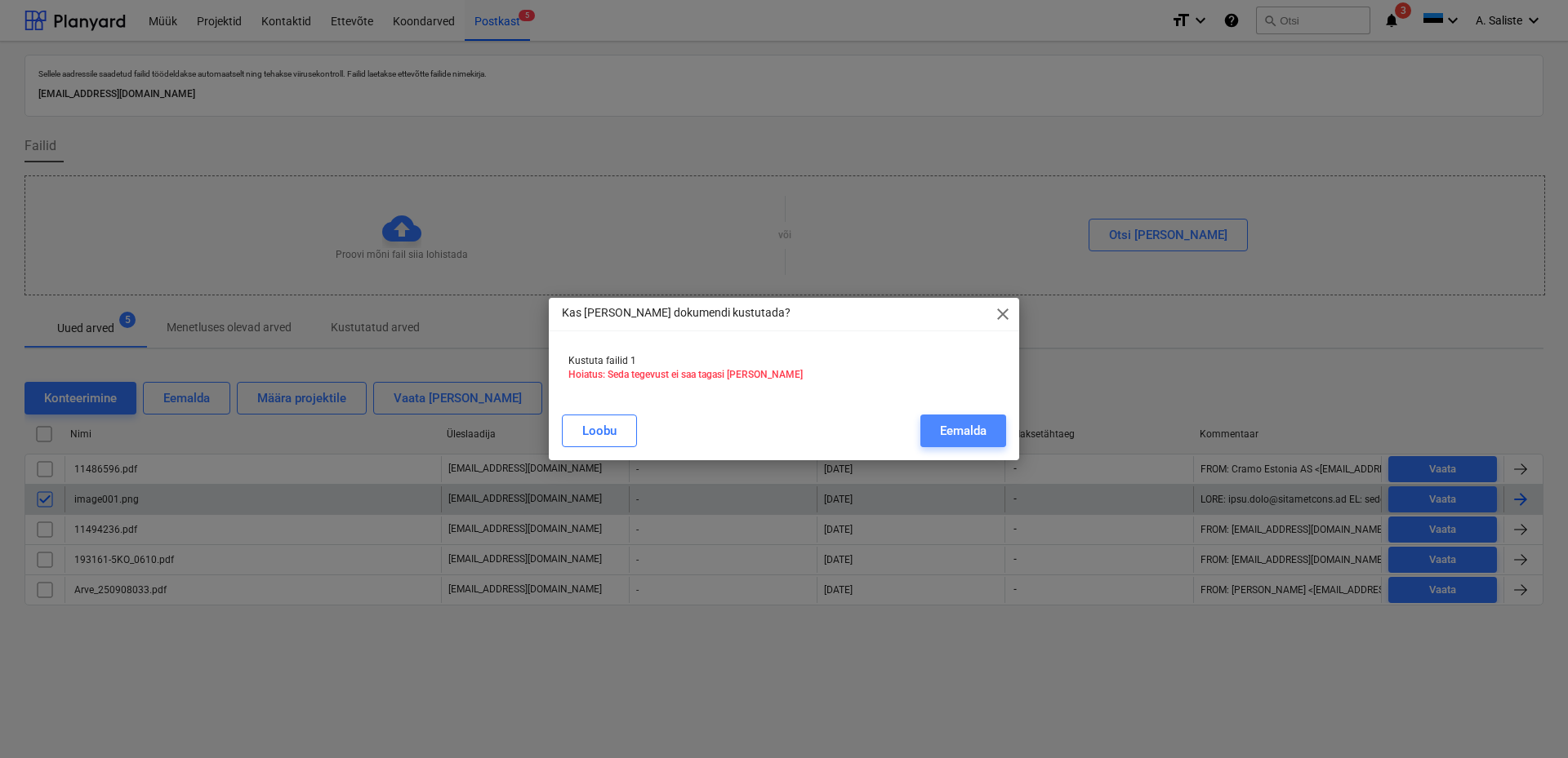
click at [944, 423] on div "Eemalda" at bounding box center [963, 431] width 47 height 22
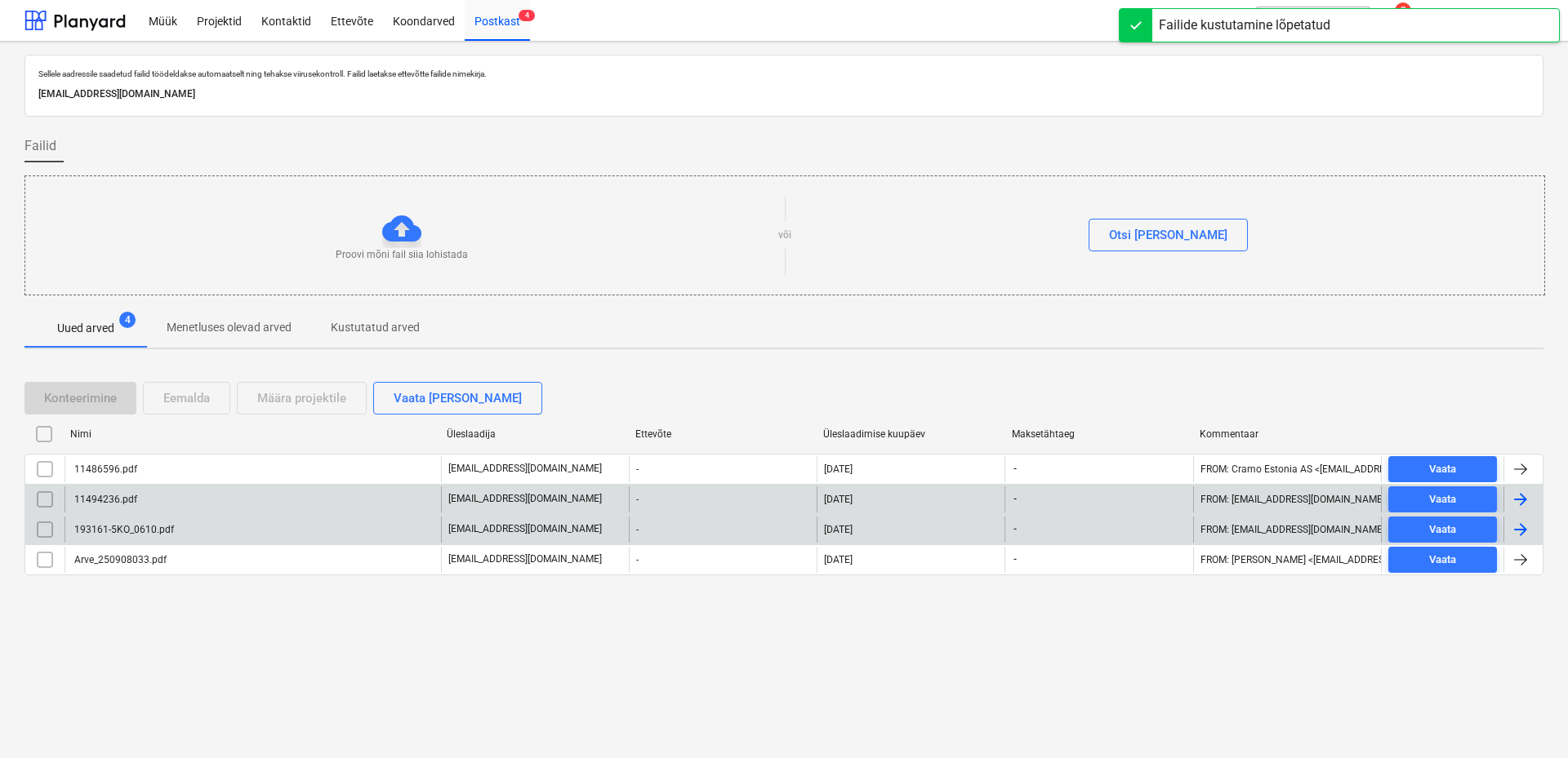
click at [177, 531] on div "193161-5KO_0610.pdf" at bounding box center [253, 529] width 376 height 26
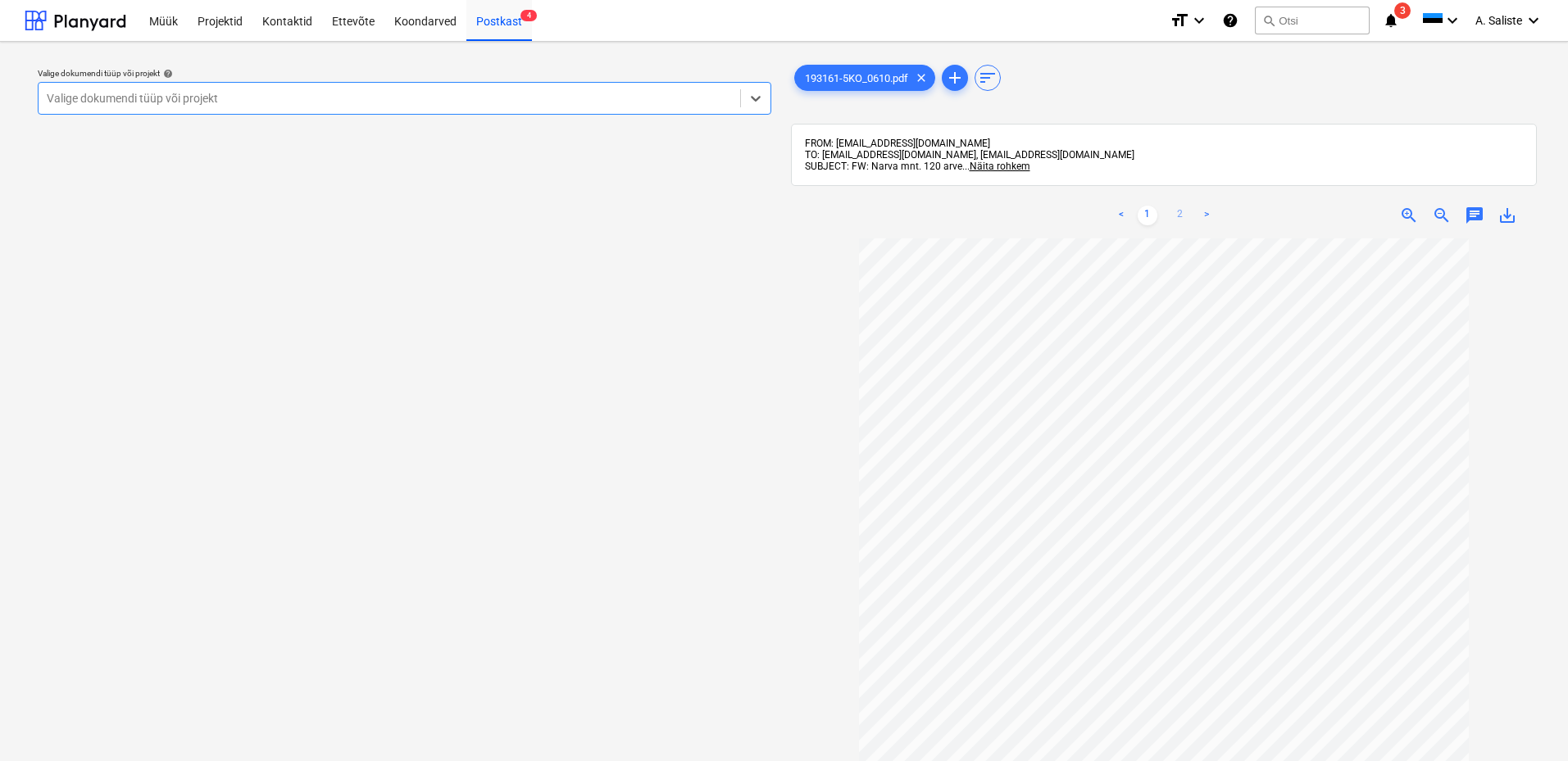
click at [1177, 212] on link "2" at bounding box center [1180, 216] width 20 height 20
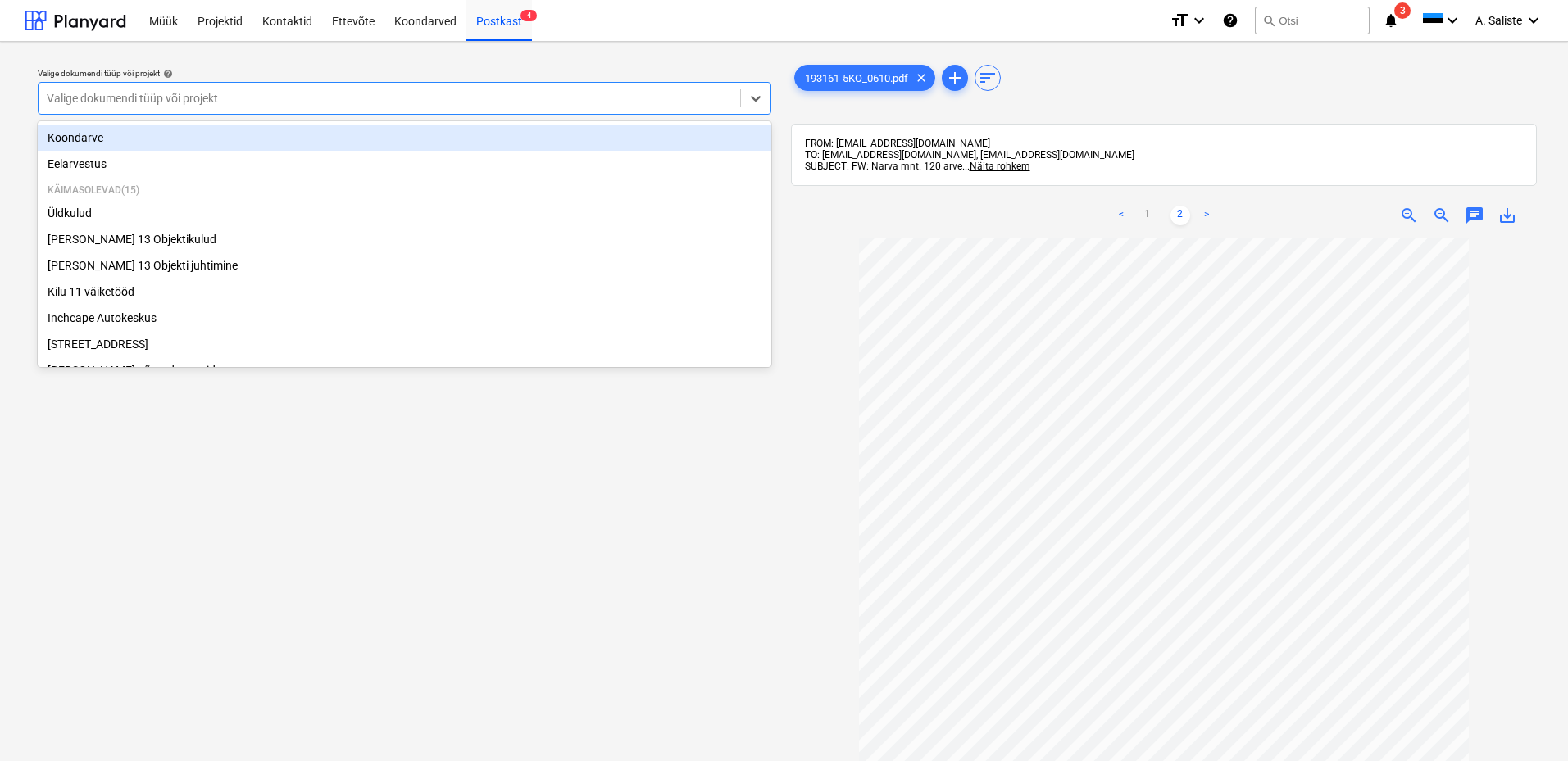
click at [684, 98] on div at bounding box center [389, 98] width 685 height 16
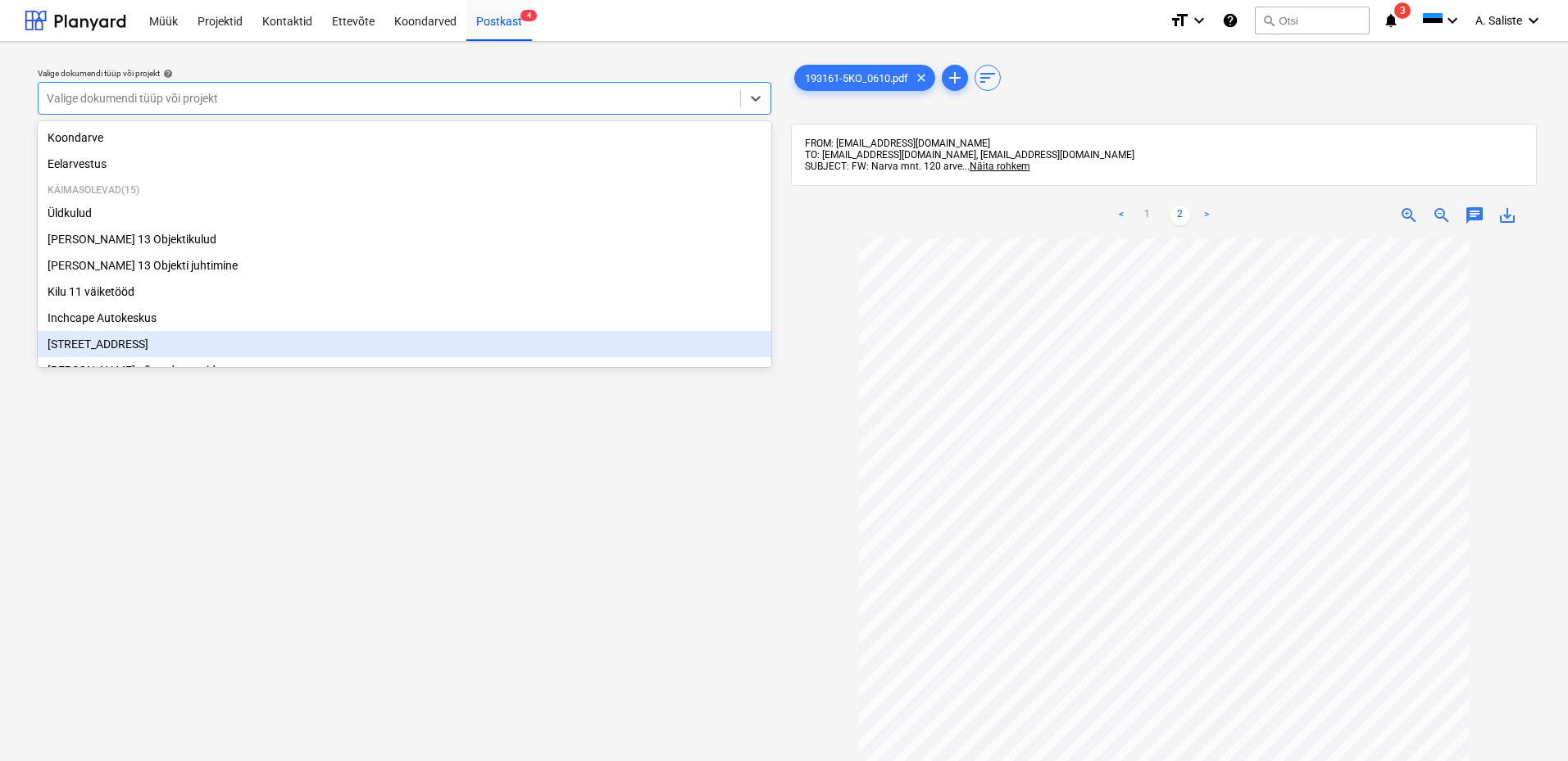
click at [113, 350] on div "[STREET_ADDRESS]" at bounding box center [404, 344] width 733 height 26
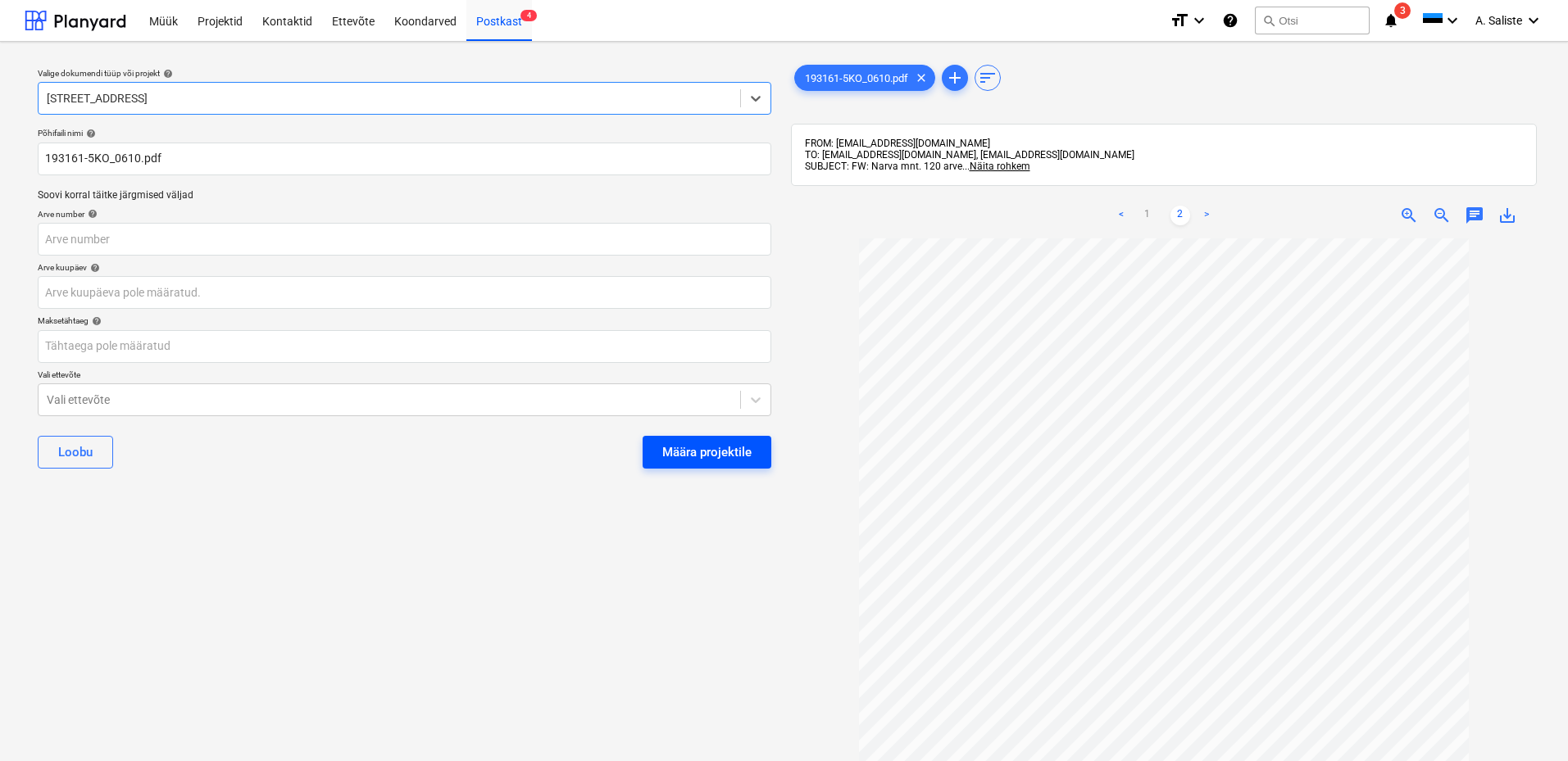
click at [708, 453] on div "Määra projektile" at bounding box center [707, 452] width 89 height 22
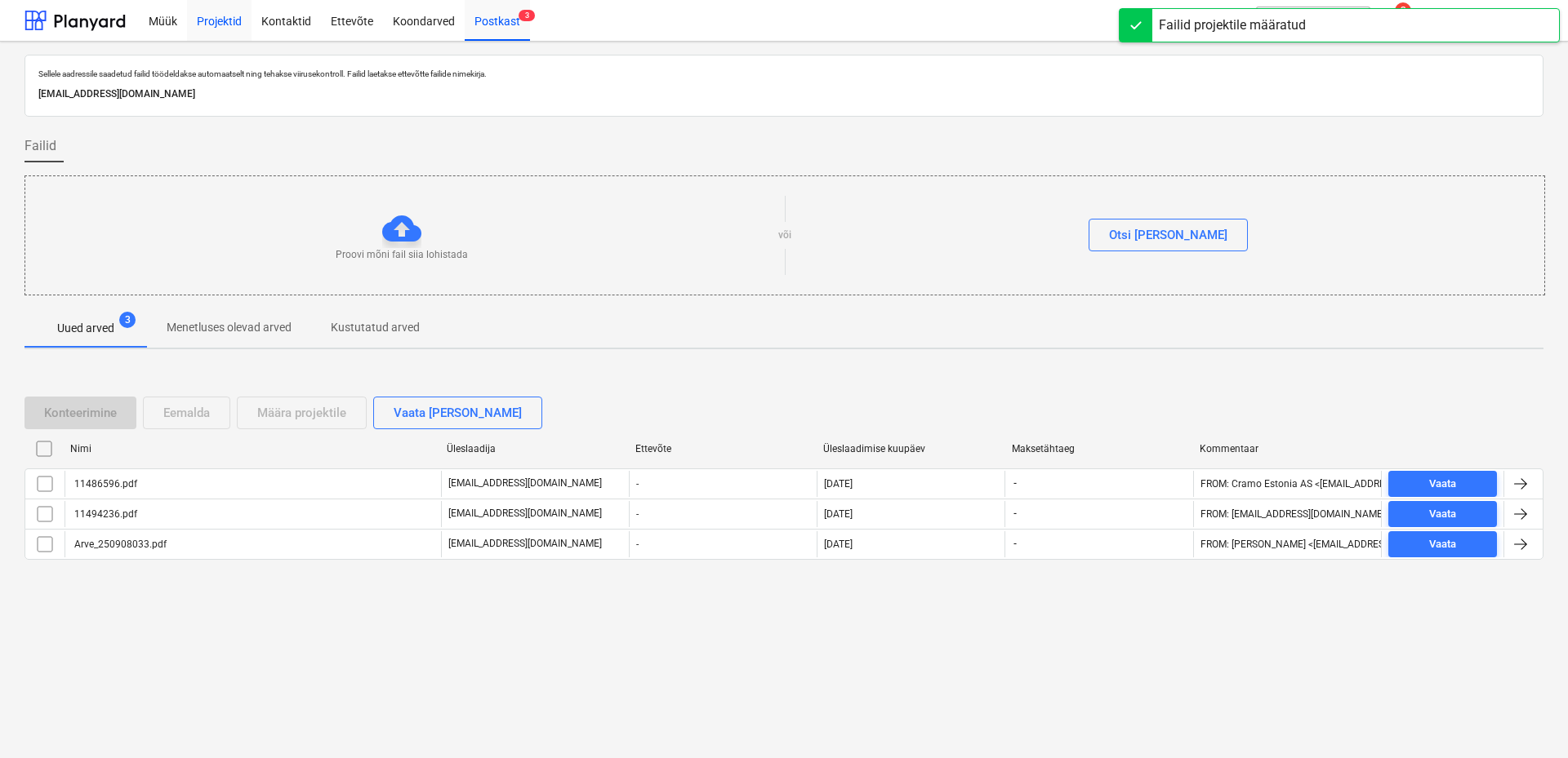
click at [228, 16] on div "Projektid" at bounding box center [219, 20] width 65 height 41
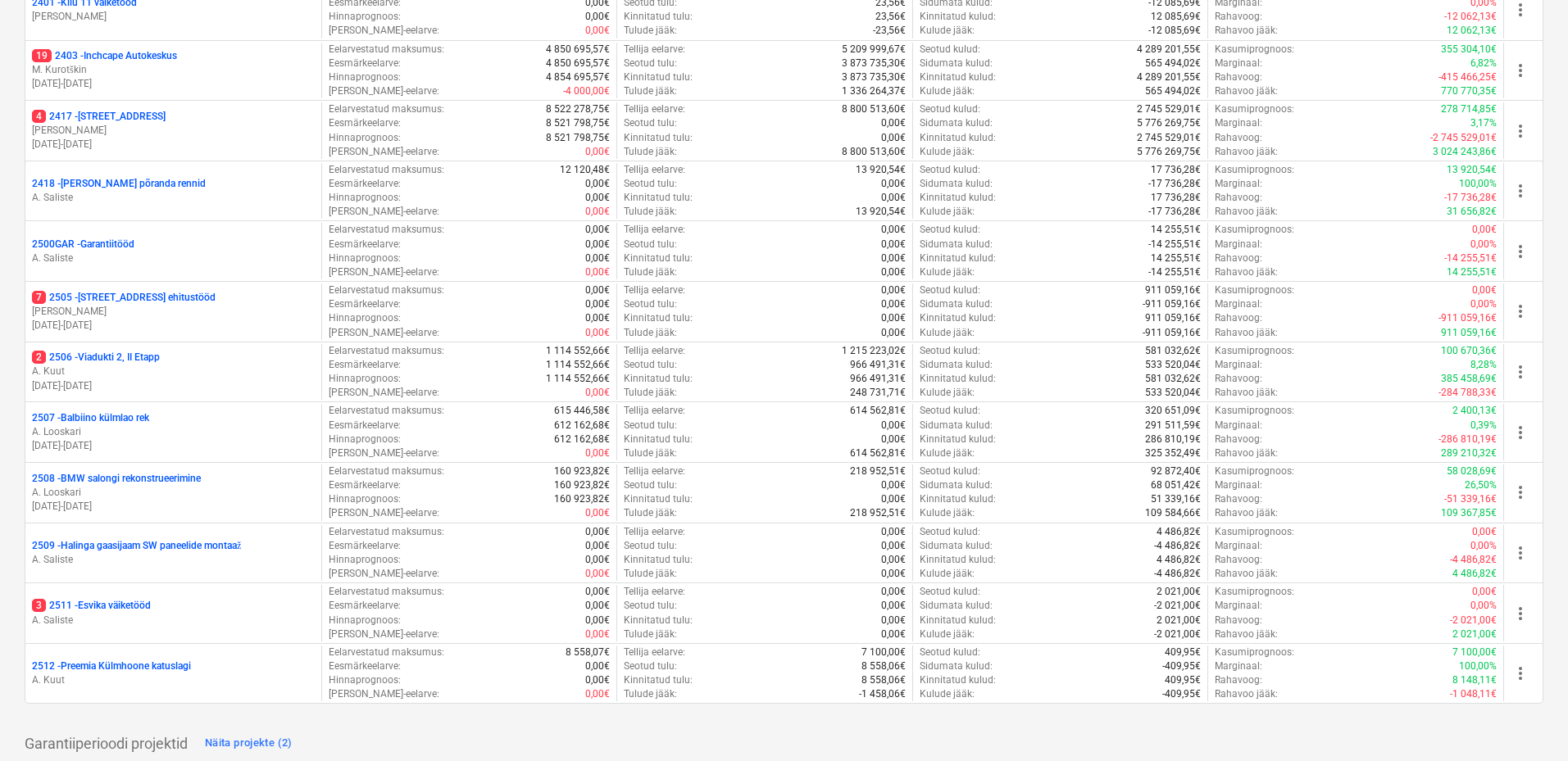
scroll to position [541, 0]
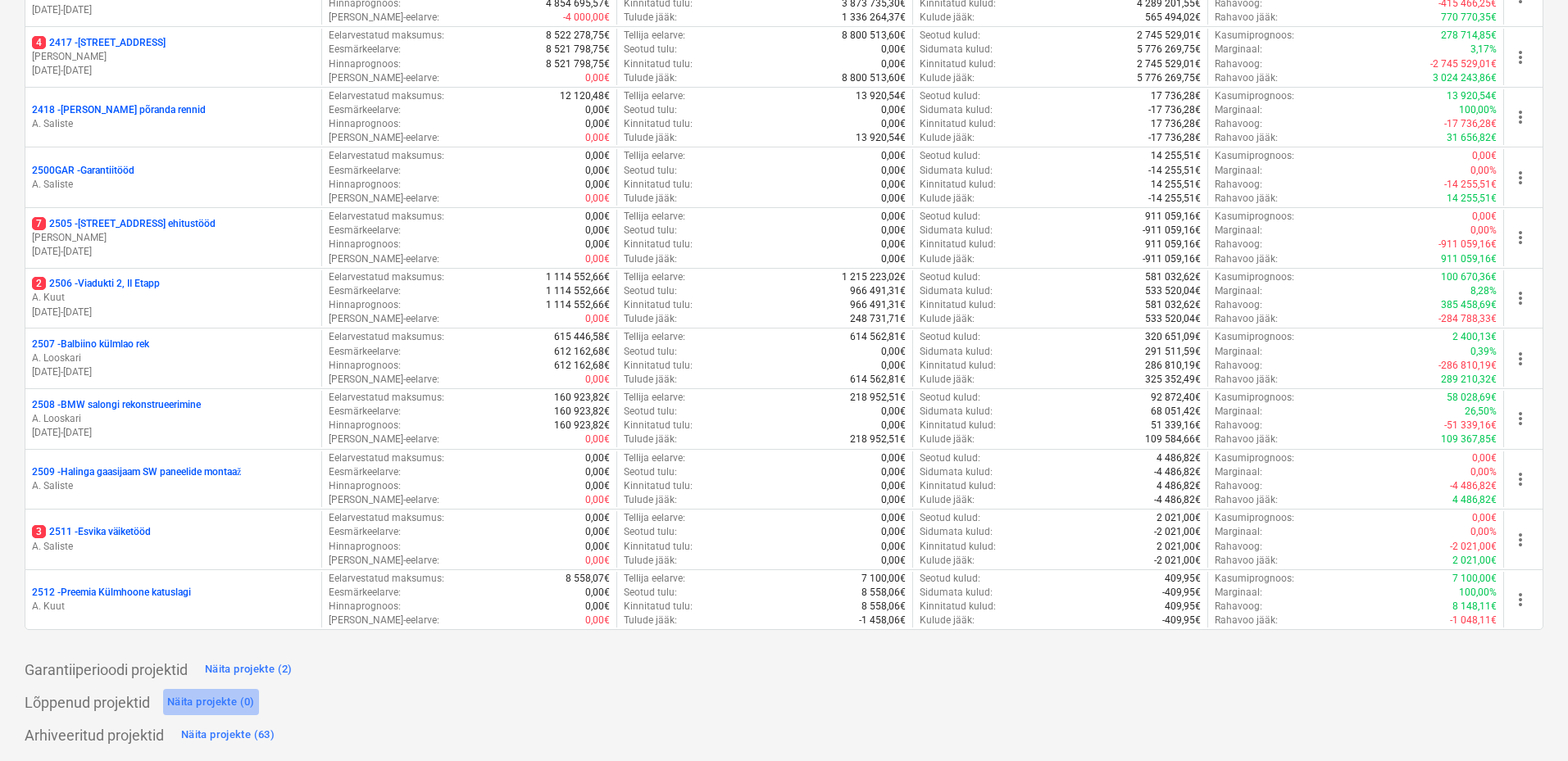
click at [215, 707] on div "Näita projekte (0)" at bounding box center [210, 703] width 87 height 19
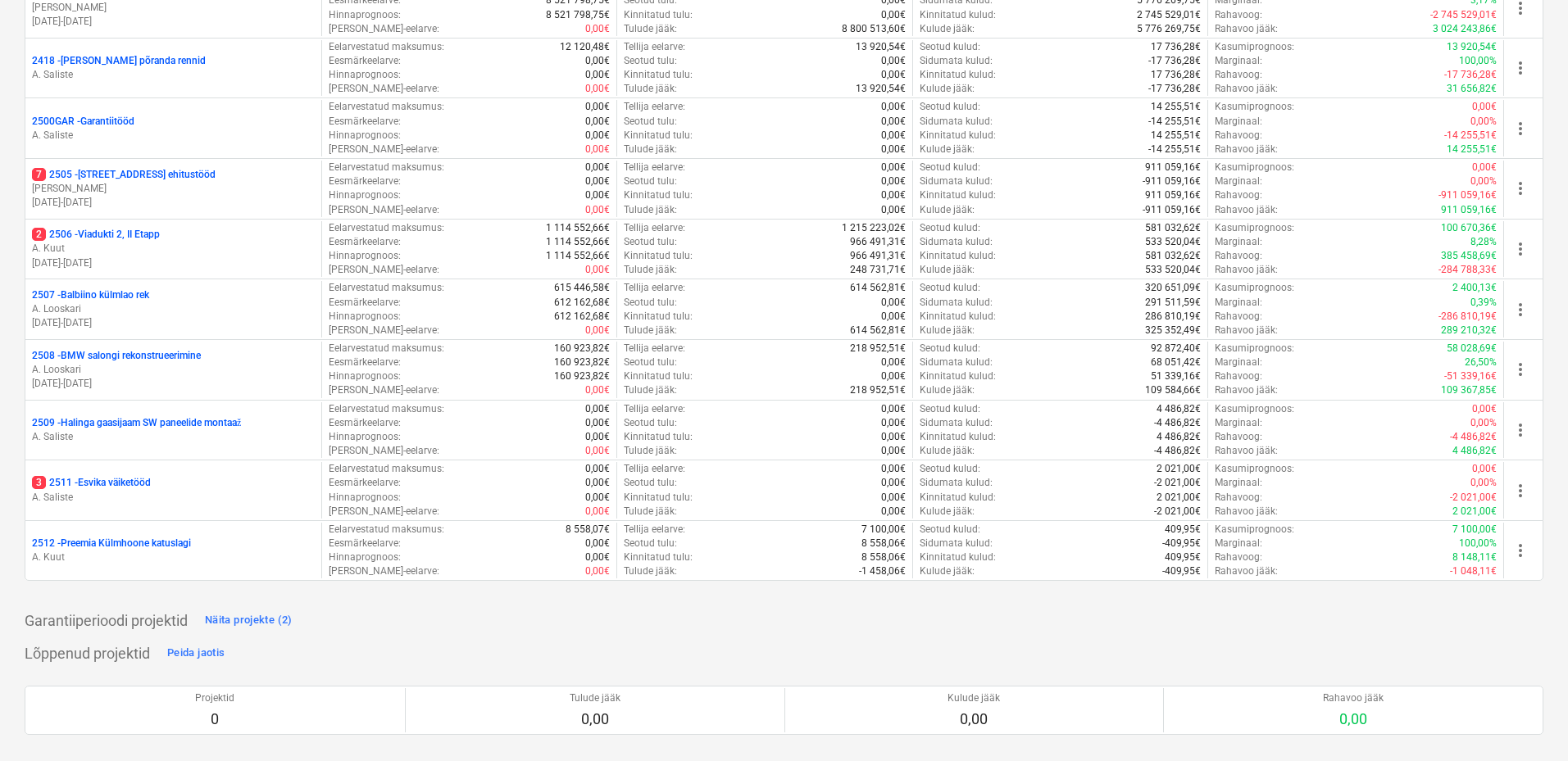
scroll to position [629, 0]
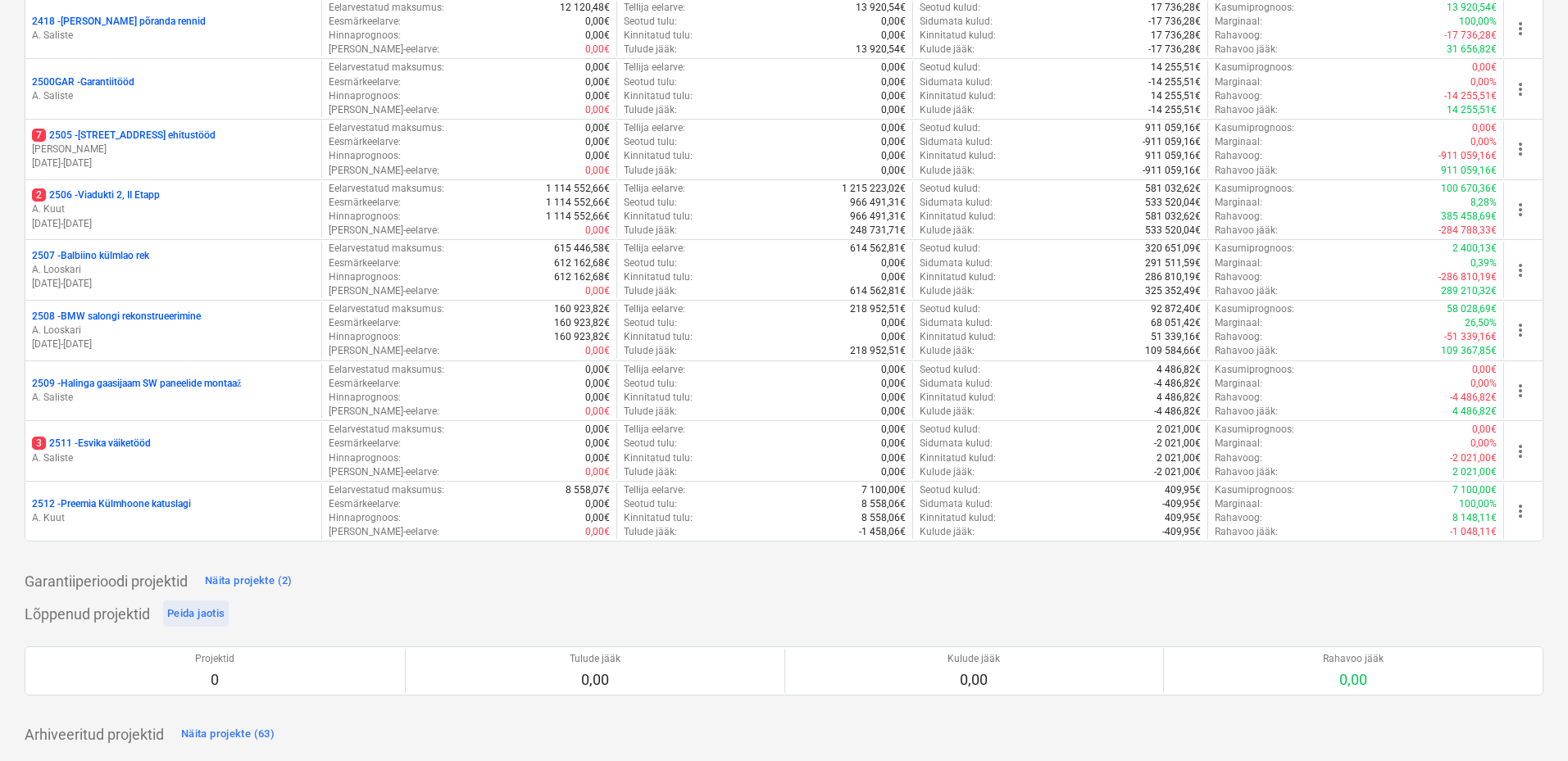
click at [213, 608] on div "Peida jaotis" at bounding box center [196, 615] width 57 height 19
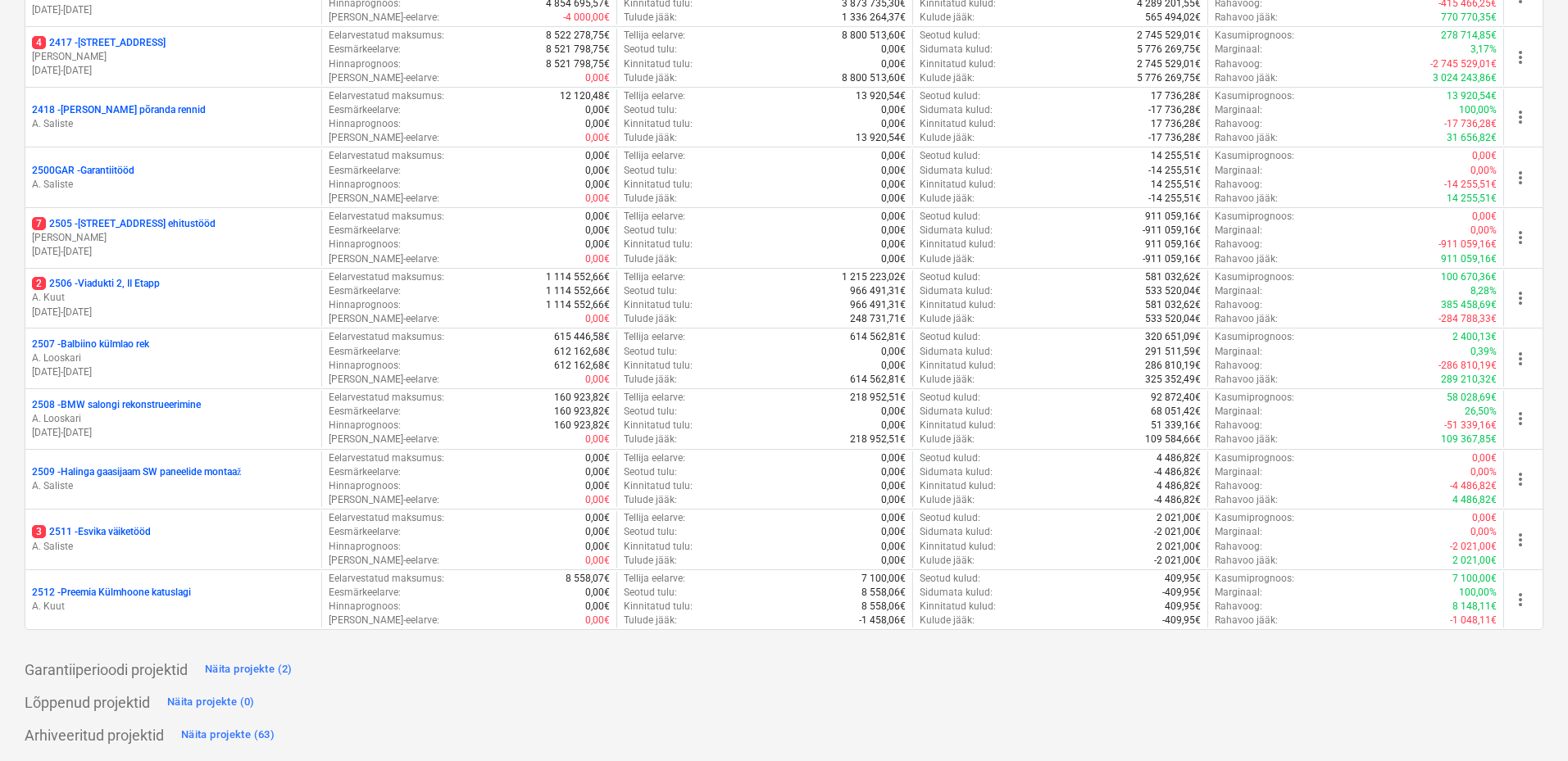
scroll to position [541, 0]
click at [219, 738] on div "Näita projekte (63)" at bounding box center [228, 736] width 94 height 19
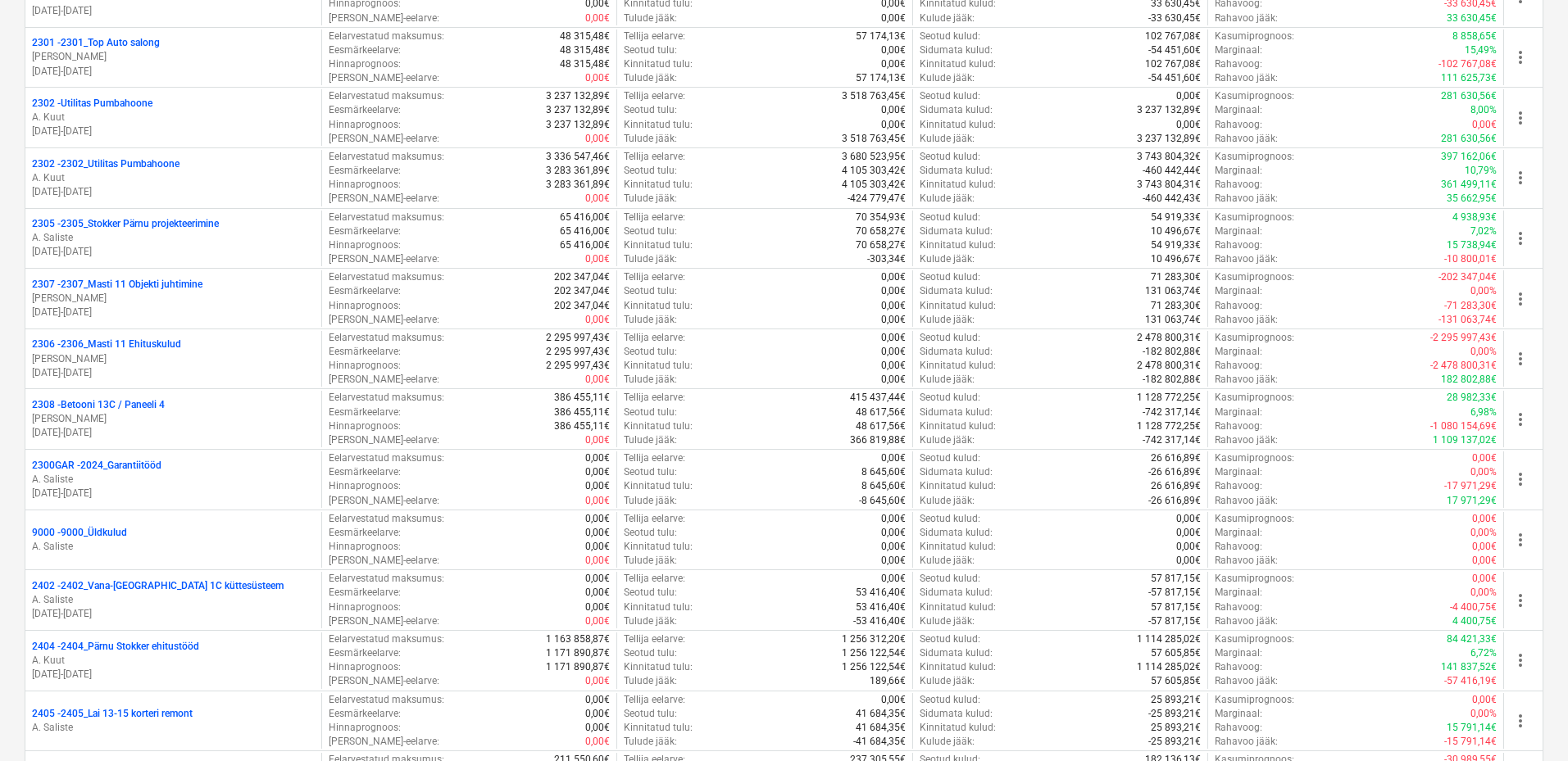
scroll to position [3655, 0]
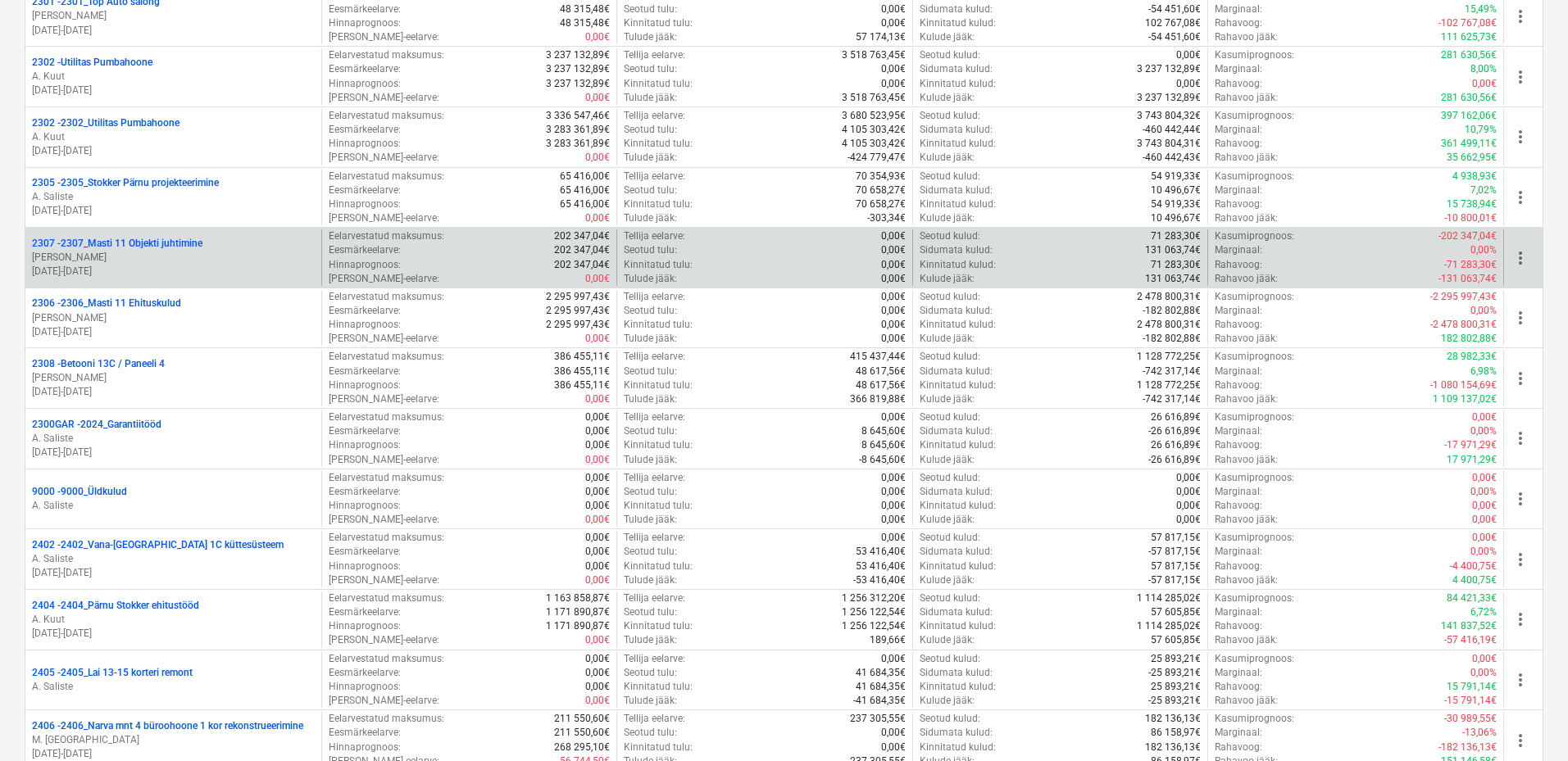
click at [190, 259] on p "A. Saar" at bounding box center [173, 258] width 283 height 14
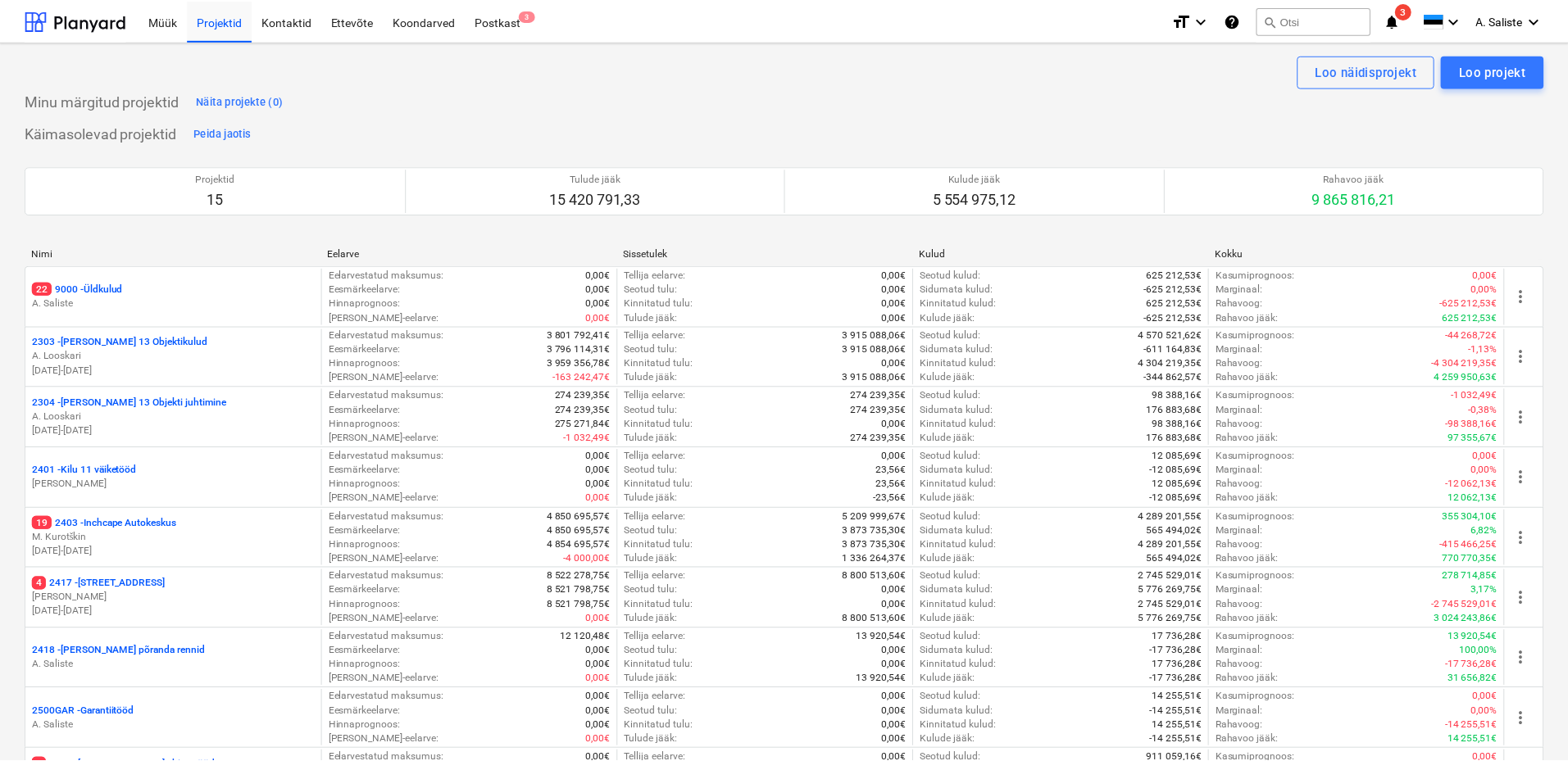
scroll to position [3655, 0]
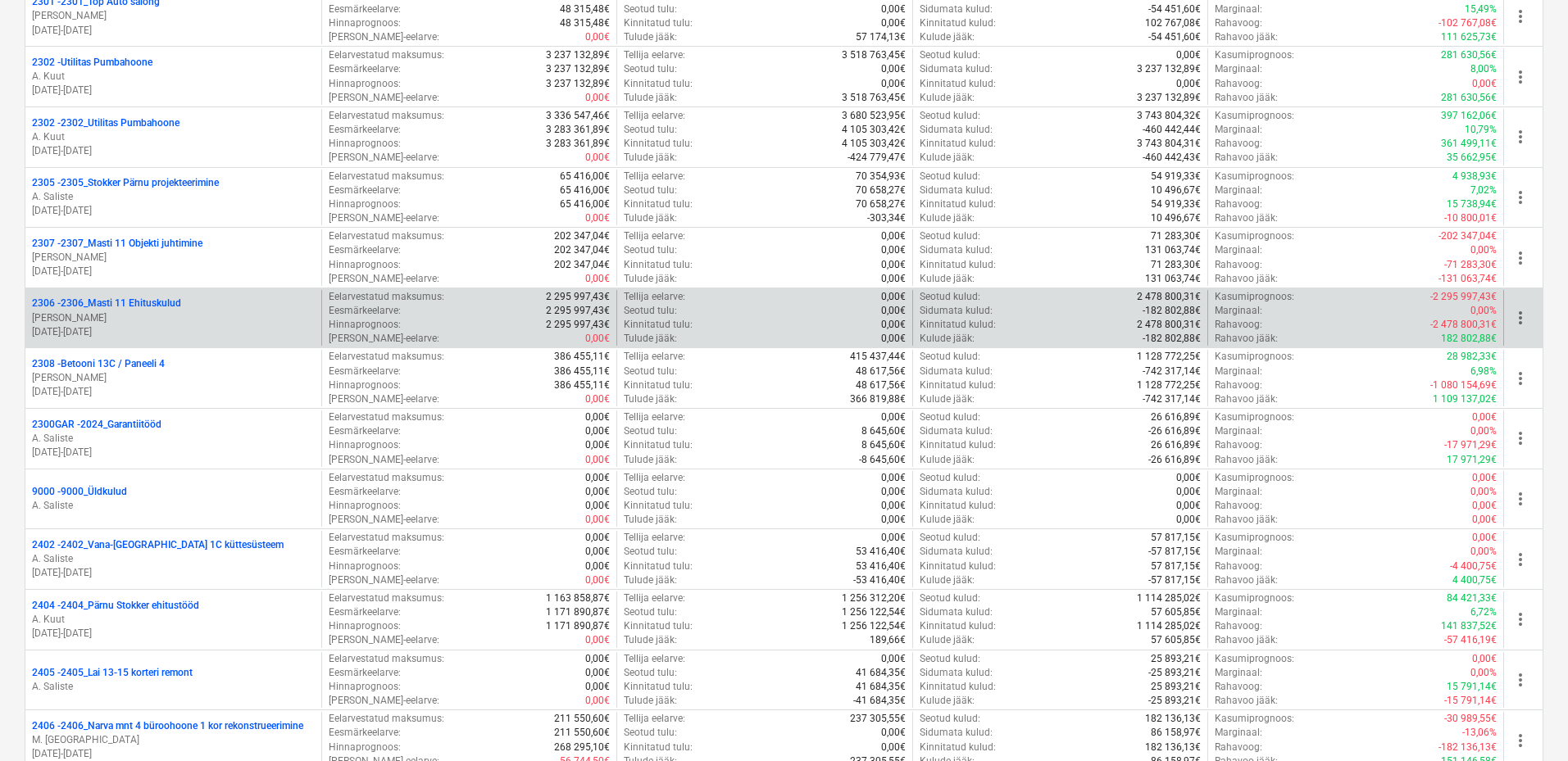
click at [141, 305] on p "2306 - 2306_Masti 11 Ehituskulud" at bounding box center [106, 304] width 149 height 14
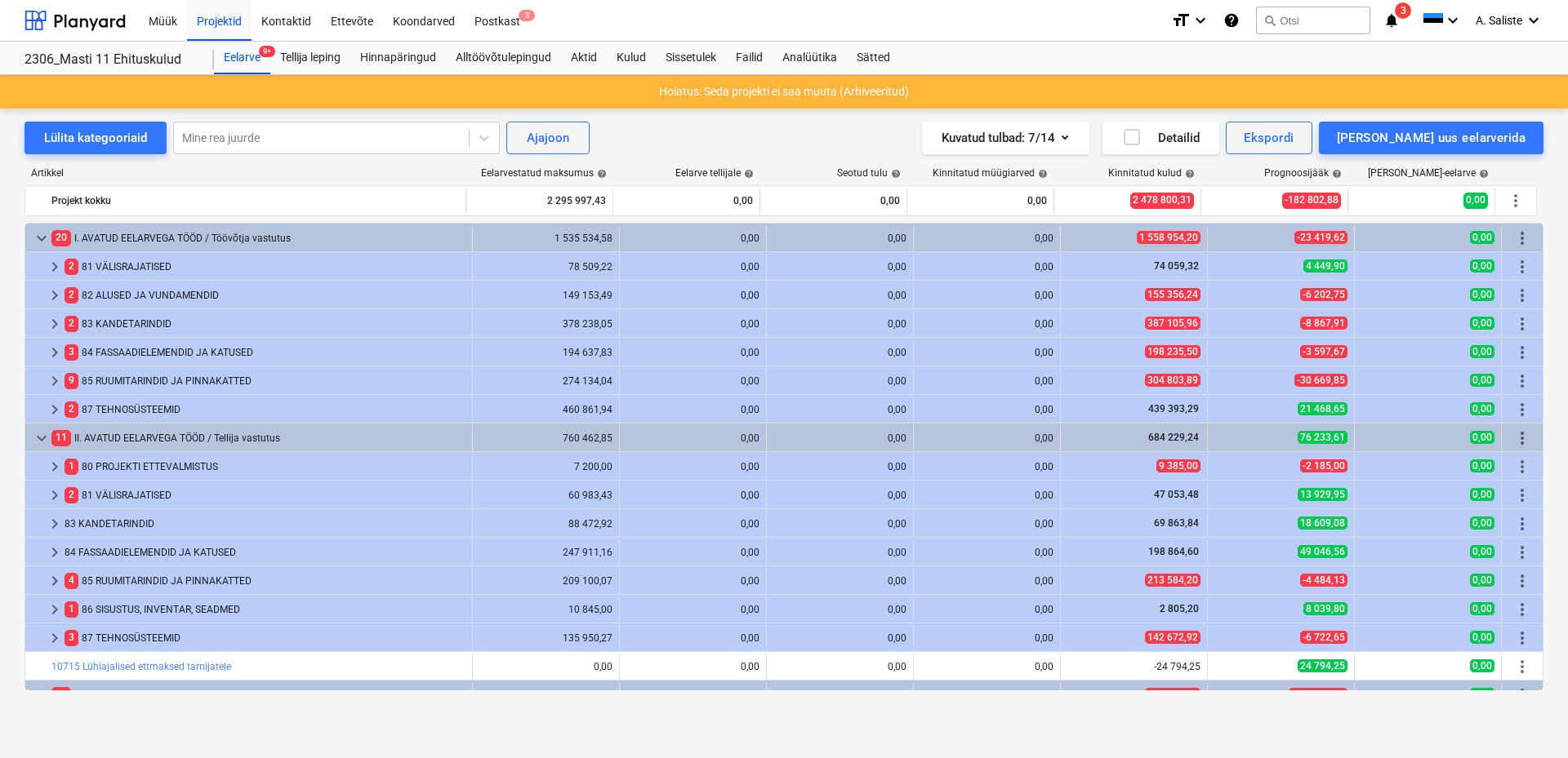
scroll to position [47, 0]
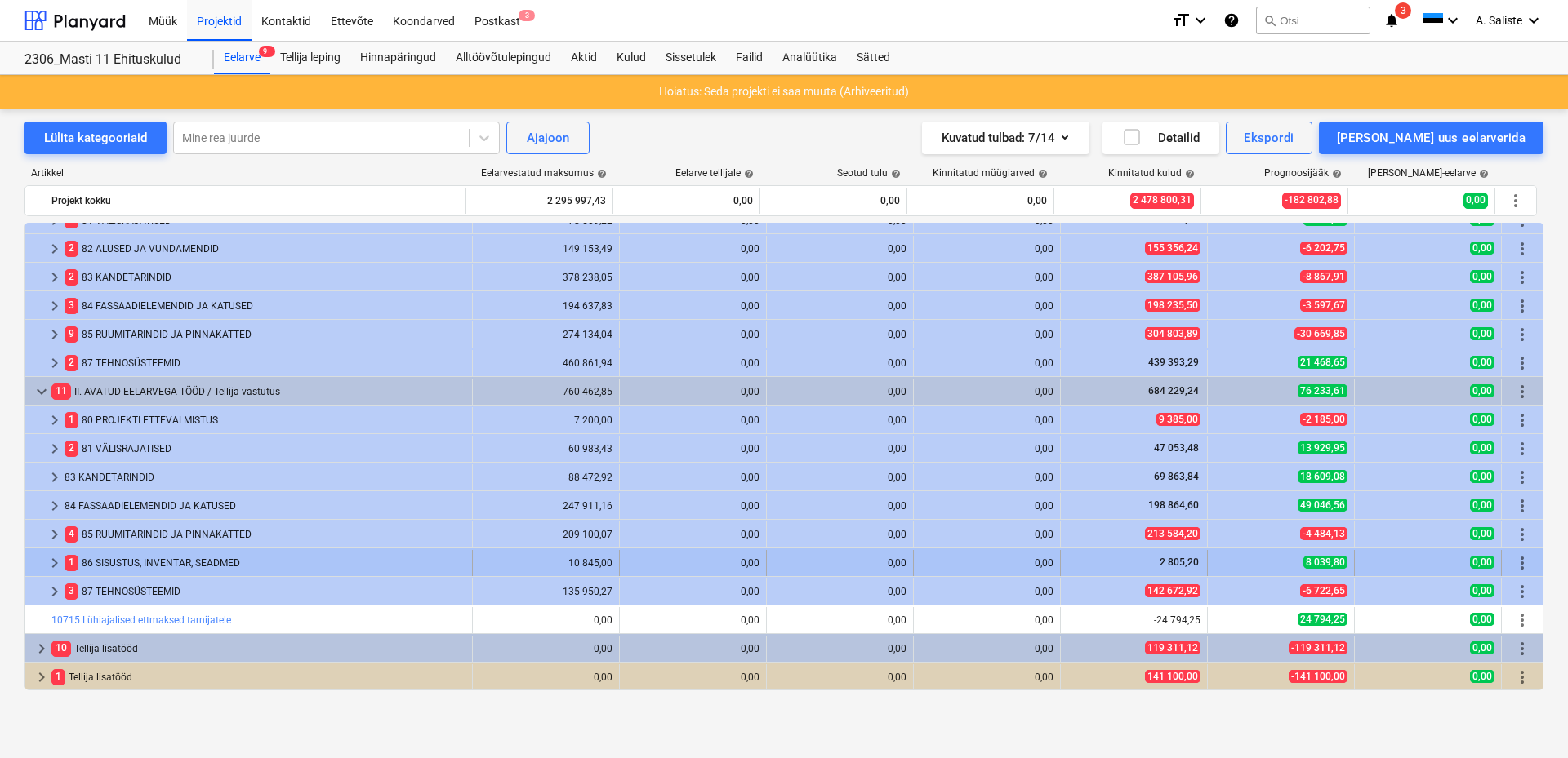
click at [57, 564] on span "keyboard_arrow_right" at bounding box center [54, 563] width 20 height 20
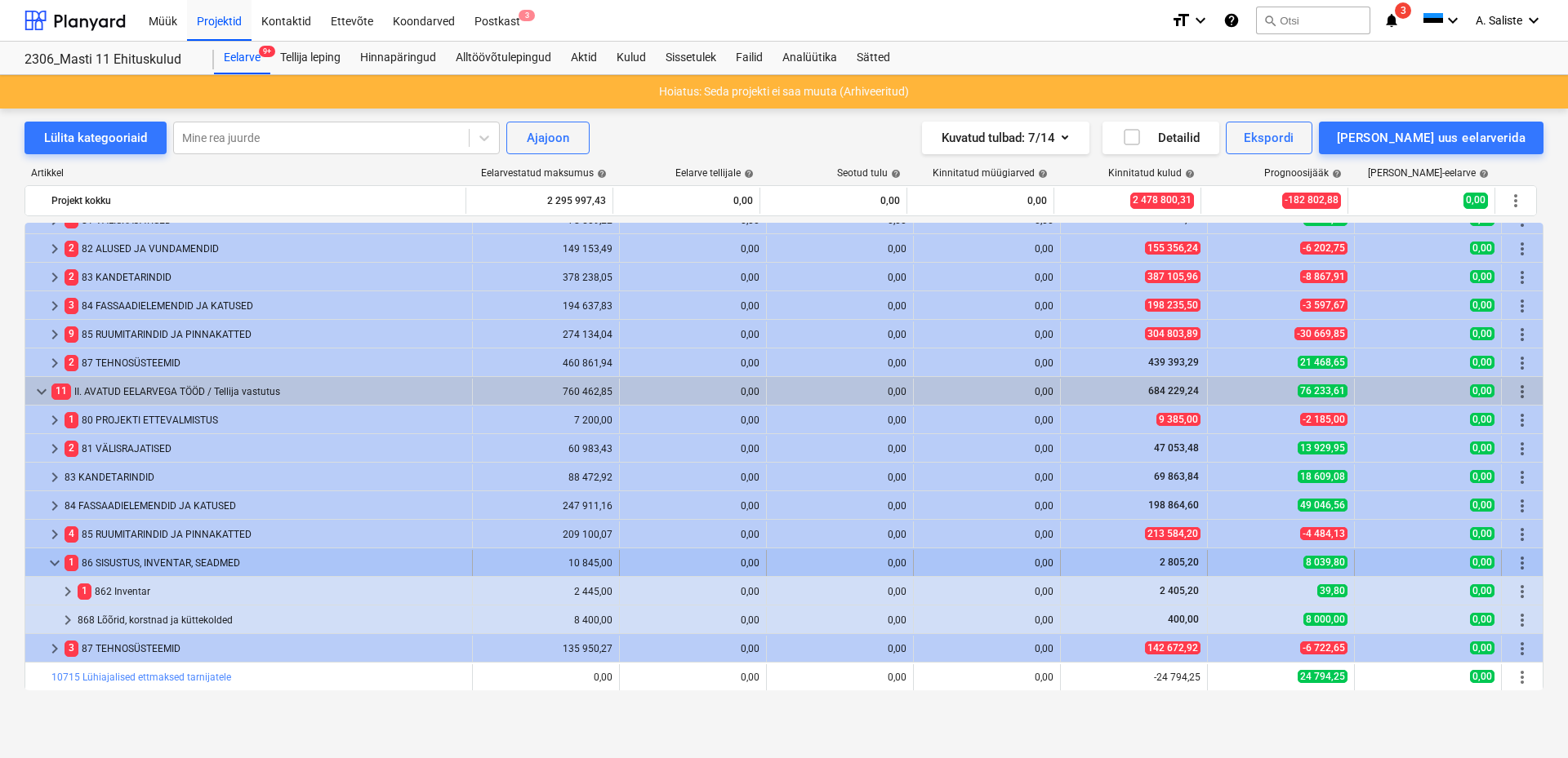
click at [55, 563] on span "keyboard_arrow_down" at bounding box center [54, 563] width 20 height 20
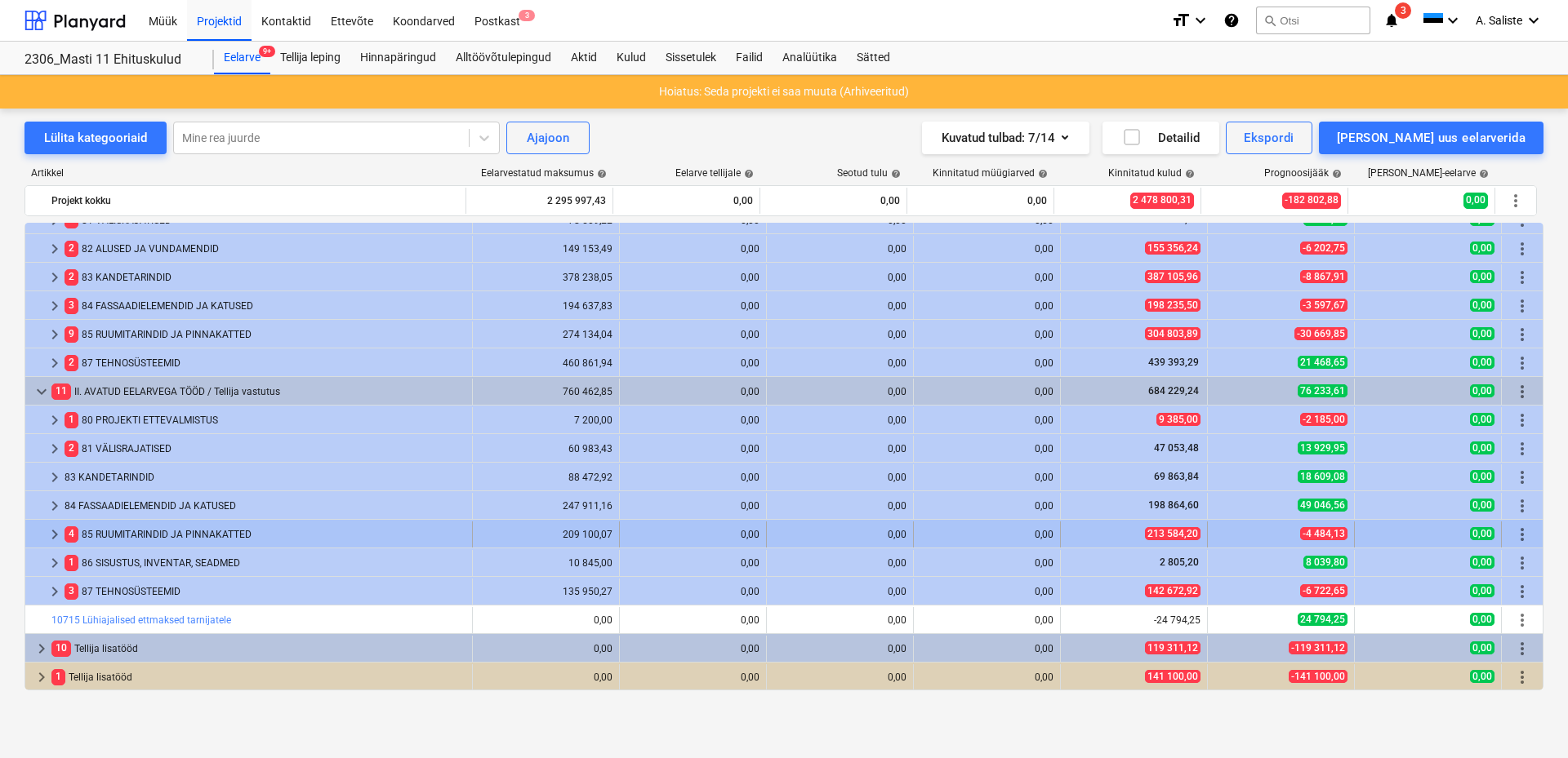
click at [53, 536] on span "keyboard_arrow_right" at bounding box center [54, 535] width 20 height 20
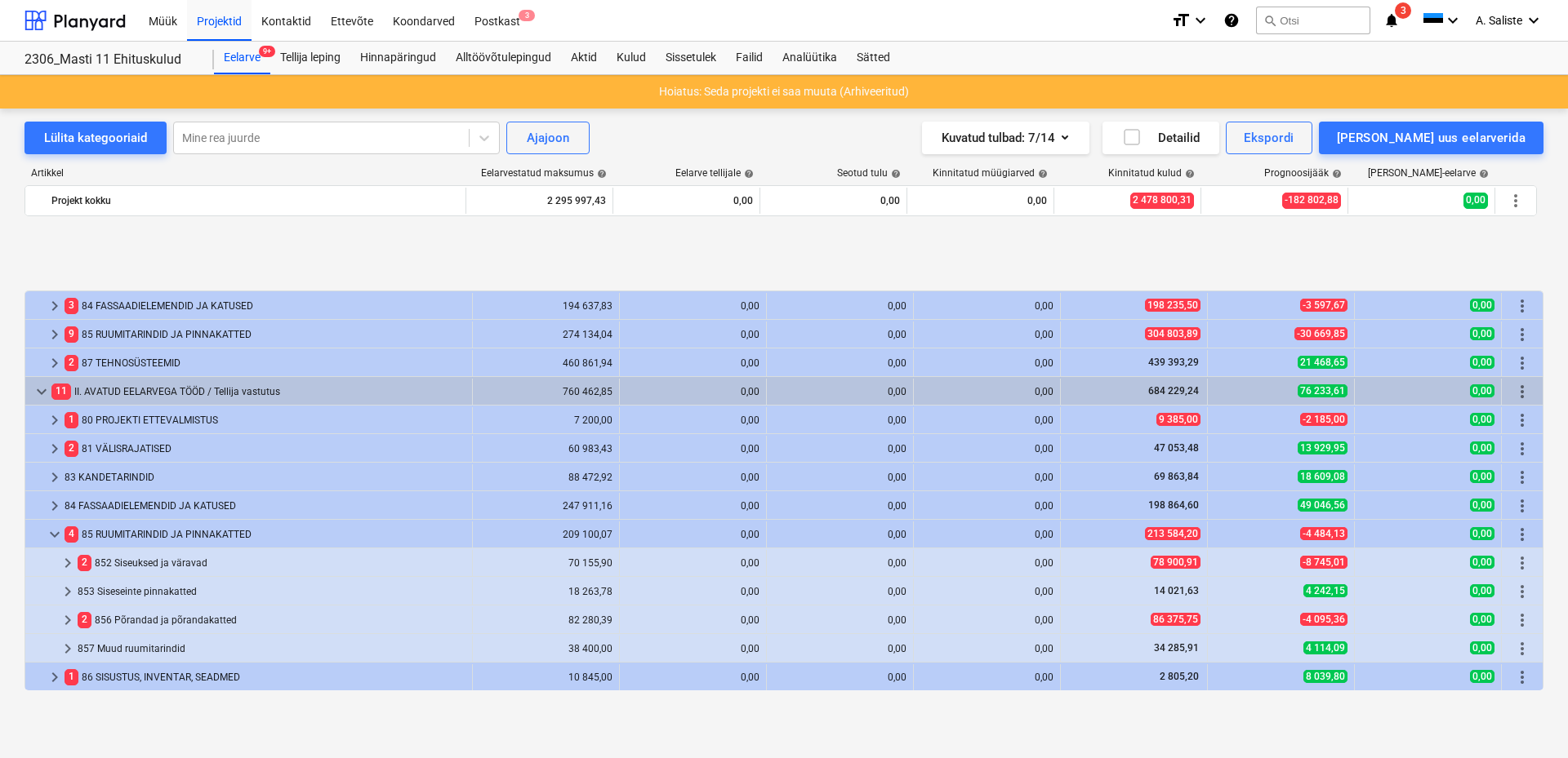
scroll to position [160, 0]
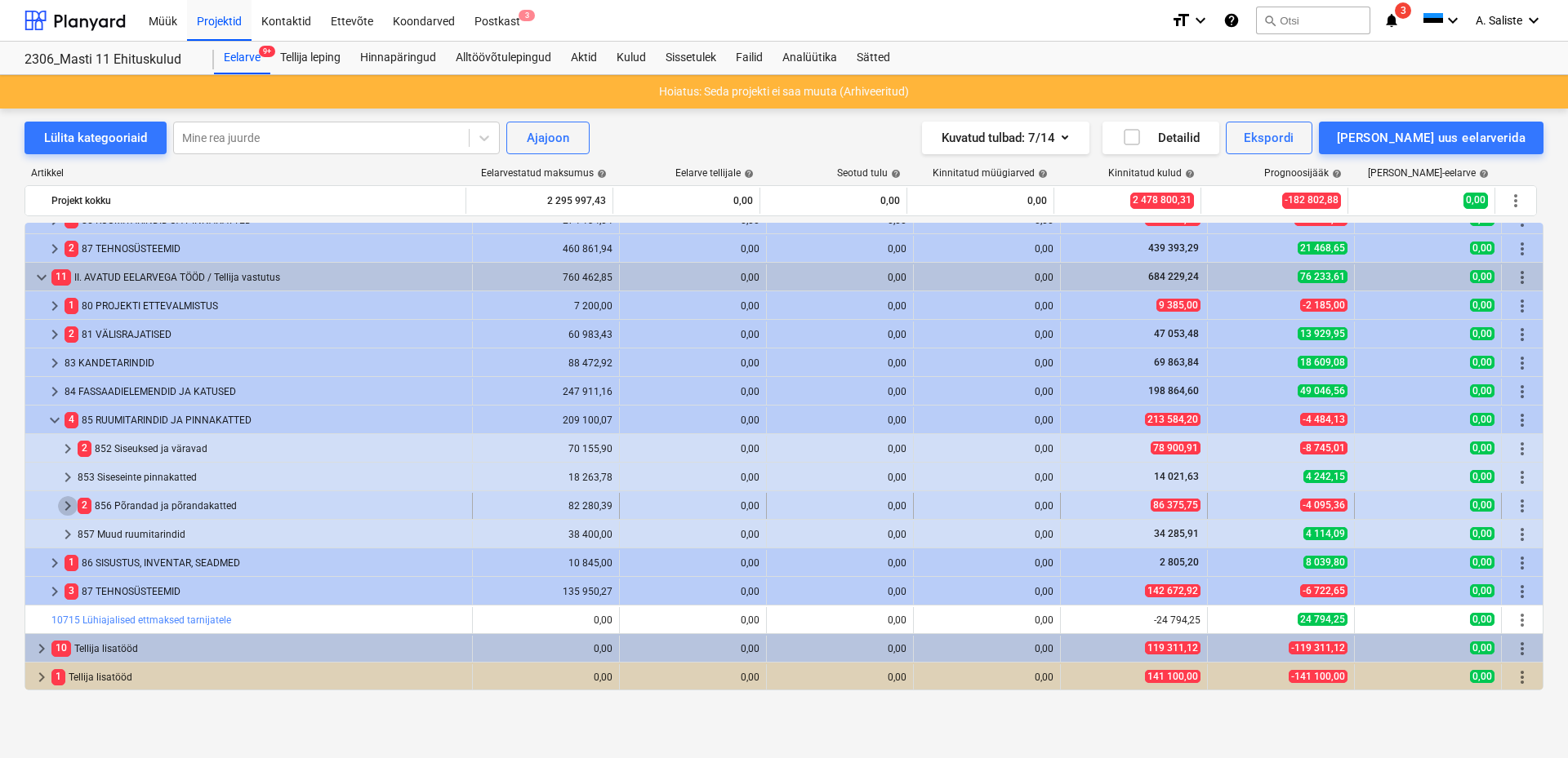
click at [73, 509] on span "keyboard_arrow_right" at bounding box center [67, 506] width 20 height 20
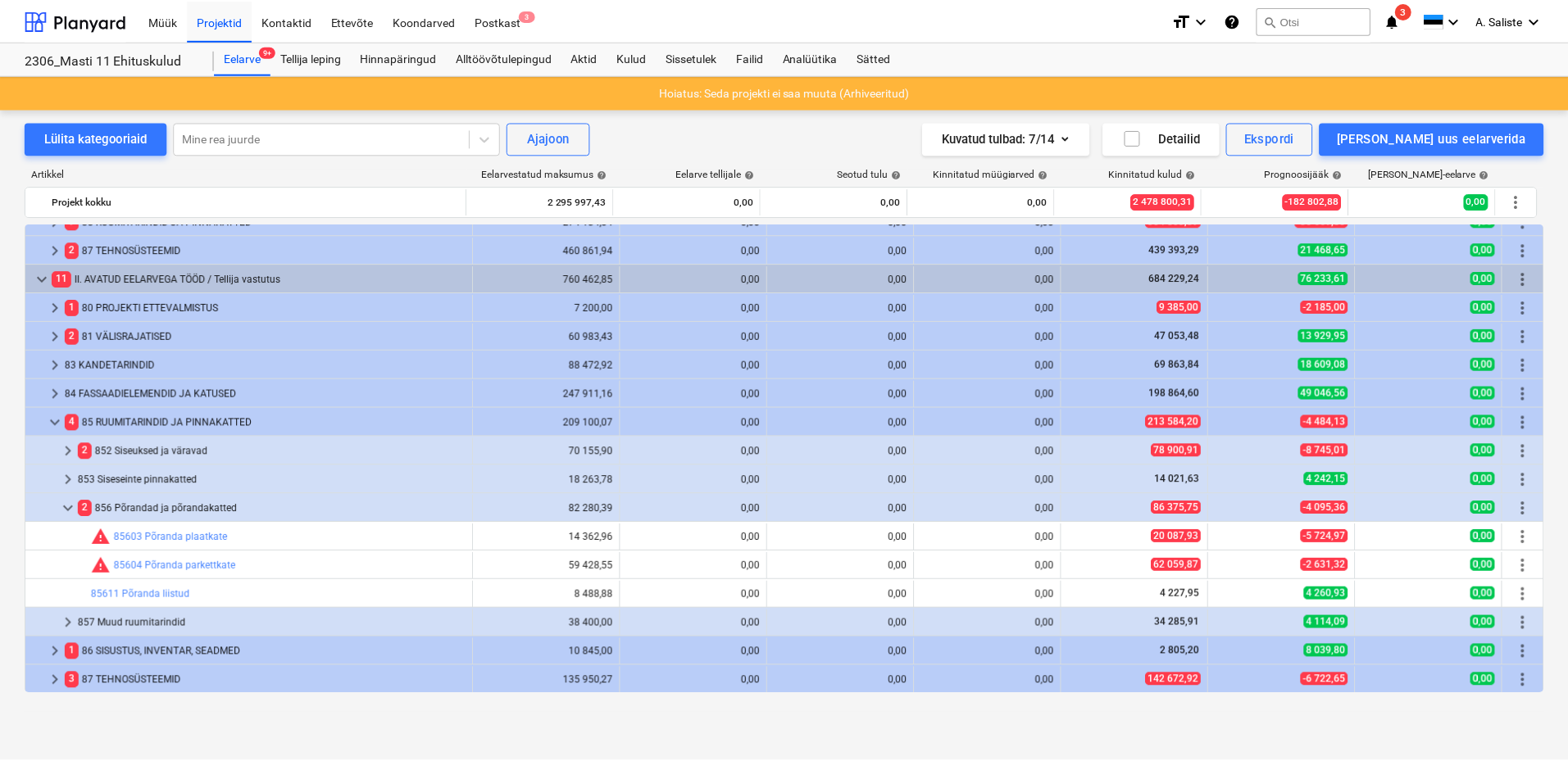
scroll to position [248, 0]
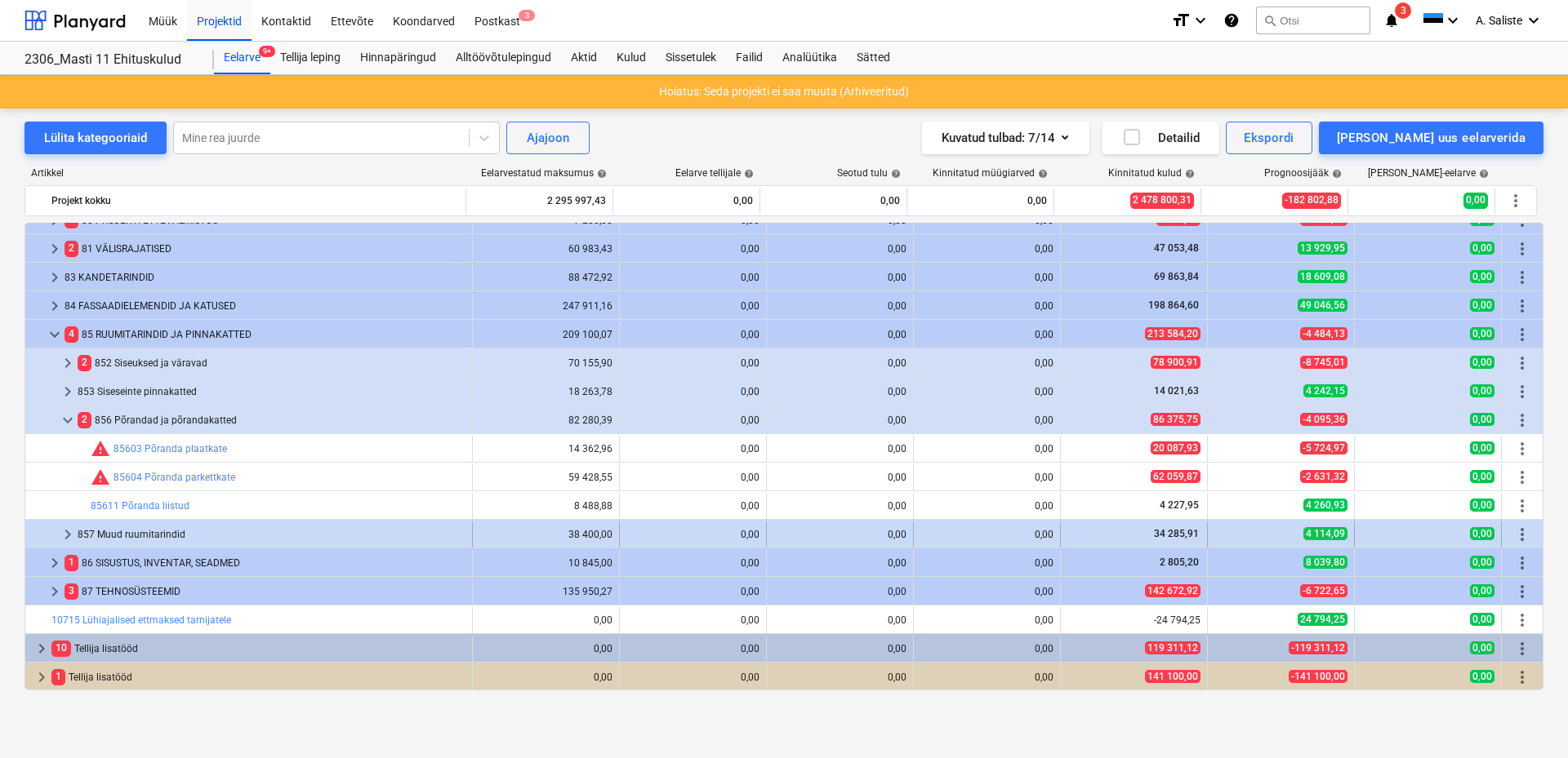
click at [69, 533] on span "keyboard_arrow_right" at bounding box center [67, 535] width 20 height 20
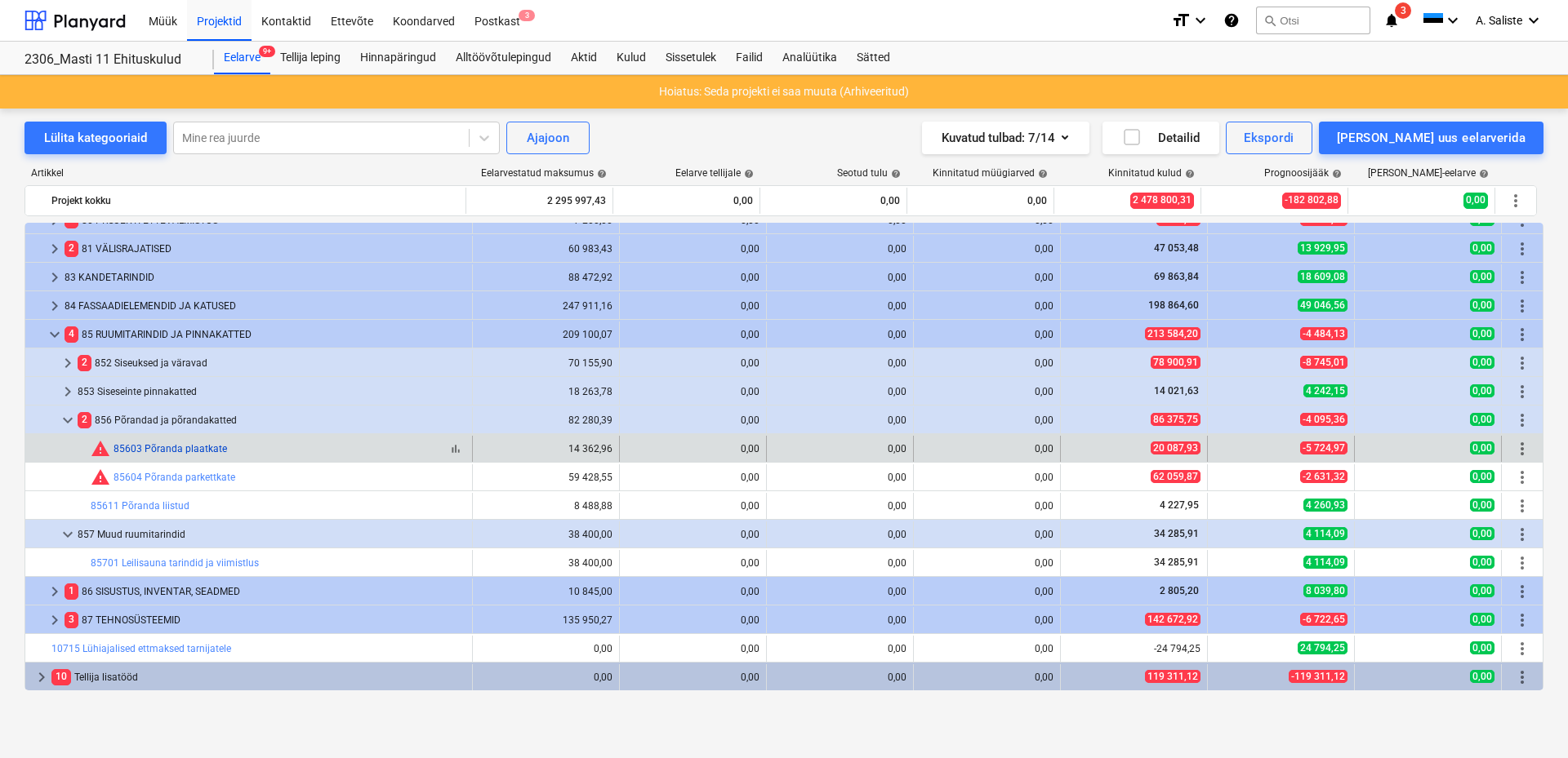
click at [175, 448] on link "85603 Põranda plaatkate" at bounding box center [171, 448] width 114 height 11
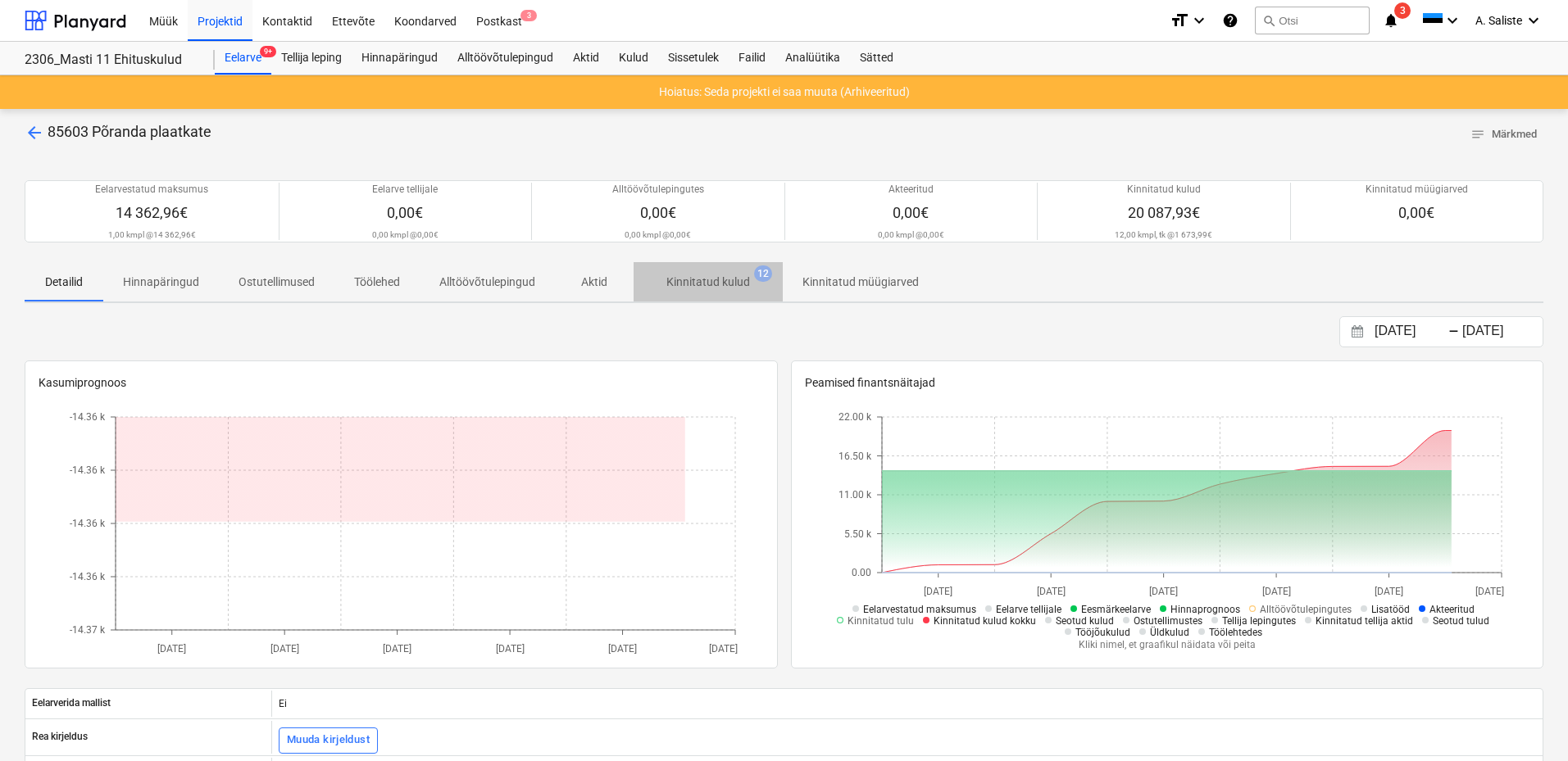
click at [693, 283] on p "Kinnitatud kulud" at bounding box center [708, 282] width 84 height 17
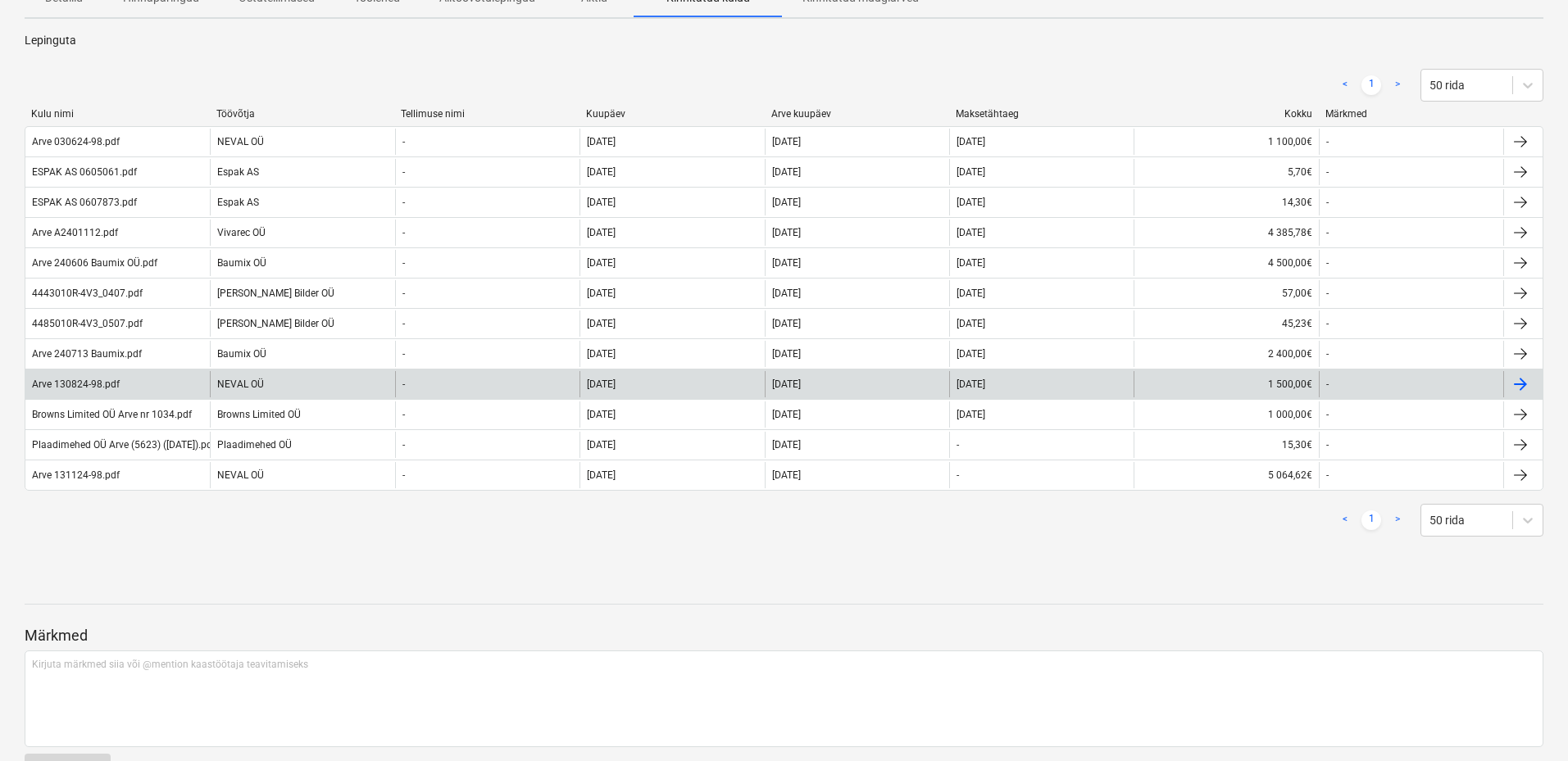
scroll to position [246, 0]
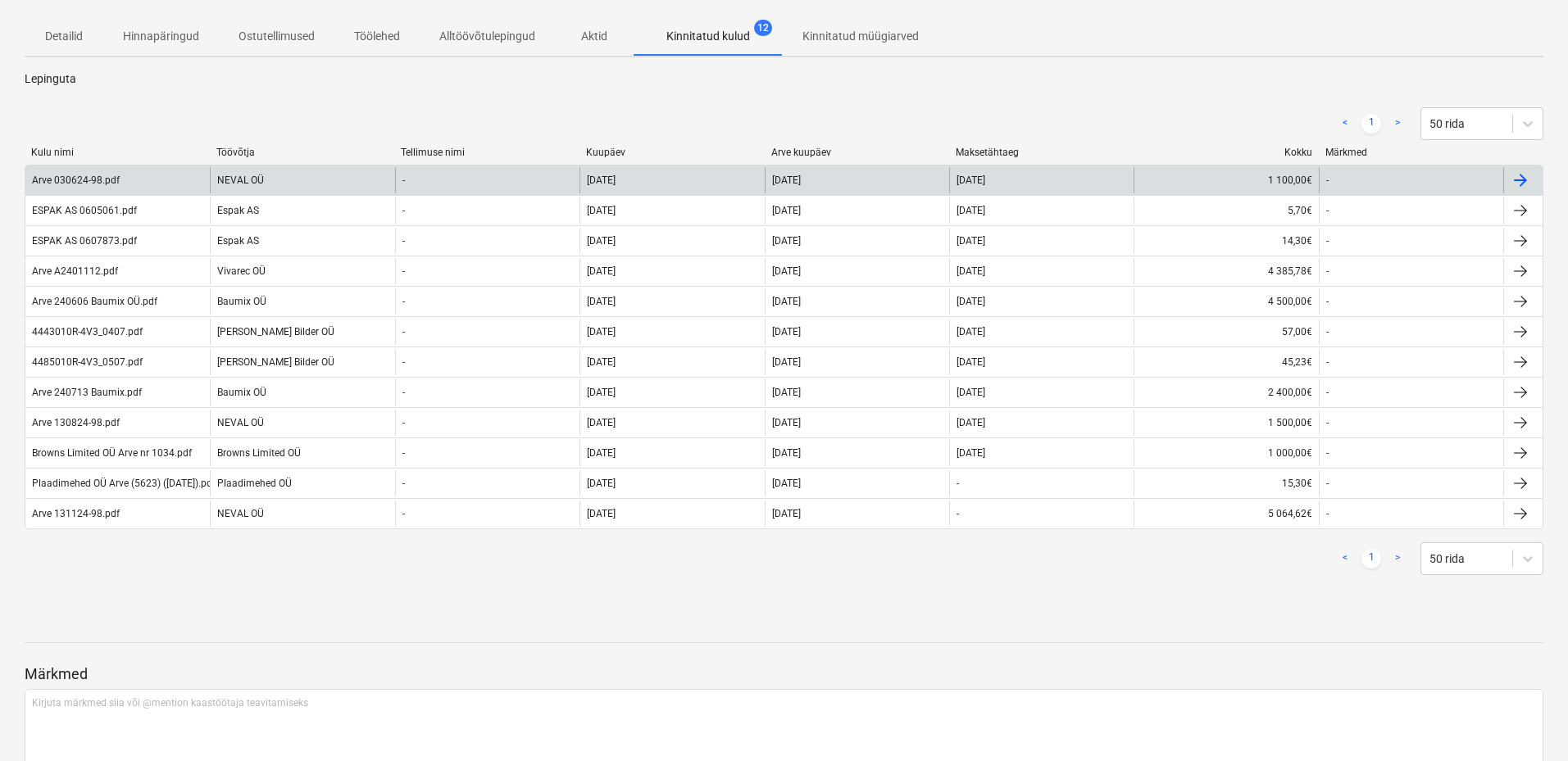
click at [119, 184] on div "Arve 030624-98.pdf" at bounding box center [77, 180] width 91 height 11
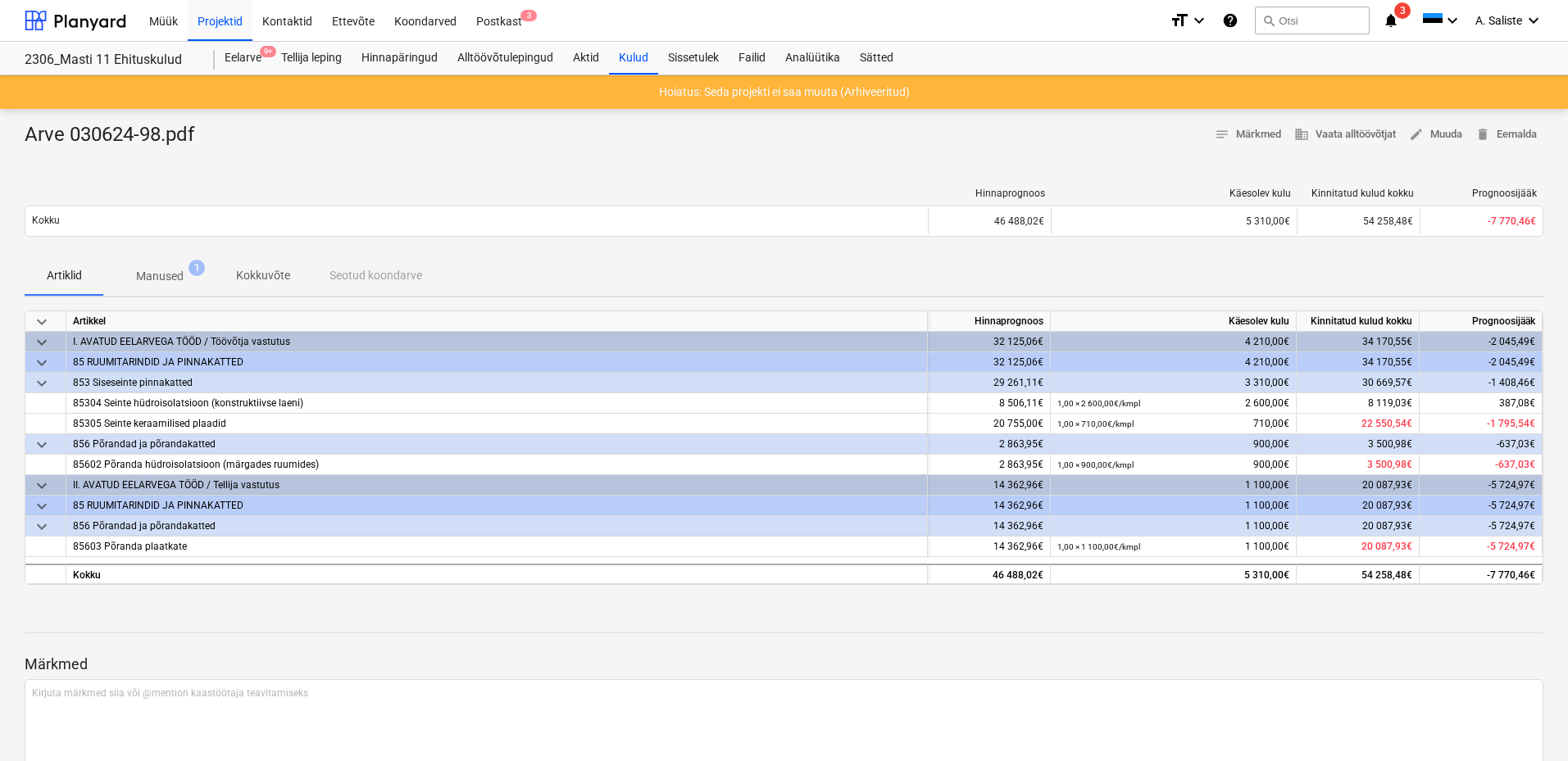
click at [154, 278] on p "Manused" at bounding box center [159, 277] width 48 height 17
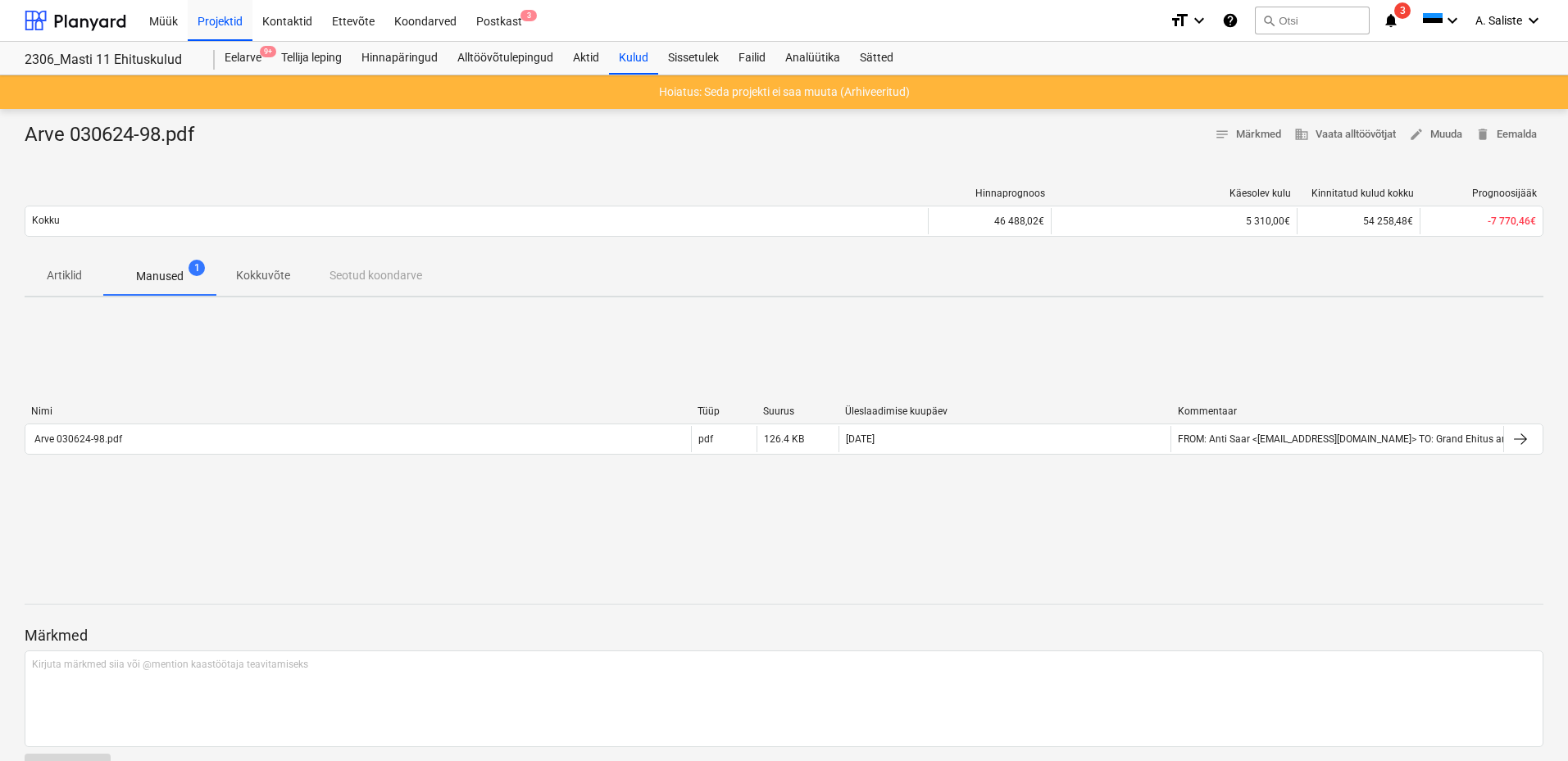
click at [153, 279] on p "Manused" at bounding box center [159, 277] width 48 height 17
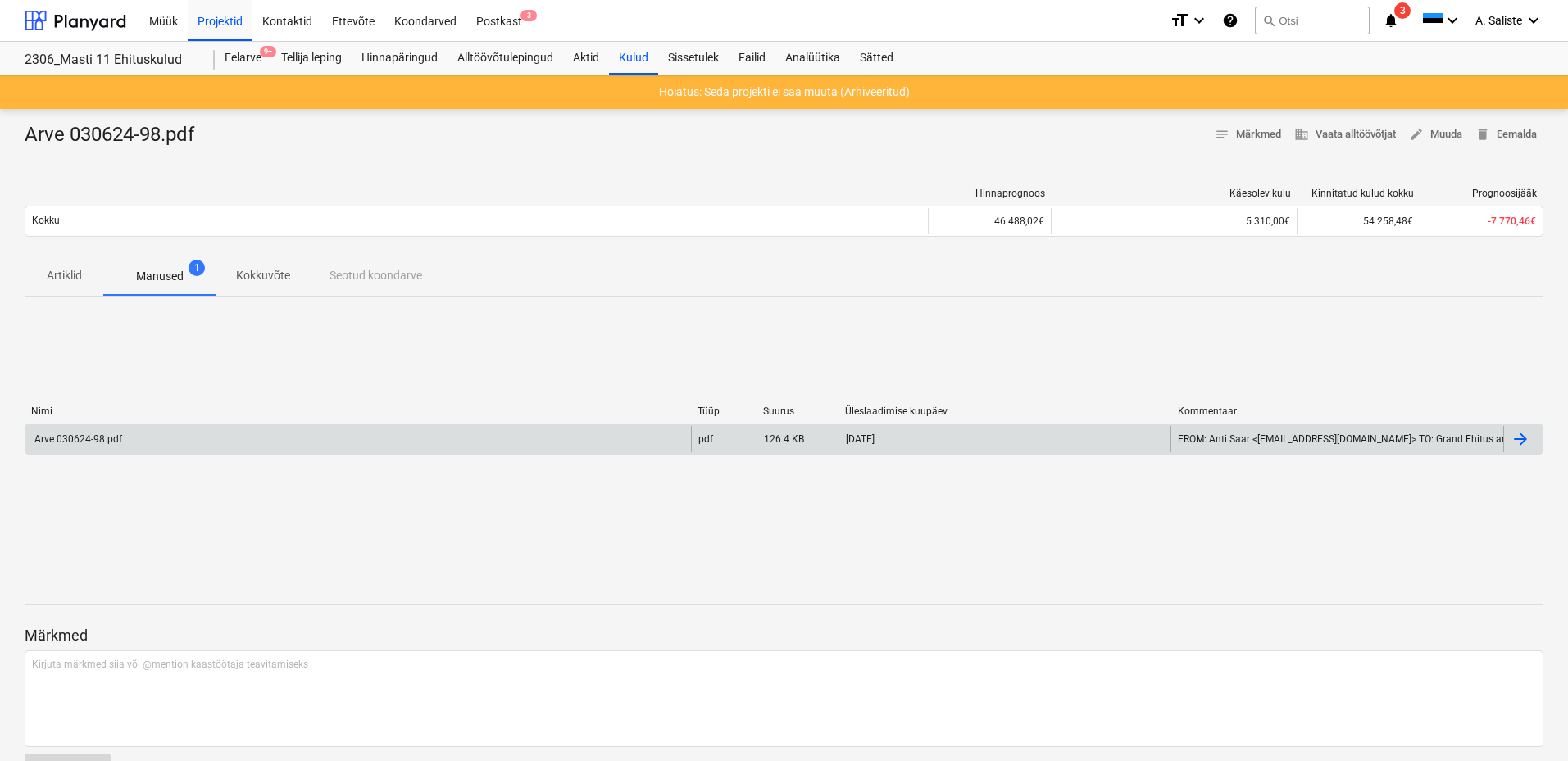
click at [152, 442] on div "Arve 030624-98.pdf" at bounding box center [358, 439] width 666 height 26
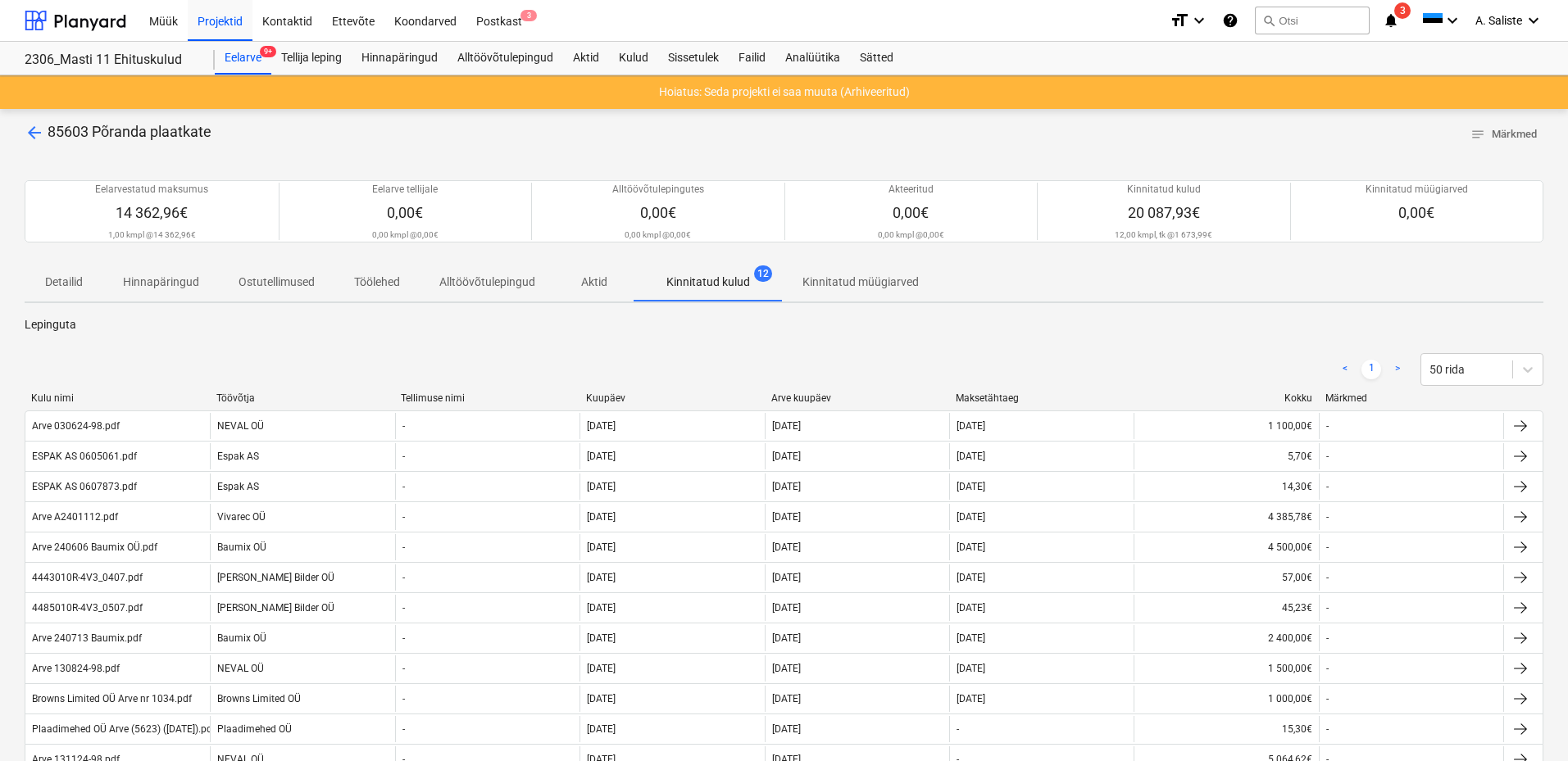
scroll to position [246, 0]
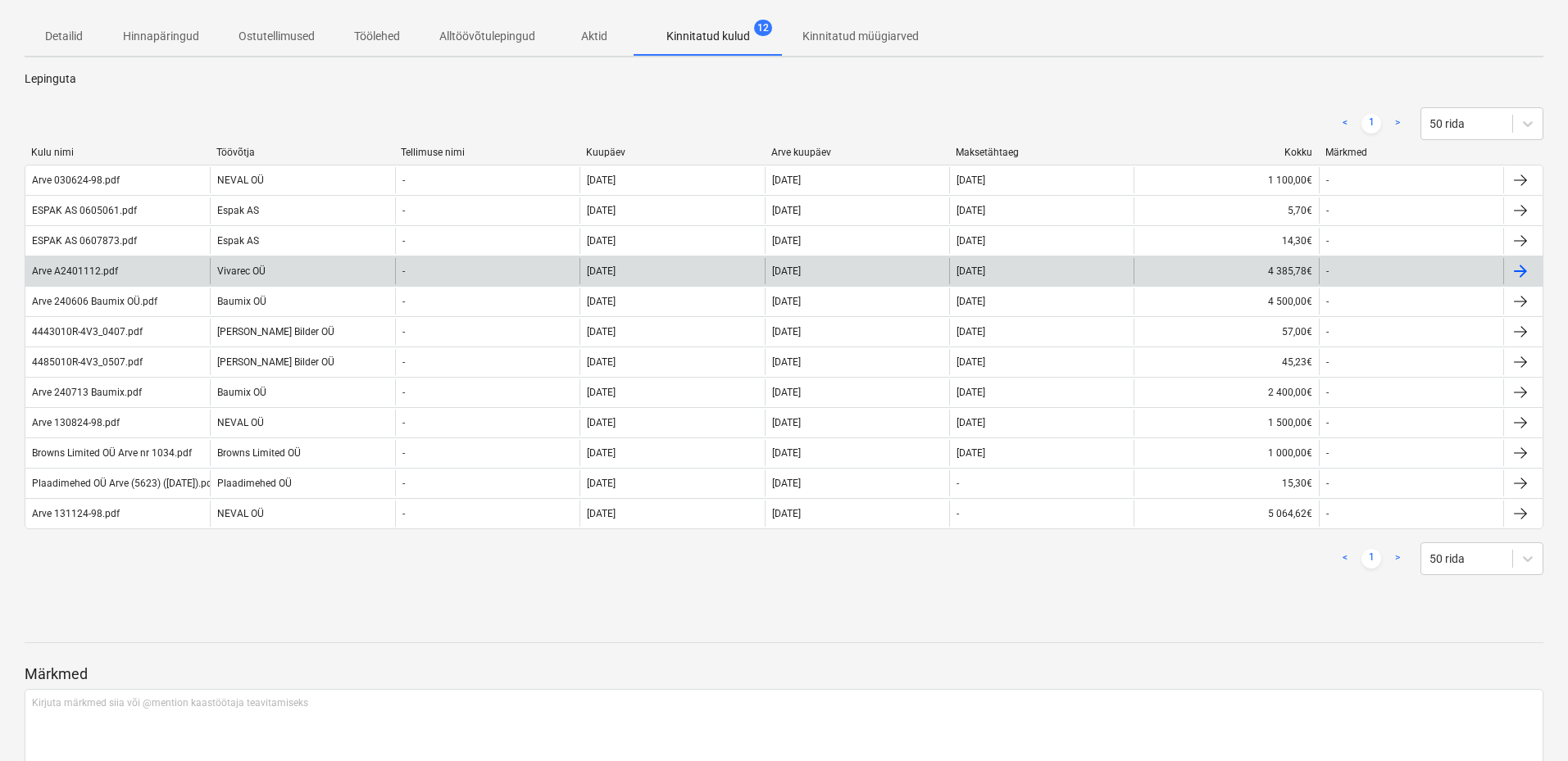
click at [267, 271] on div "Vivarec OÜ" at bounding box center [301, 271] width 184 height 26
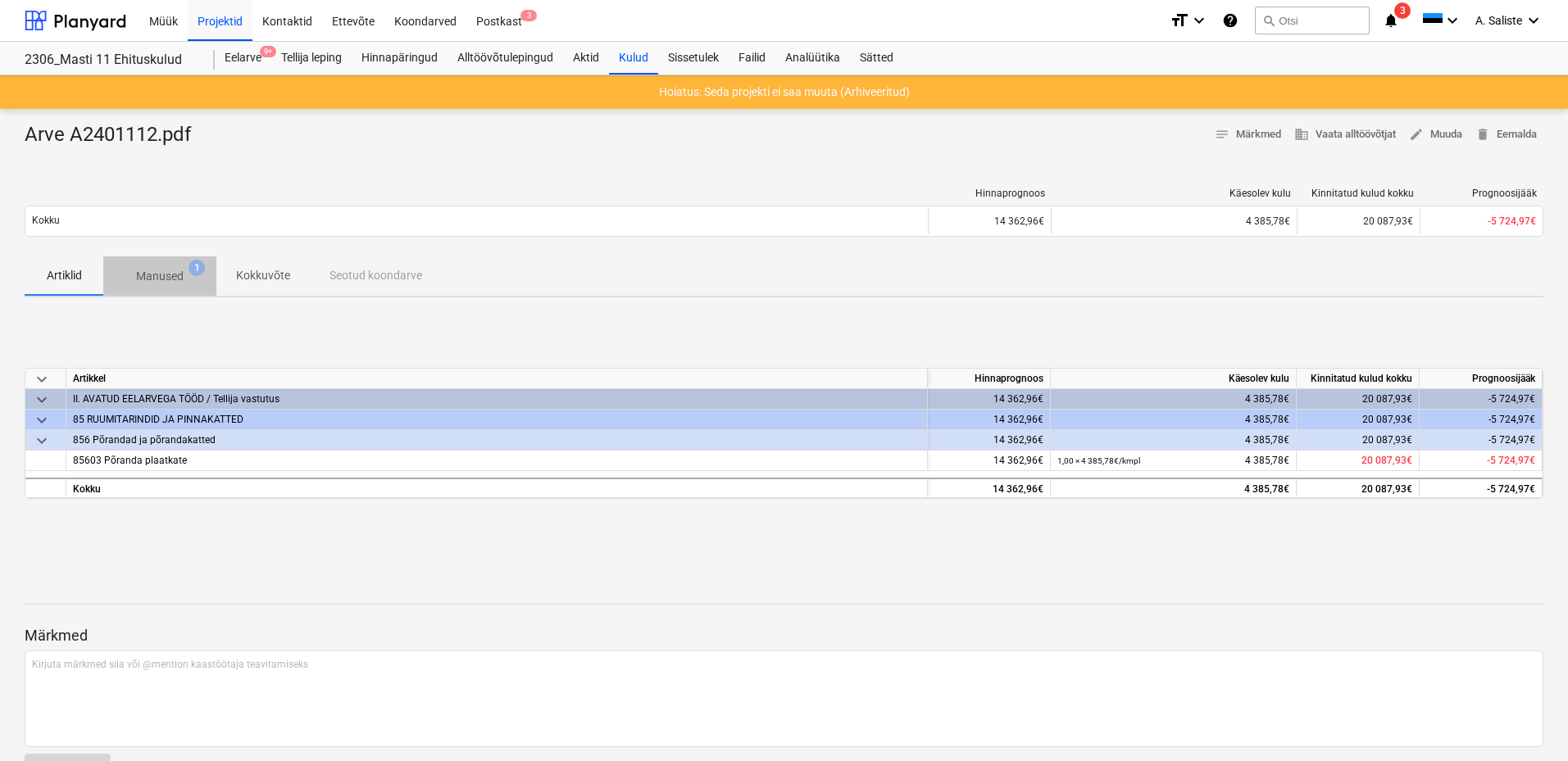
click at [182, 278] on p "Manused" at bounding box center [159, 277] width 48 height 17
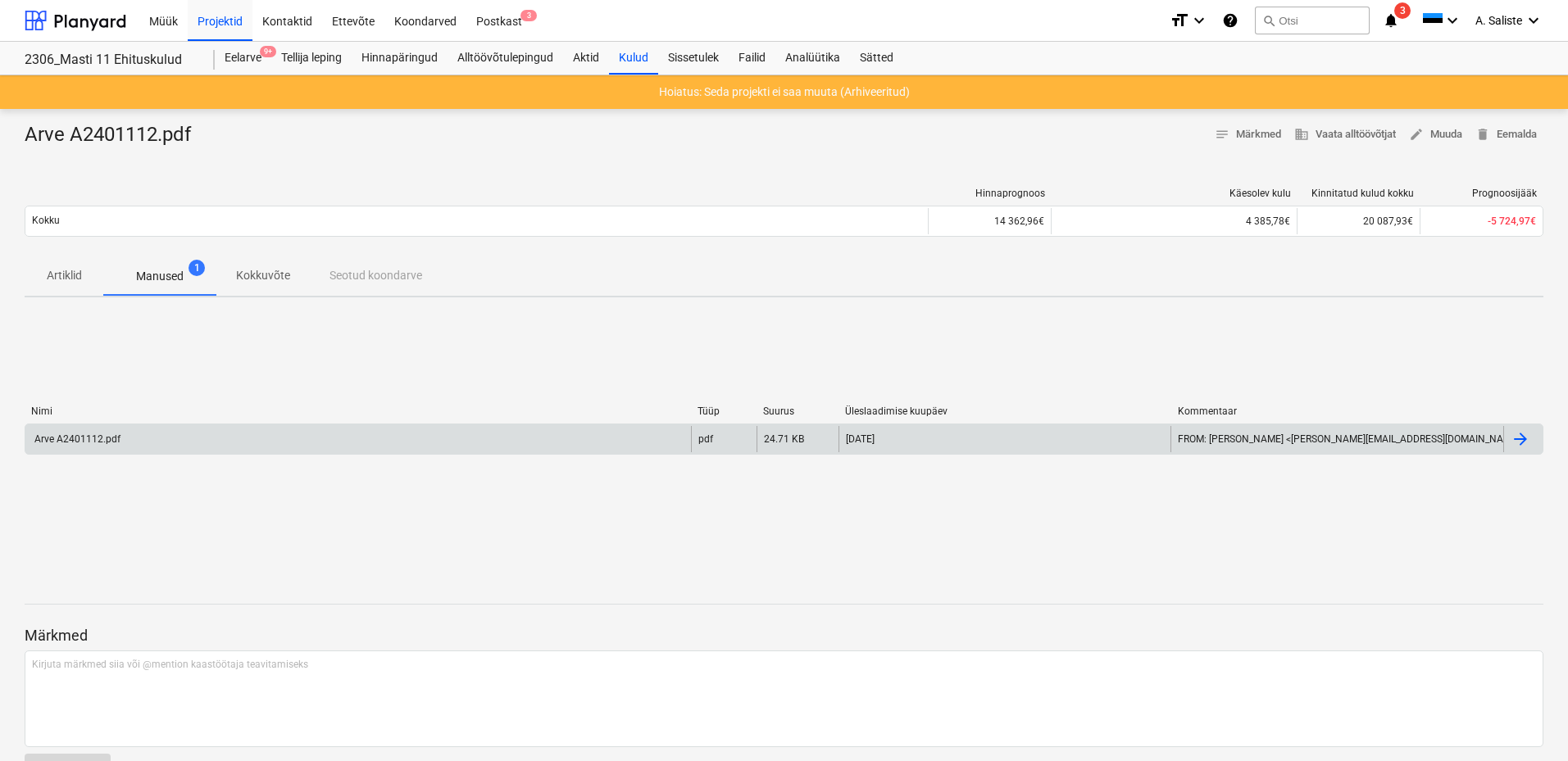
click at [136, 444] on div "Arve A2401112.pdf" at bounding box center [358, 439] width 666 height 26
